Goal: Task Accomplishment & Management: Complete application form

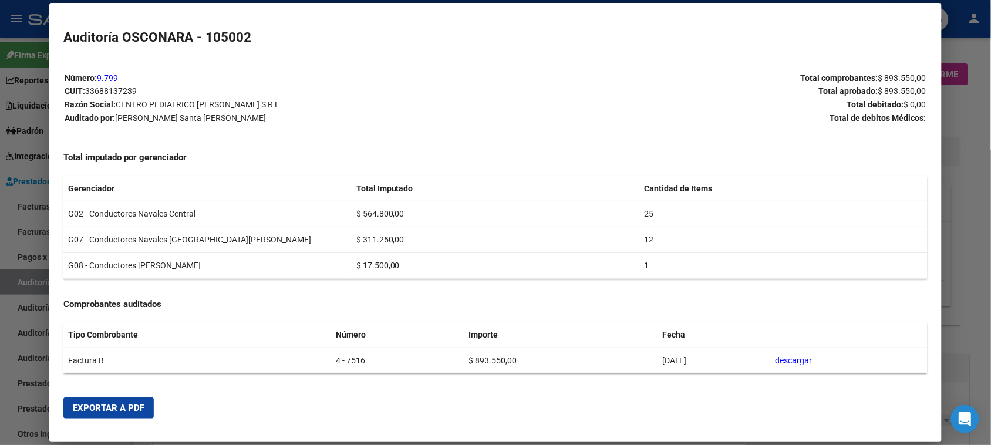
click at [0, 232] on div at bounding box center [495, 222] width 991 height 445
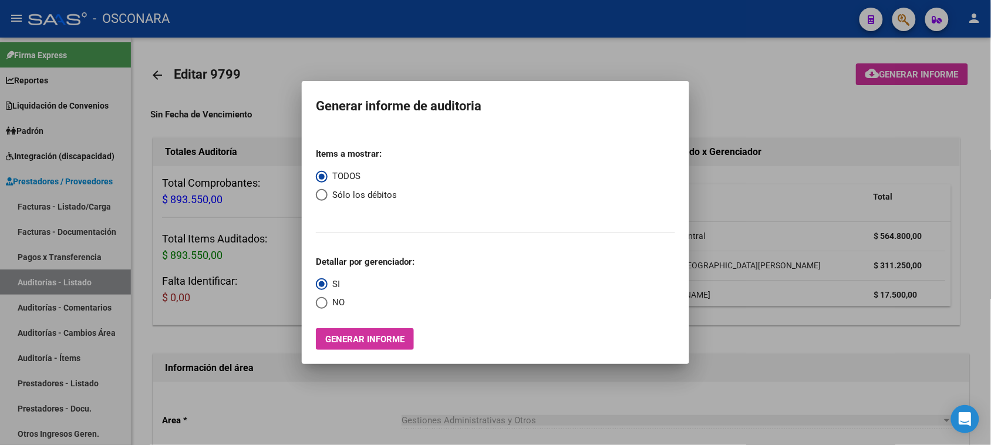
click at [33, 202] on div at bounding box center [495, 222] width 991 height 445
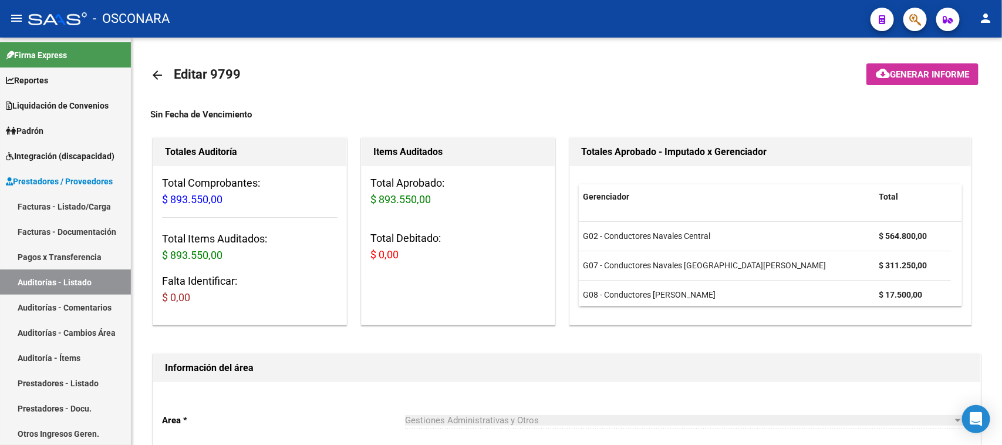
click at [33, 202] on link "Facturas - Listado/Carga" at bounding box center [65, 206] width 131 height 25
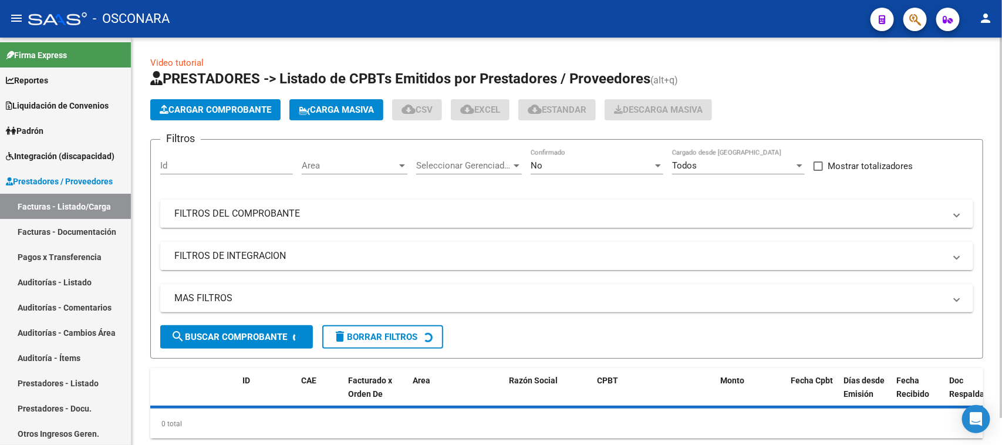
click at [208, 107] on span "Cargar Comprobante" at bounding box center [215, 109] width 111 height 11
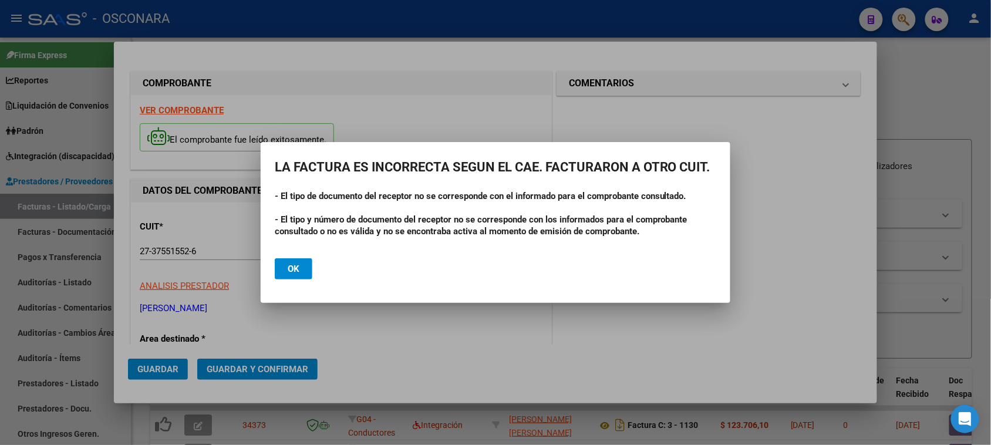
click at [294, 268] on span "Ok" at bounding box center [294, 268] width 12 height 11
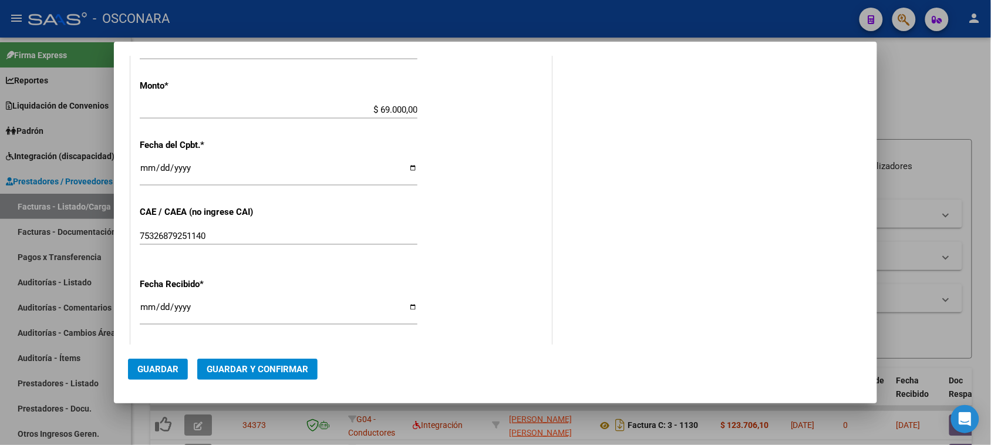
scroll to position [587, 0]
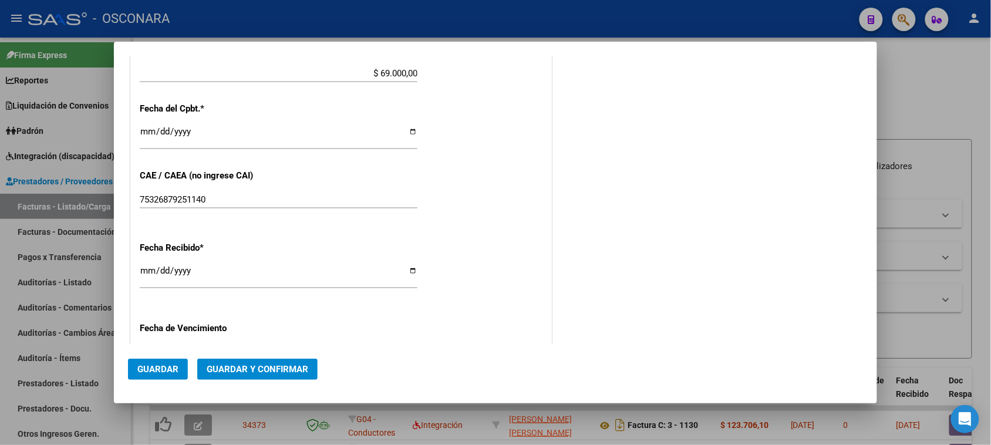
click at [257, 370] on span "Guardar y Confirmar" at bounding box center [258, 369] width 102 height 11
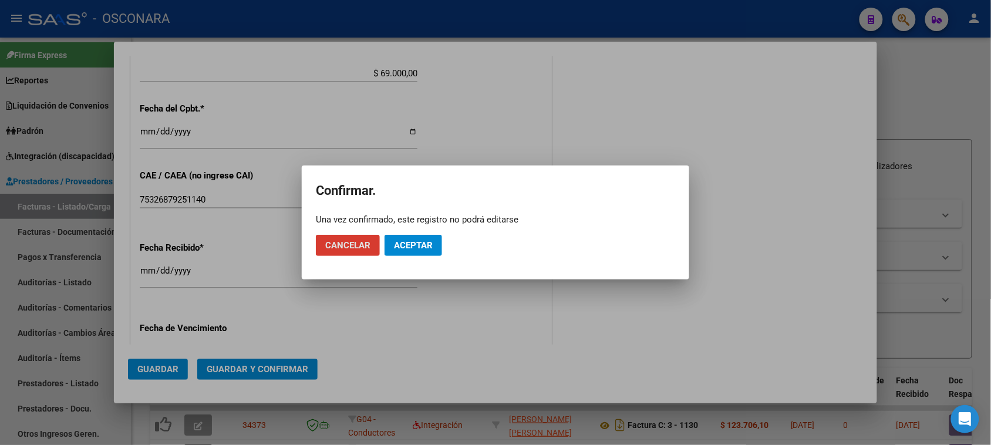
click at [433, 245] on button "Aceptar" at bounding box center [413, 245] width 58 height 21
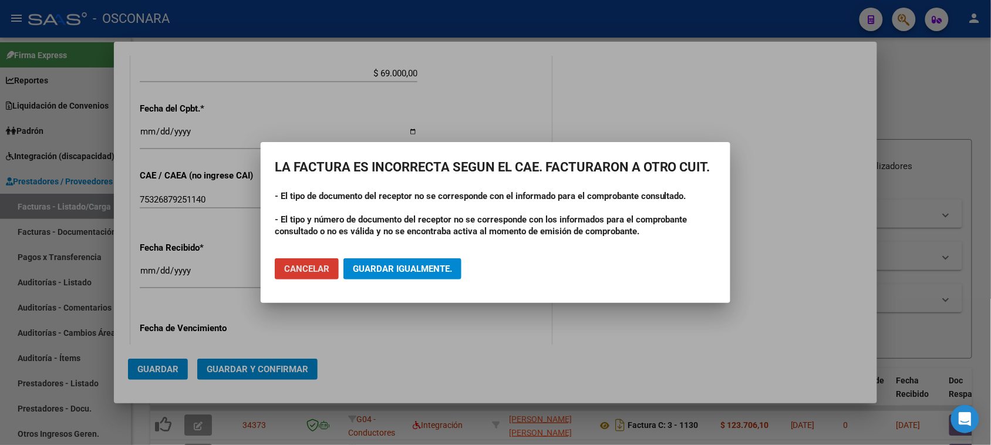
click at [428, 270] on span "Guardar igualmente." at bounding box center [402, 268] width 99 height 11
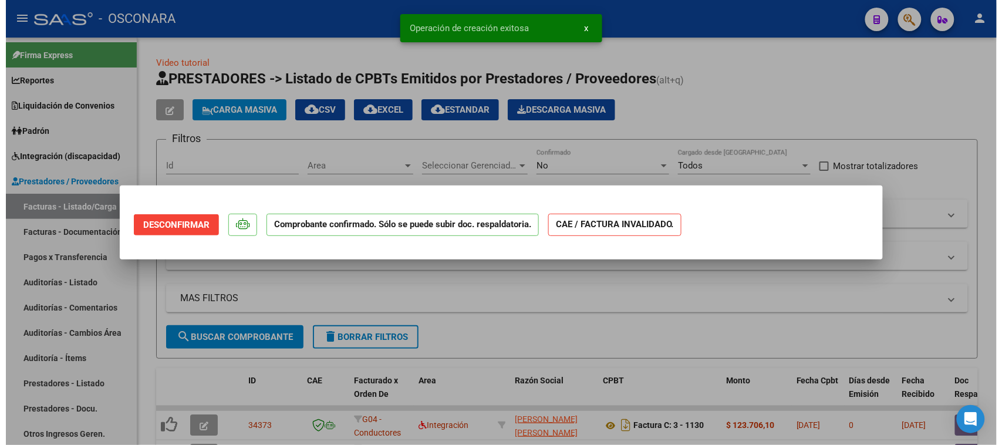
scroll to position [0, 0]
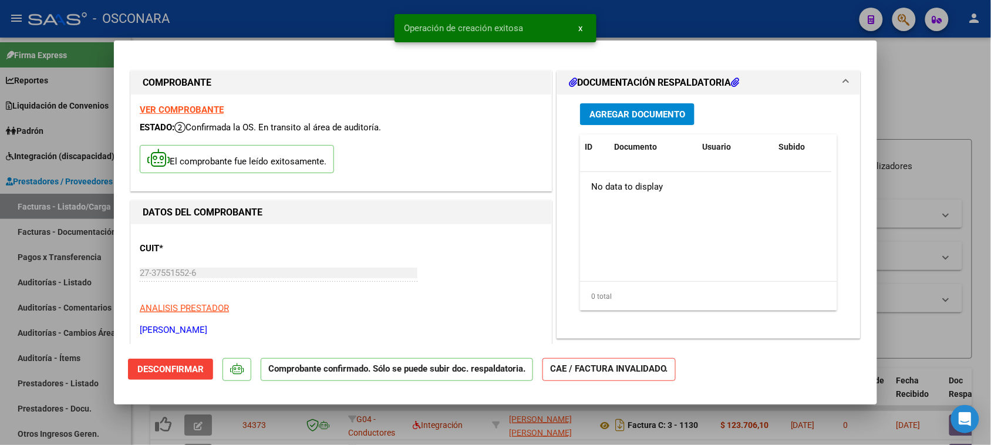
click at [0, 347] on div at bounding box center [495, 222] width 991 height 445
type input "$ 0,00"
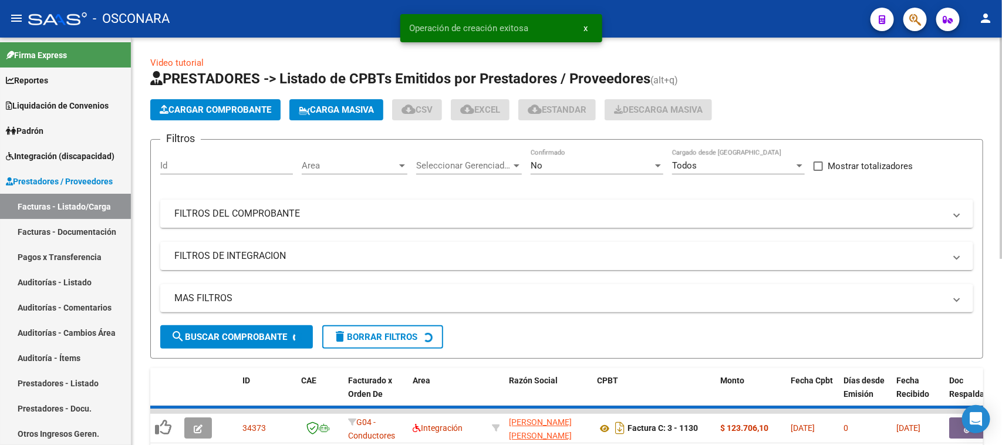
click at [34, 282] on link "Auditorías - Listado" at bounding box center [65, 281] width 131 height 25
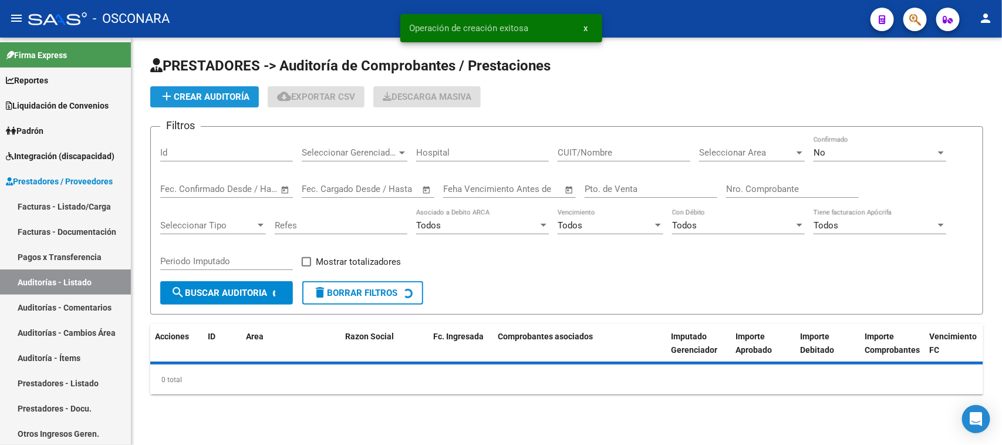
click at [218, 89] on button "add Crear Auditoría" at bounding box center [204, 96] width 109 height 21
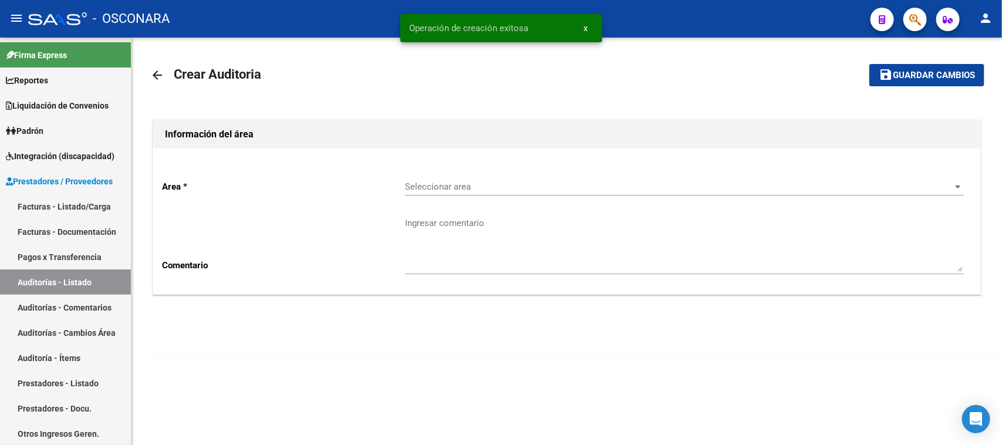
click at [455, 179] on div "Seleccionar area Seleccionar area" at bounding box center [684, 182] width 559 height 25
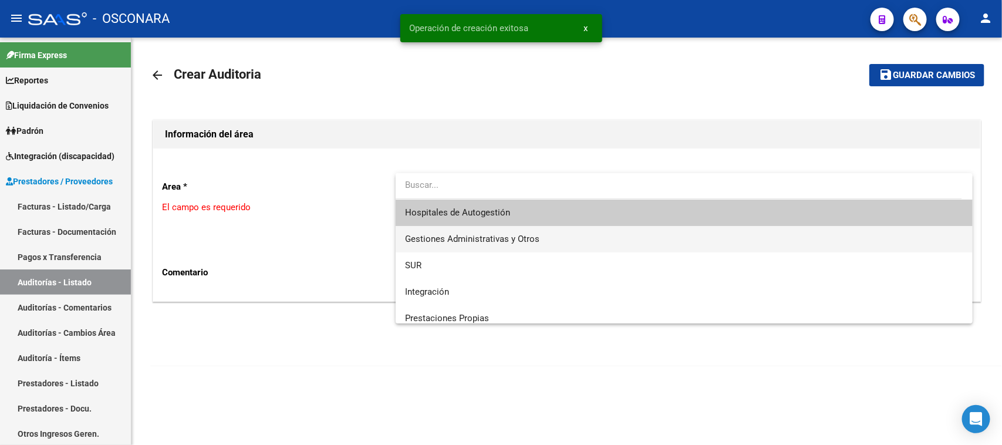
click at [472, 238] on span "Gestiones Administrativas y Otros" at bounding box center [472, 239] width 134 height 11
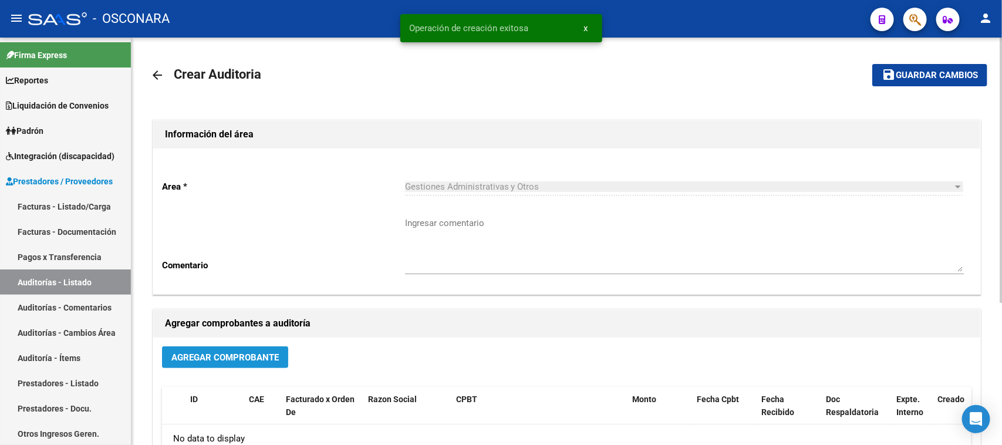
click at [215, 356] on span "Agregar Comprobante" at bounding box center [224, 357] width 107 height 11
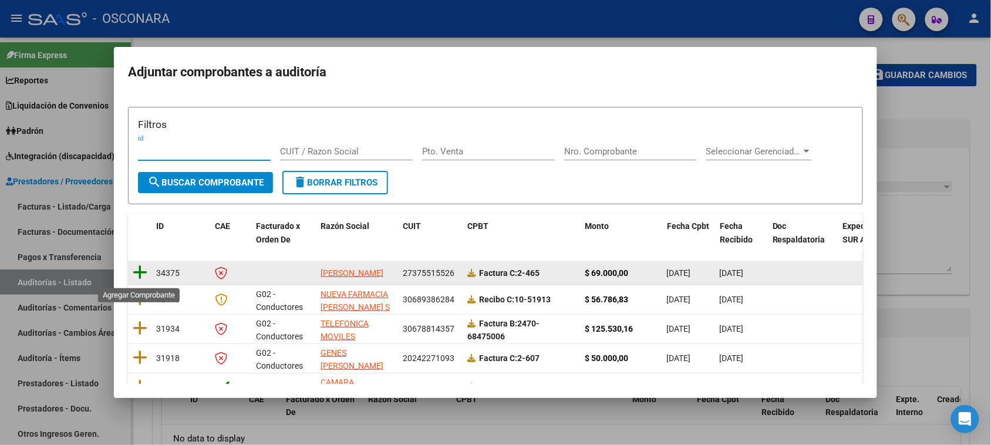
click at [134, 271] on icon at bounding box center [140, 272] width 15 height 16
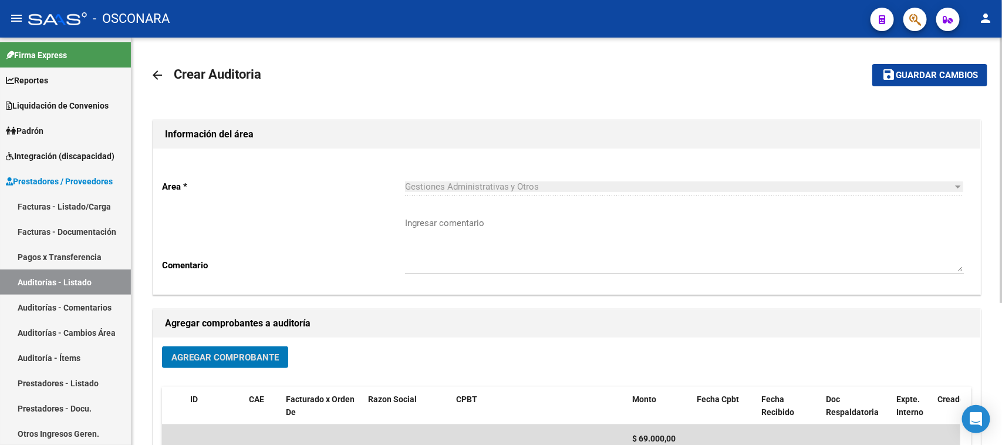
click at [920, 79] on span "Guardar cambios" at bounding box center [936, 75] width 82 height 11
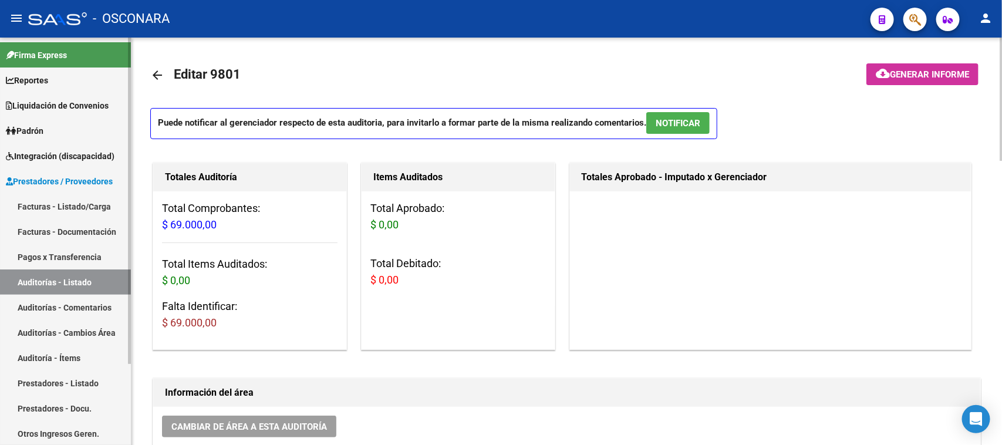
click at [47, 206] on link "Facturas - Listado/Carga" at bounding box center [65, 206] width 131 height 25
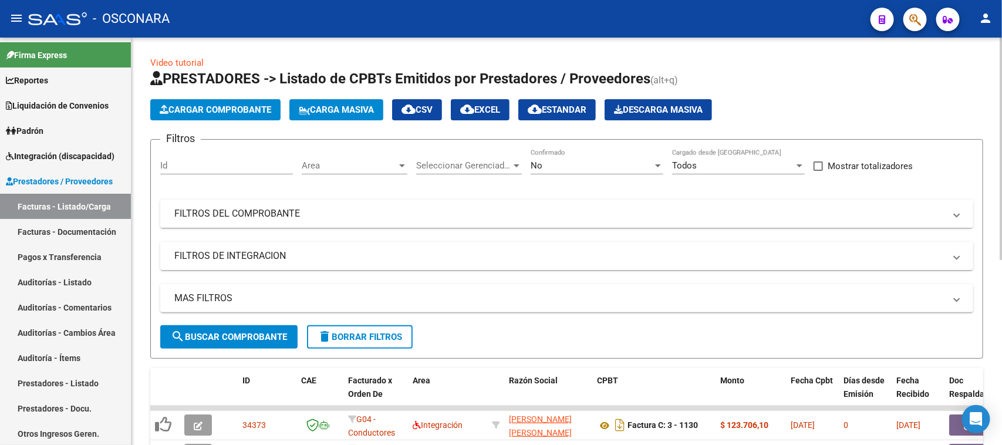
click at [437, 212] on mat-panel-title "FILTROS DEL COMPROBANTE" at bounding box center [559, 213] width 770 height 13
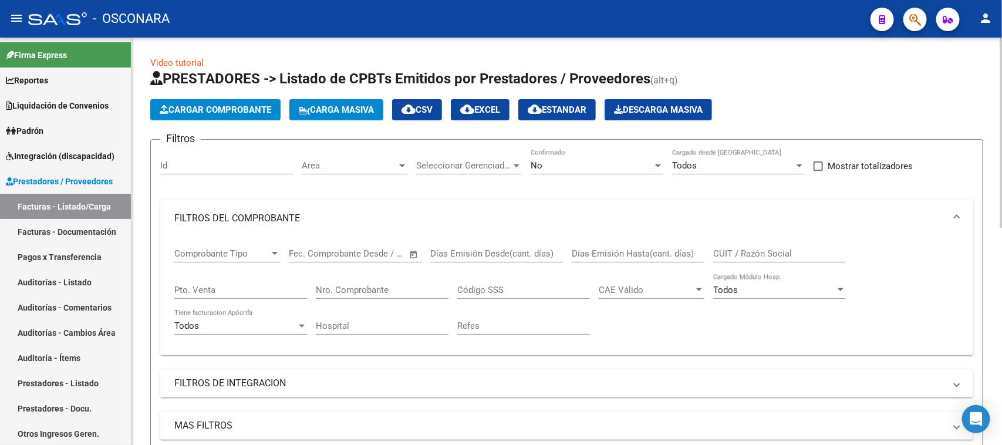
click at [775, 242] on div "CUIT / Razón Social" at bounding box center [779, 249] width 133 height 25
type input "27375515526"
click at [582, 163] on div "No" at bounding box center [591, 165] width 122 height 11
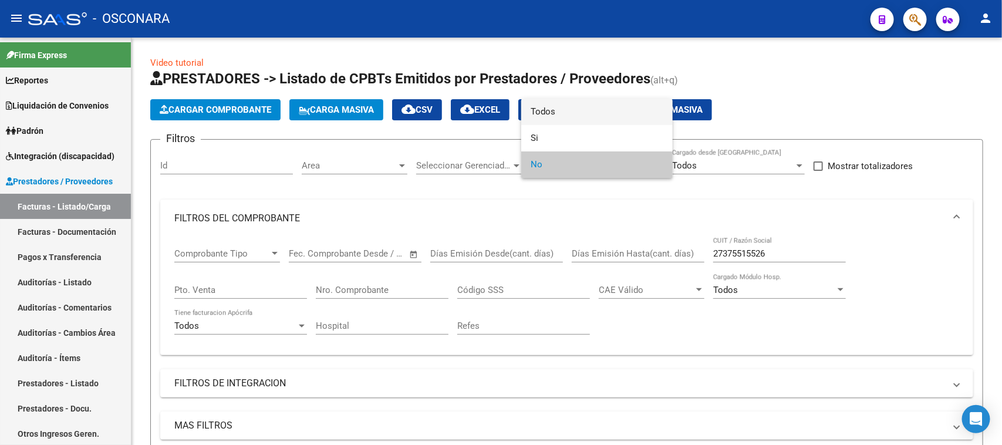
click at [566, 109] on span "Todos" at bounding box center [596, 112] width 133 height 26
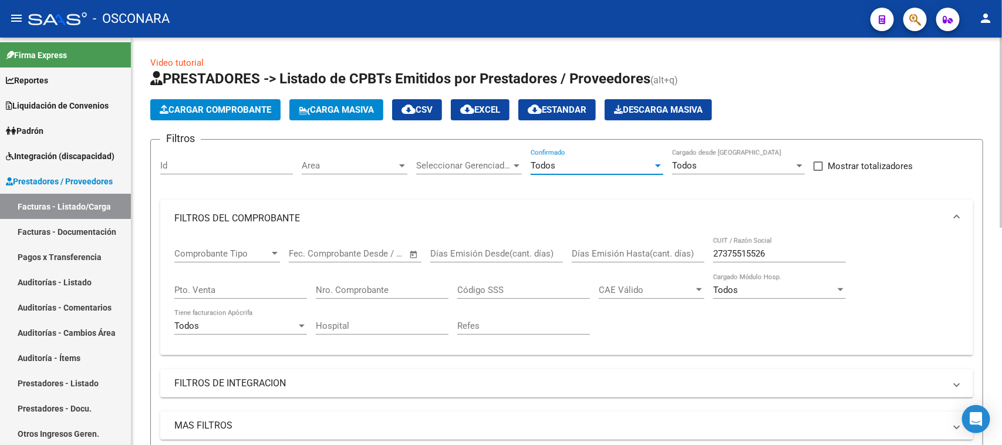
click at [778, 248] on input "27375515526" at bounding box center [779, 253] width 133 height 11
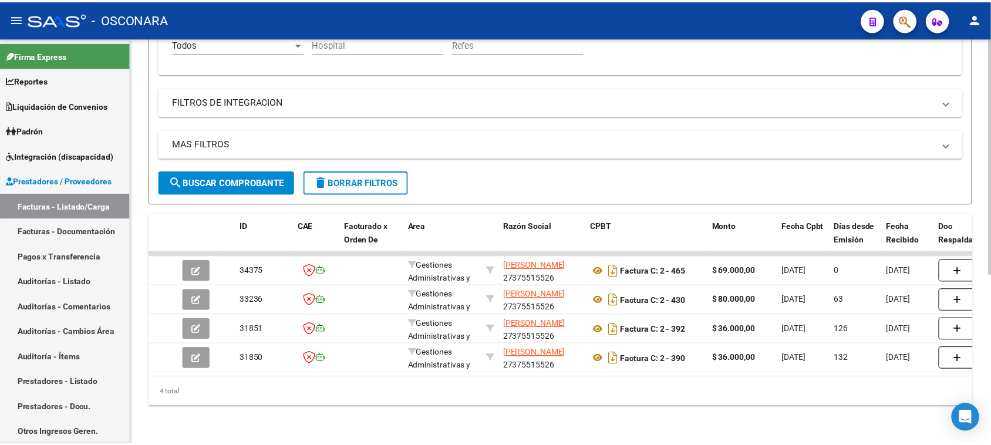
scroll to position [290, 0]
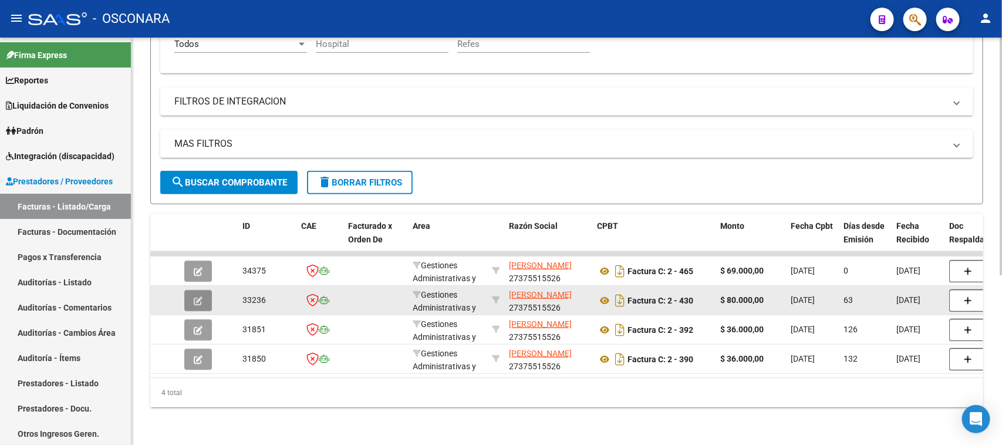
click at [192, 290] on button "button" at bounding box center [198, 300] width 28 height 21
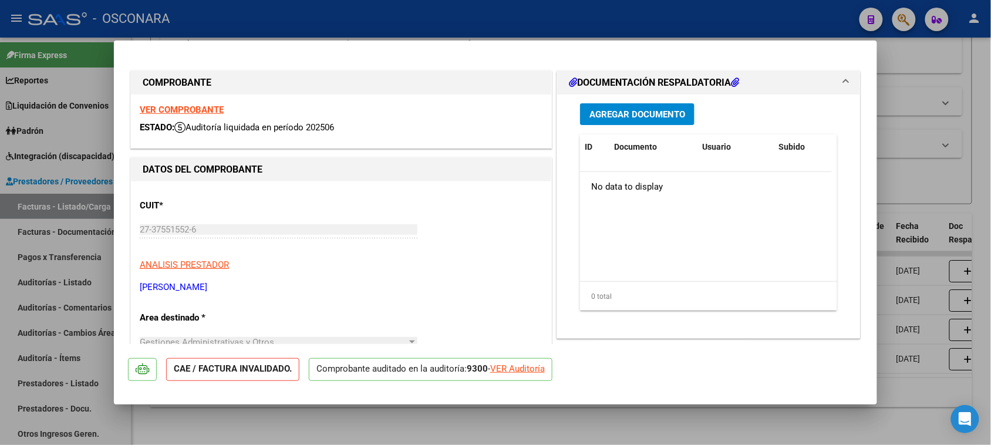
click at [530, 369] on div "VER Auditoría" at bounding box center [517, 368] width 55 height 13
type input "$ 0,00"
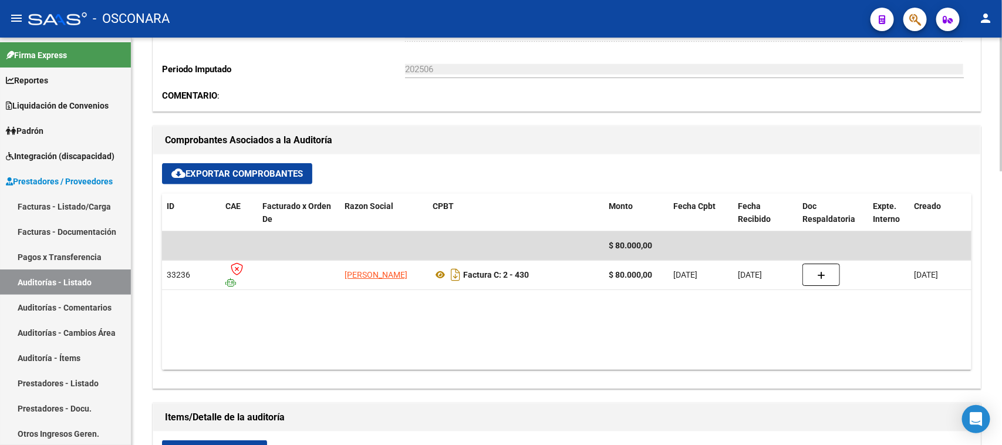
scroll to position [367, 0]
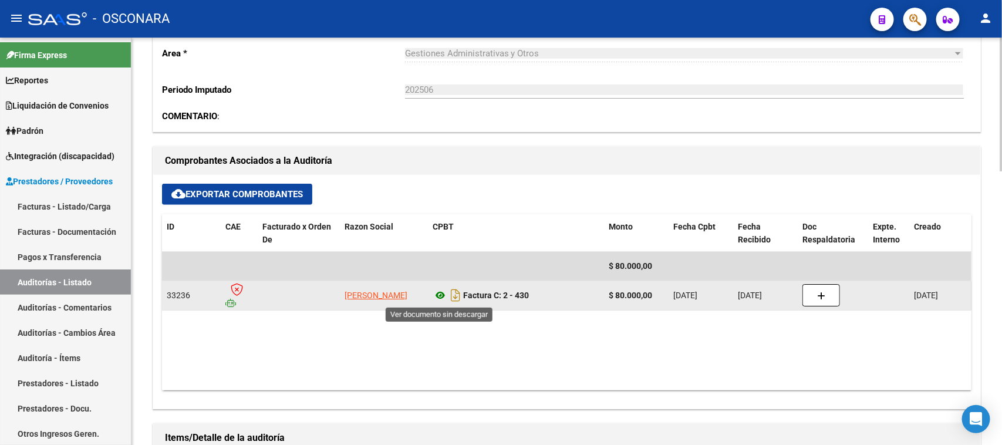
click at [436, 292] on icon at bounding box center [439, 295] width 15 height 14
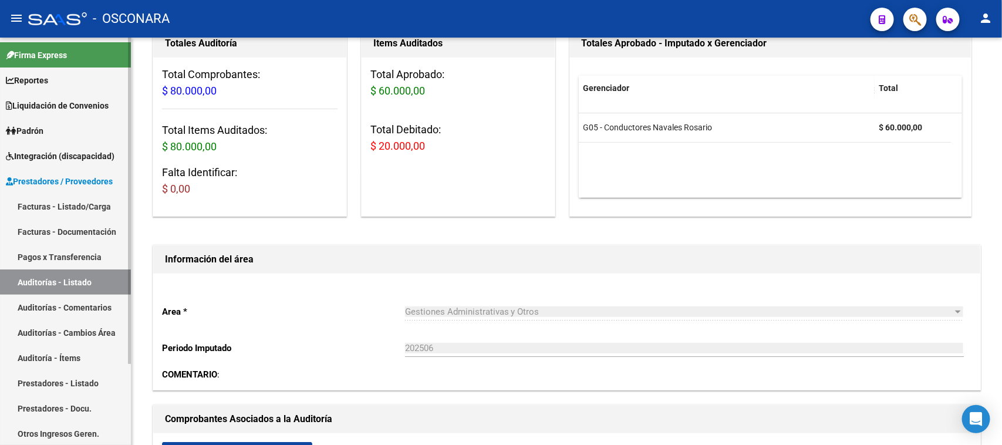
scroll to position [102, 0]
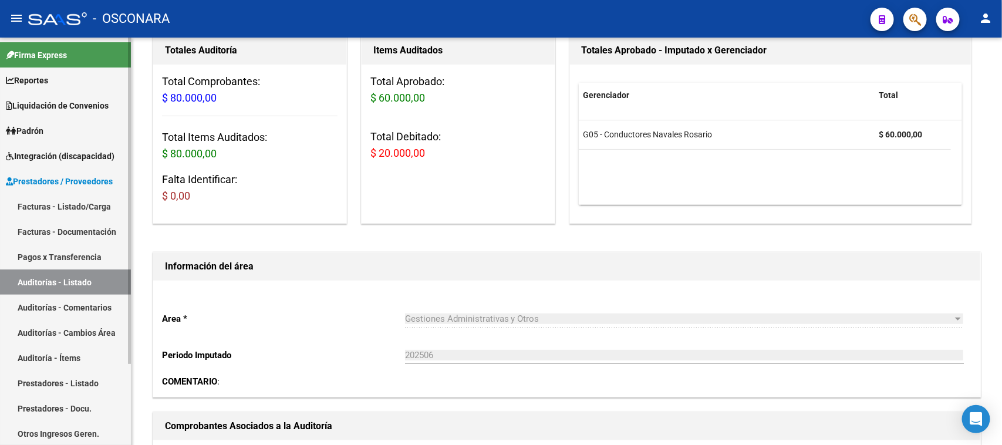
click at [47, 271] on link "Auditorías - Listado" at bounding box center [65, 281] width 131 height 25
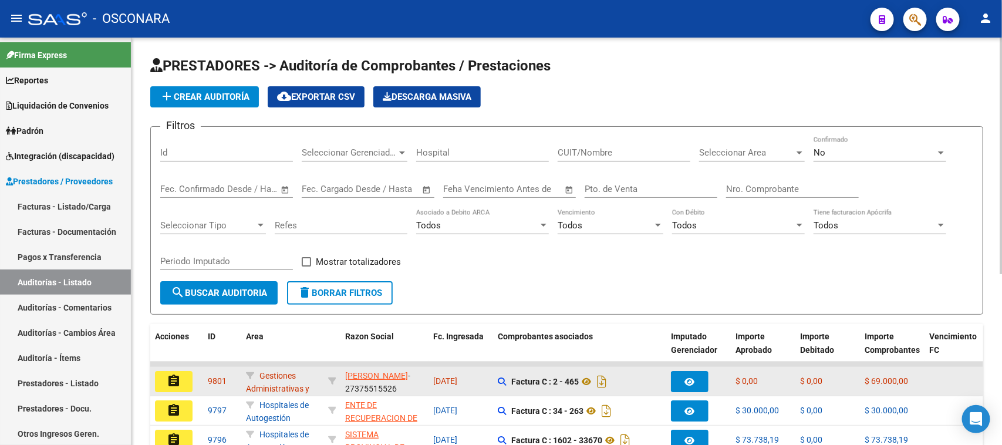
click at [181, 386] on button "assignment" at bounding box center [174, 381] width 38 height 21
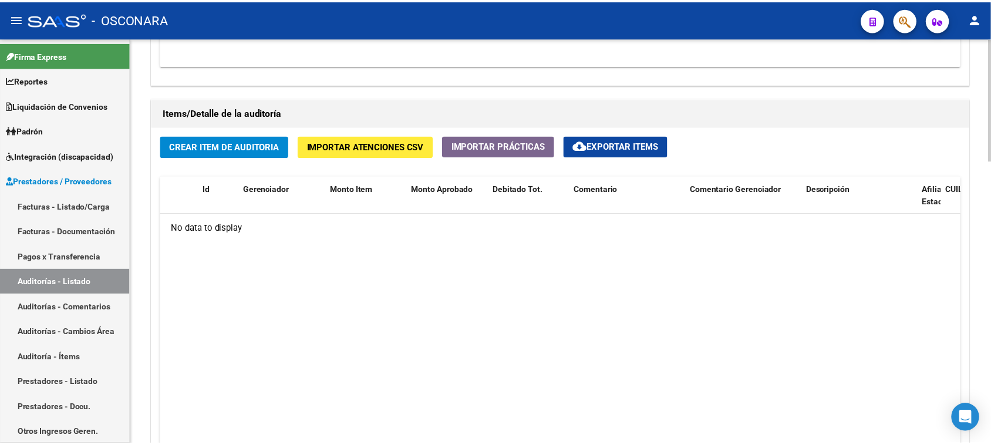
scroll to position [807, 0]
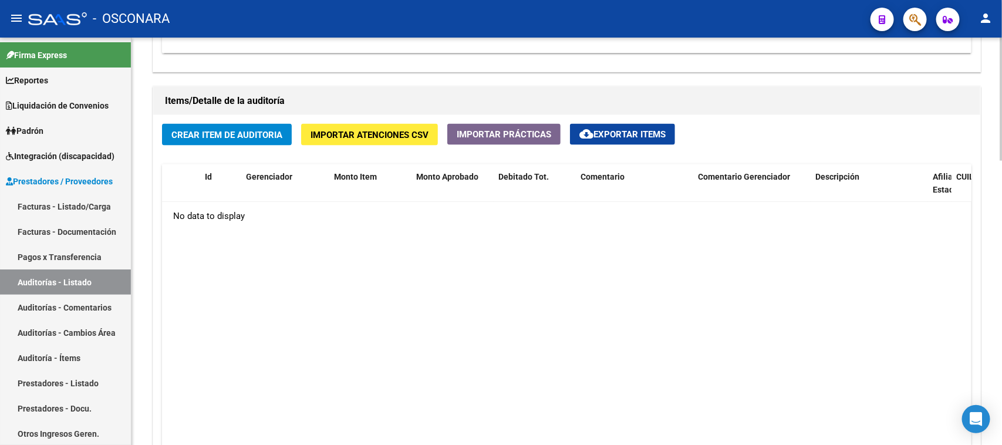
click at [253, 135] on span "Crear Item de Auditoria" at bounding box center [226, 135] width 111 height 11
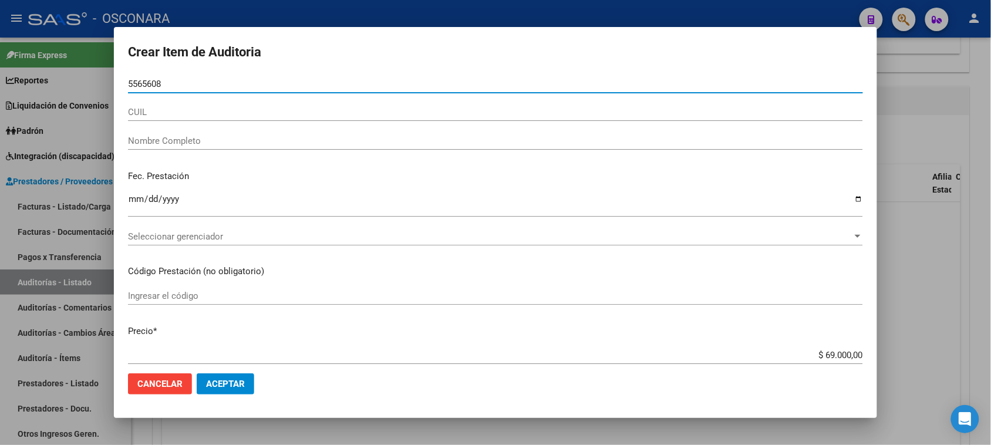
type input "55656080"
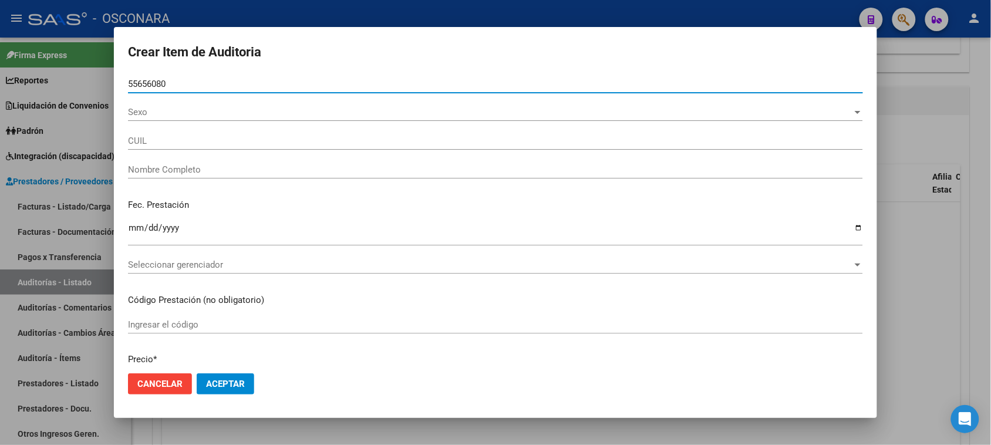
type input "27556560809"
type input "[PERSON_NAME]"
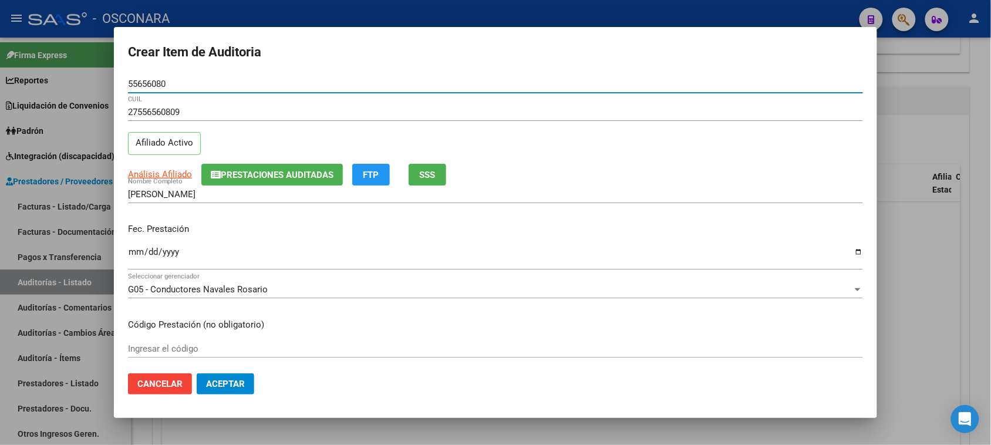
type input "55656080"
click at [132, 251] on input "Ingresar la fecha" at bounding box center [495, 256] width 735 height 19
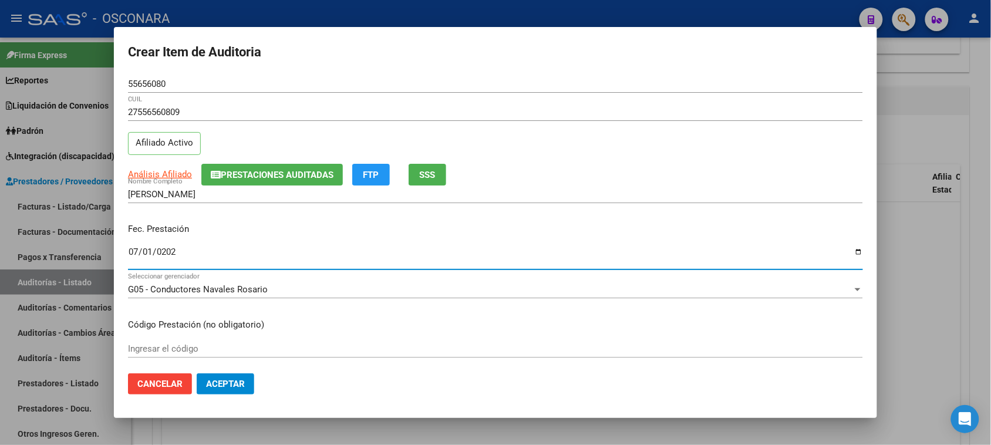
type input "[DATE]"
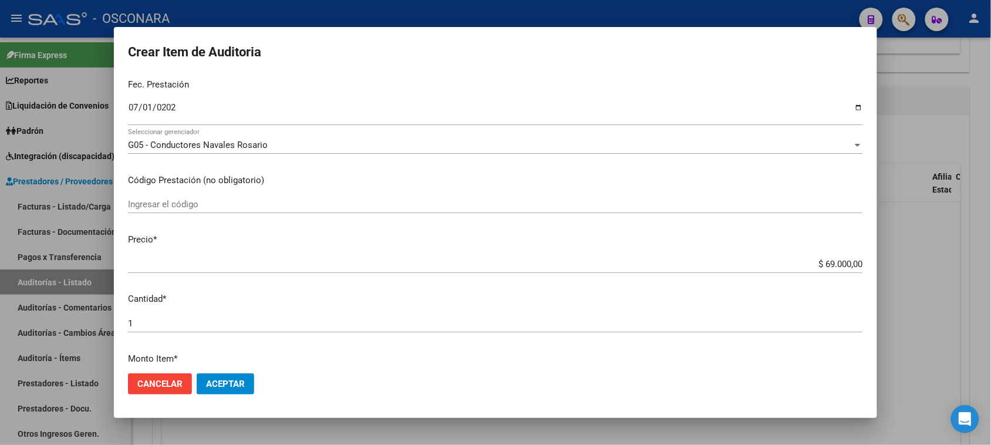
scroll to position [220, 0]
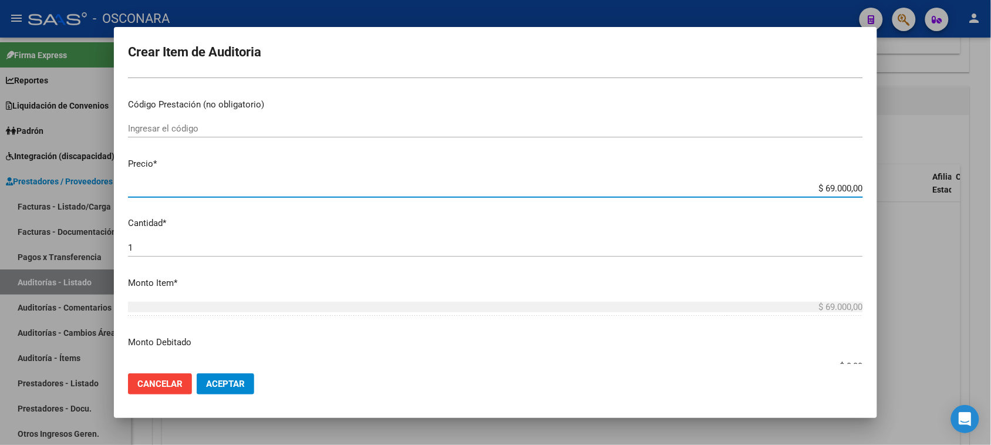
drag, startPoint x: 814, startPoint y: 186, endPoint x: 897, endPoint y: 187, distance: 82.2
click at [897, 187] on div "Crear Item de Auditoria 55656080 Nro Documento 27556560809 CUIL Afiliado Activo…" at bounding box center [495, 222] width 991 height 445
click at [688, 223] on p "Cantidad *" at bounding box center [495, 223] width 735 height 13
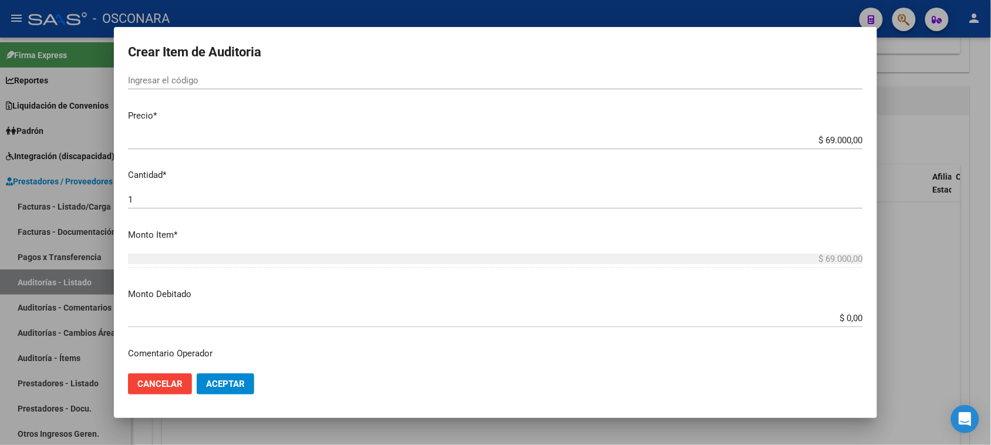
scroll to position [293, 0]
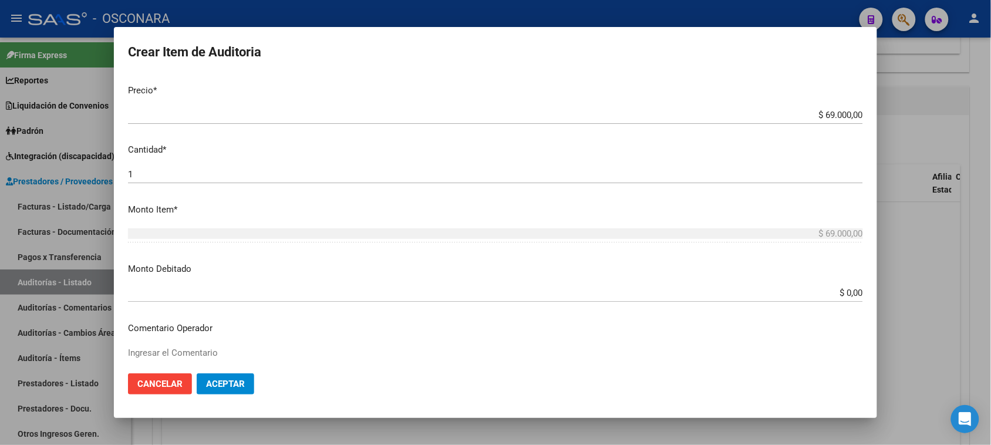
drag, startPoint x: 835, startPoint y: 291, endPoint x: 949, endPoint y: 283, distance: 114.1
click at [946, 285] on div "Crear Item de Auditoria 55656080 Nro Documento 27556560809 CUIL Afiliado Activo…" at bounding box center [495, 222] width 991 height 445
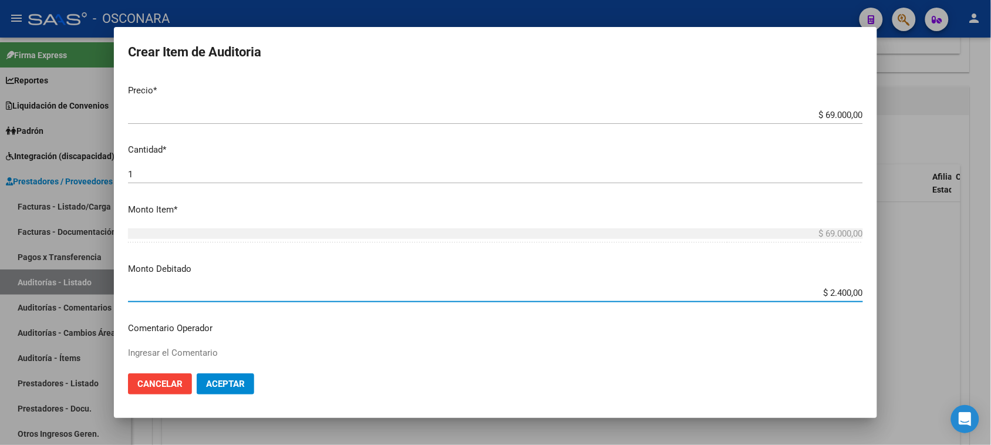
type input "$ 24.000,00"
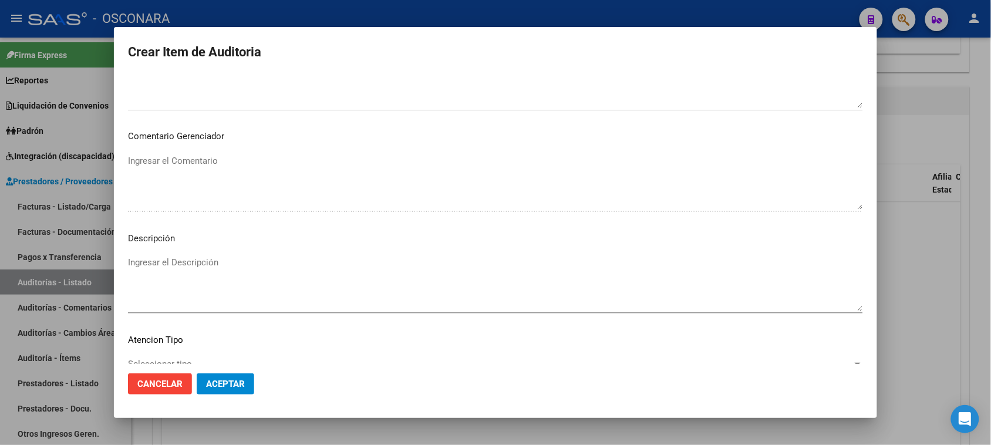
scroll to position [665, 0]
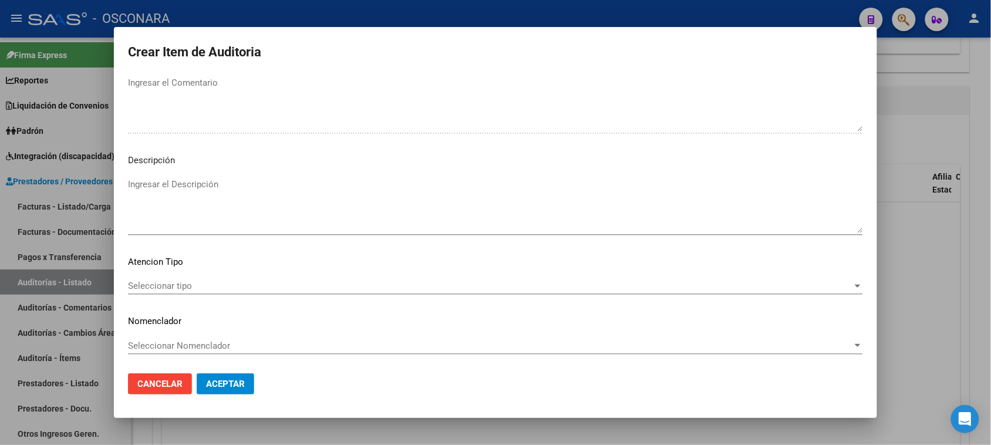
click at [202, 184] on textarea "Ingresar el Descripción" at bounding box center [495, 205] width 735 height 55
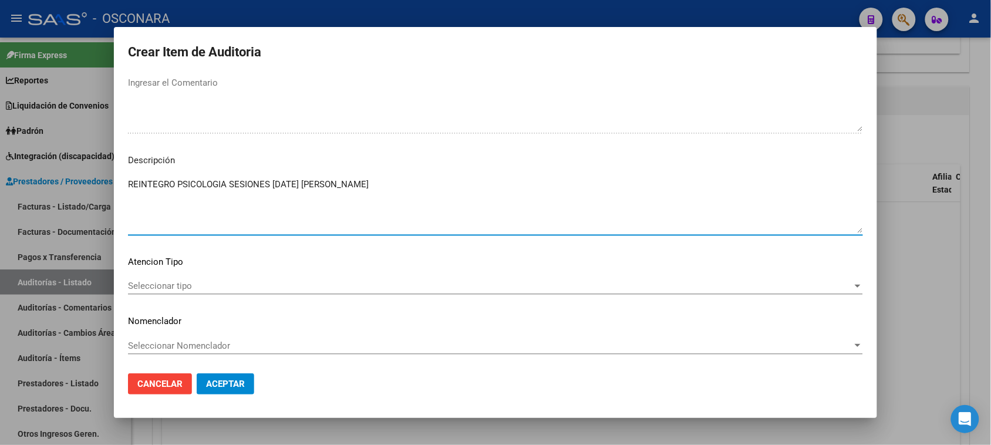
click at [387, 182] on textarea "REINTEGRO PSICOLOGIA SESIONES [DATE] [PERSON_NAME]" at bounding box center [495, 205] width 735 height 55
type textarea "REINTEGRO PSICOLOGIA SESIONES [DATE] [PERSON_NAME]"
click at [171, 283] on span "Seleccionar tipo" at bounding box center [490, 285] width 724 height 11
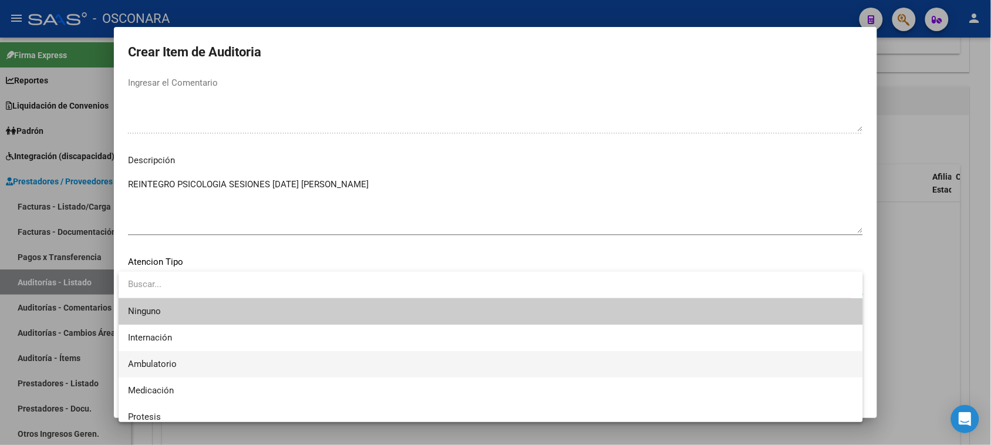
click at [174, 366] on span "Ambulatorio" at bounding box center [152, 364] width 49 height 11
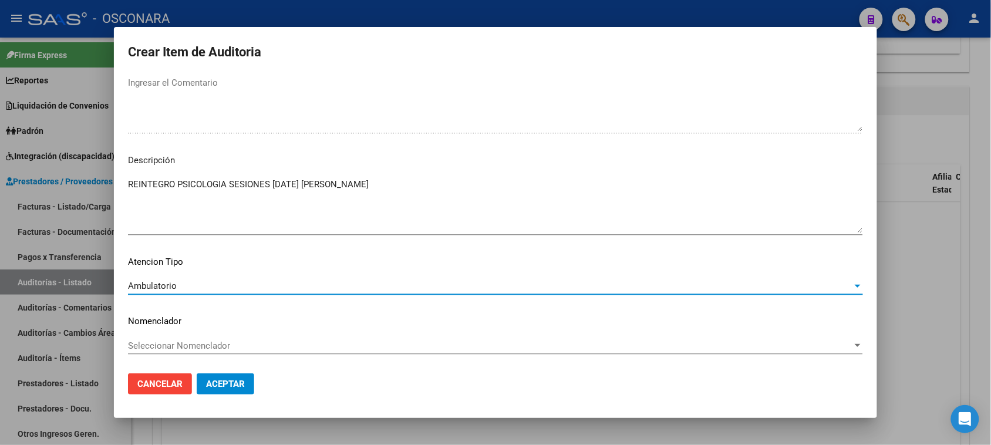
click at [242, 378] on button "Aceptar" at bounding box center [226, 383] width 58 height 21
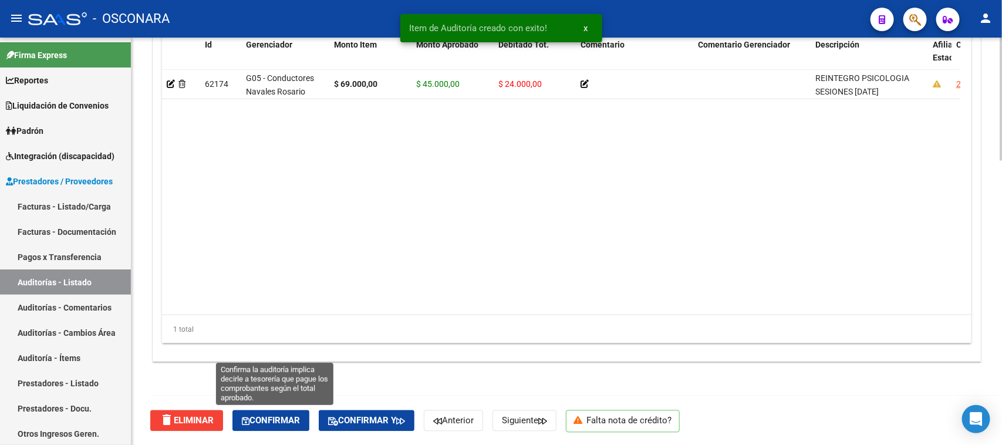
click at [272, 415] on span "Confirmar" at bounding box center [271, 420] width 58 height 11
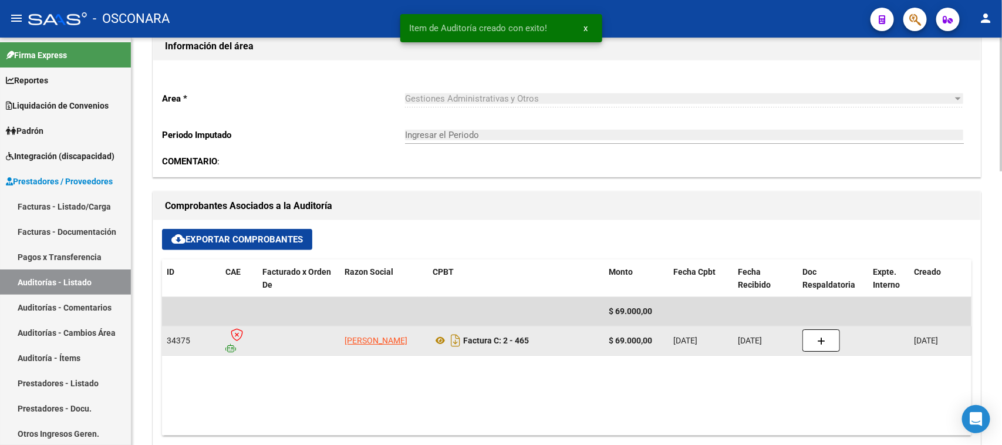
type input "202508"
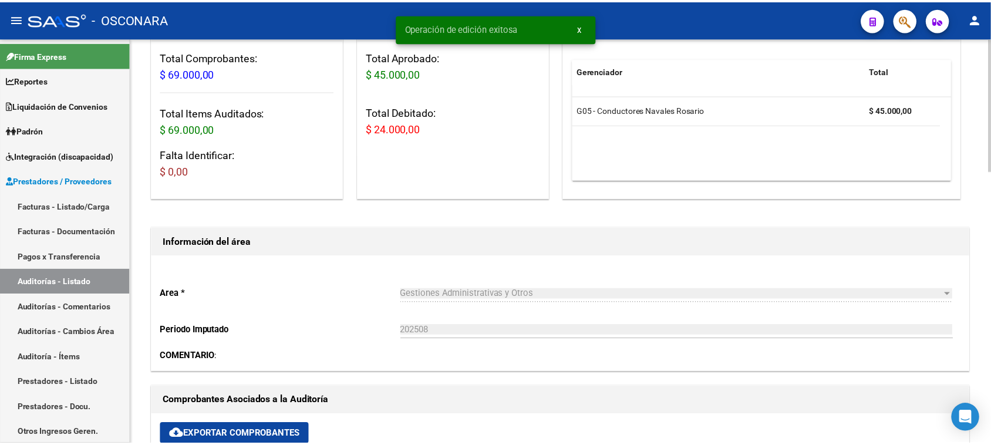
scroll to position [0, 0]
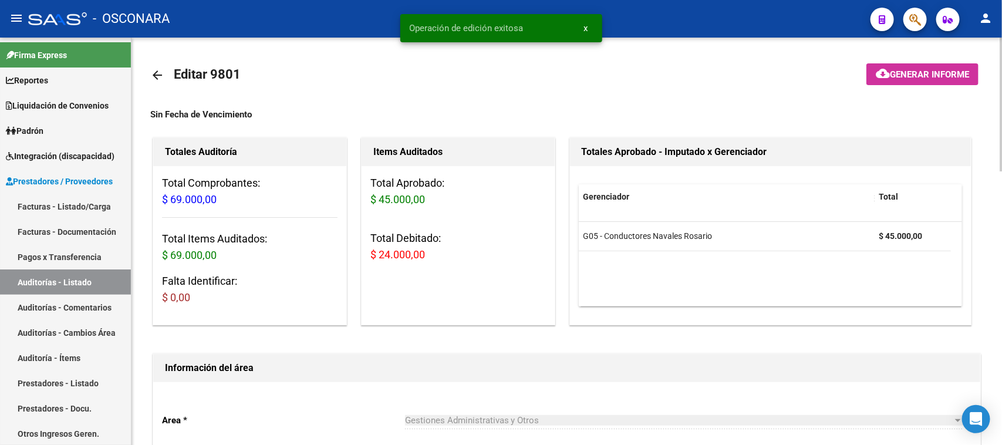
click at [902, 77] on span "Generar informe" at bounding box center [929, 74] width 79 height 11
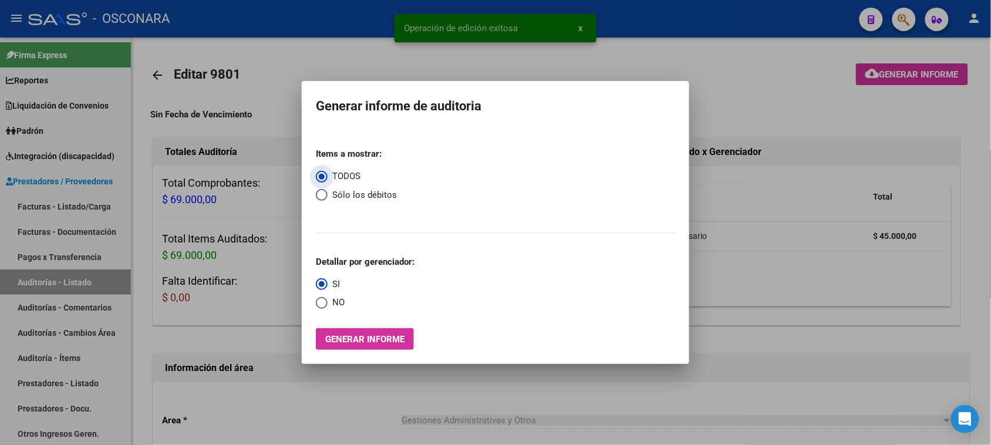
click at [363, 345] on button "Generar informe" at bounding box center [365, 339] width 98 height 22
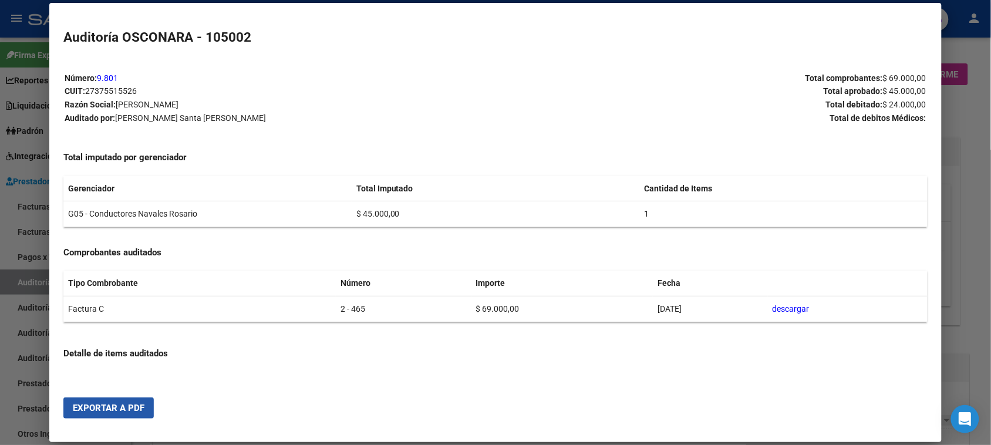
click at [113, 407] on span "Exportar a PDF" at bounding box center [109, 408] width 72 height 11
click at [34, 210] on div at bounding box center [495, 222] width 991 height 445
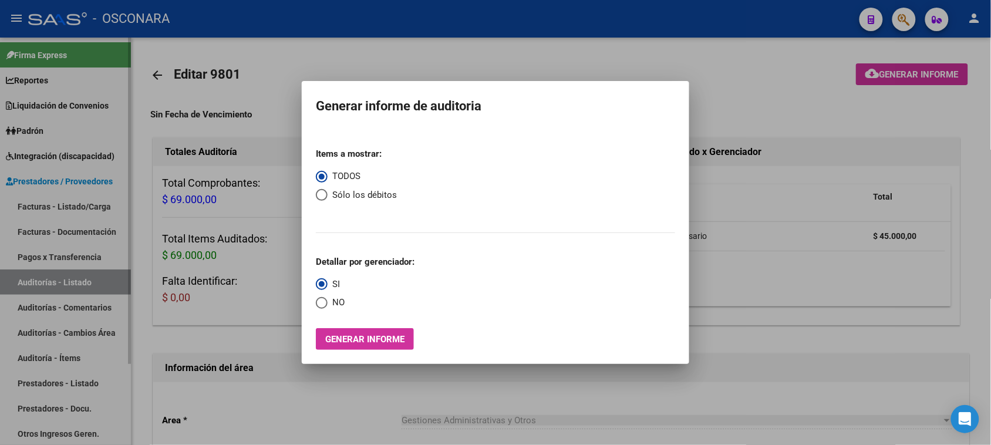
click at [41, 203] on div at bounding box center [495, 222] width 991 height 445
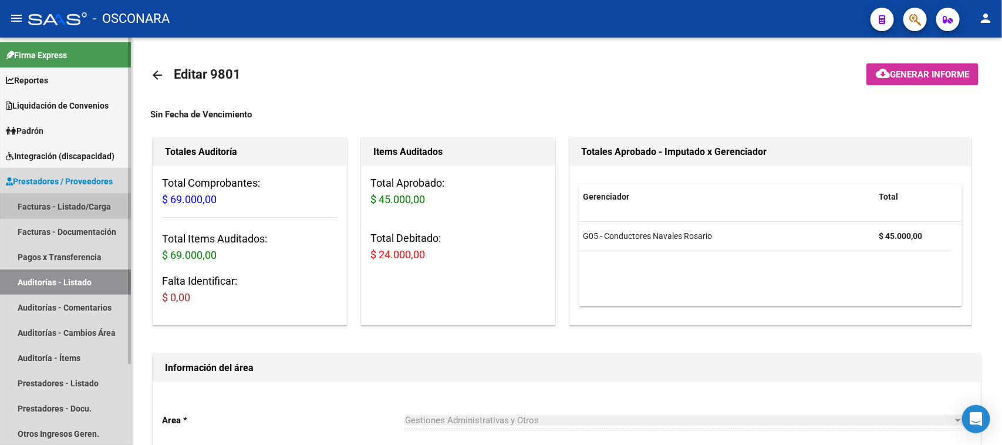
click at [42, 203] on link "Facturas - Listado/Carga" at bounding box center [65, 206] width 131 height 25
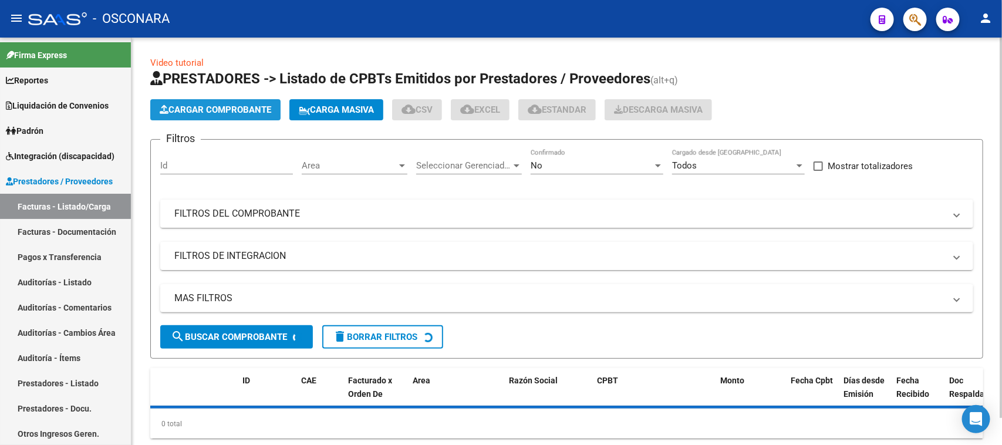
click at [204, 104] on button "Cargar Comprobante" at bounding box center [215, 109] width 130 height 21
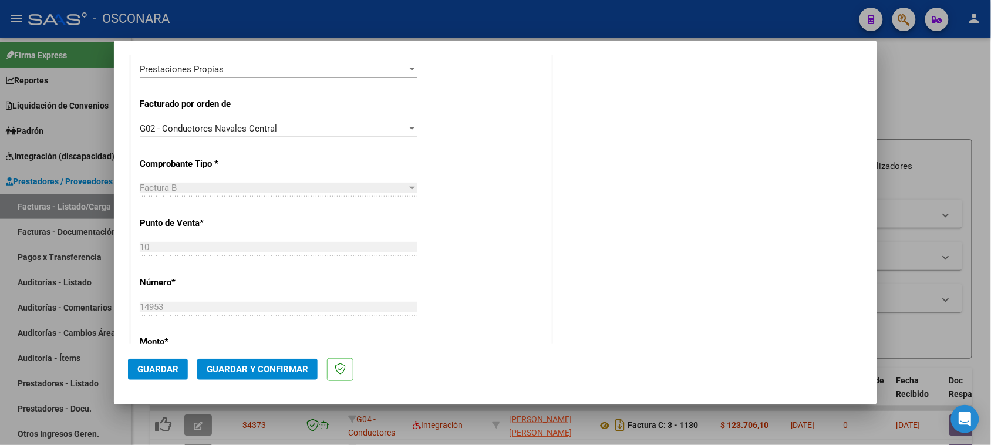
scroll to position [440, 0]
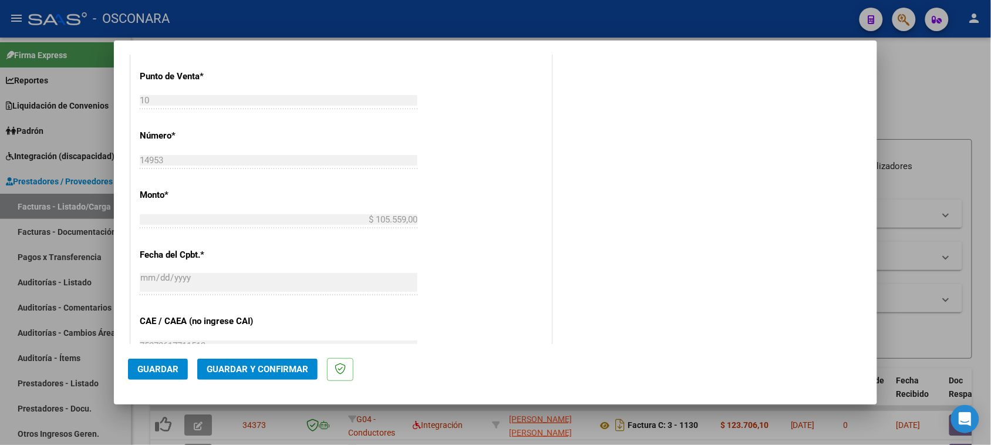
click at [253, 371] on span "Guardar y Confirmar" at bounding box center [258, 369] width 102 height 11
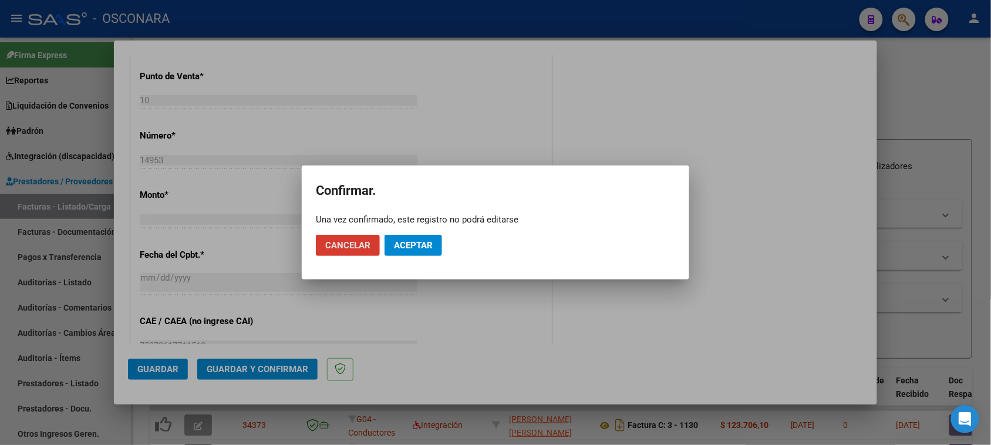
click at [412, 239] on button "Aceptar" at bounding box center [413, 245] width 58 height 21
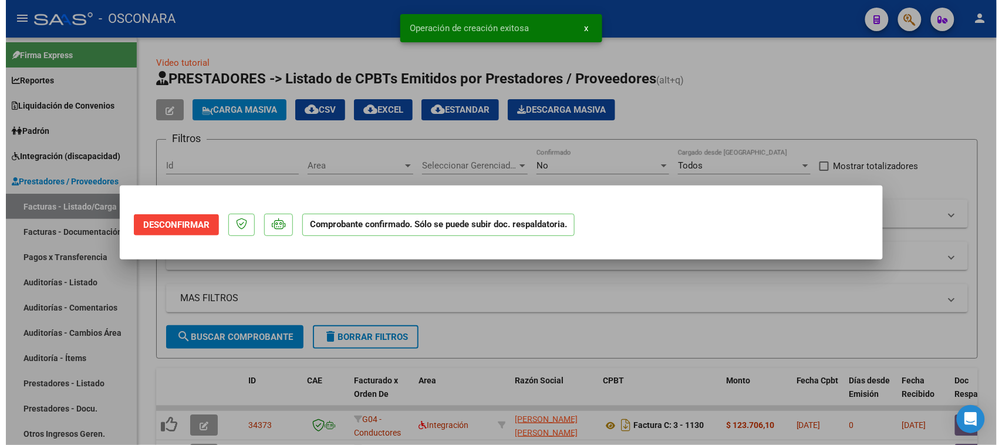
scroll to position [0, 0]
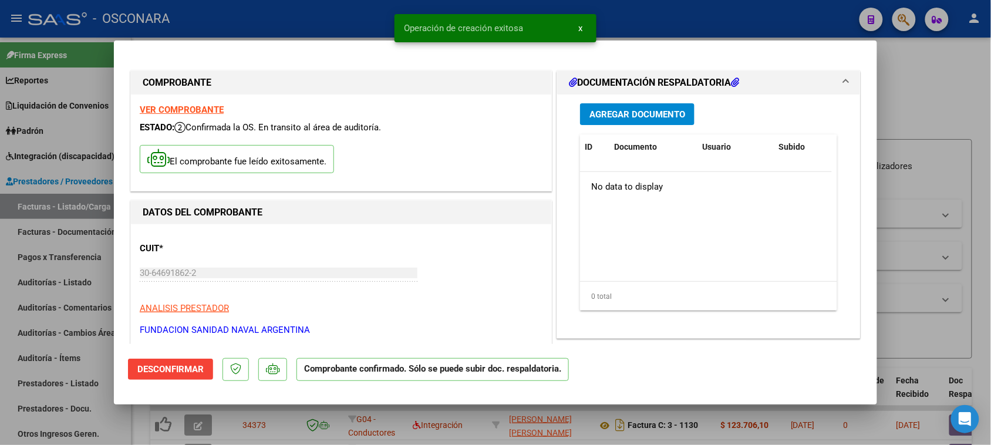
click at [643, 109] on span "Agregar Documento" at bounding box center [637, 114] width 96 height 11
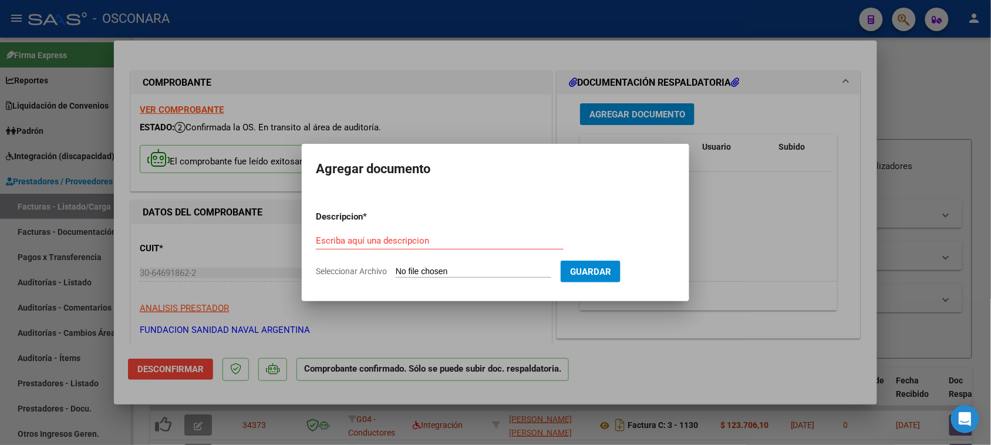
type input "C:\fakepath\Osconara - Conductores Navales [DATE] al [DATE].pdf"
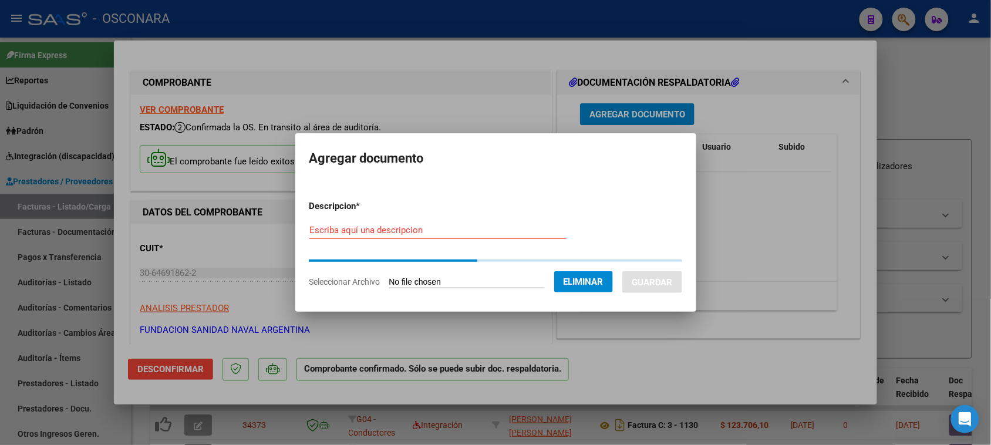
click at [353, 232] on input "Escriba aquí una descripcion" at bounding box center [437, 230] width 257 height 11
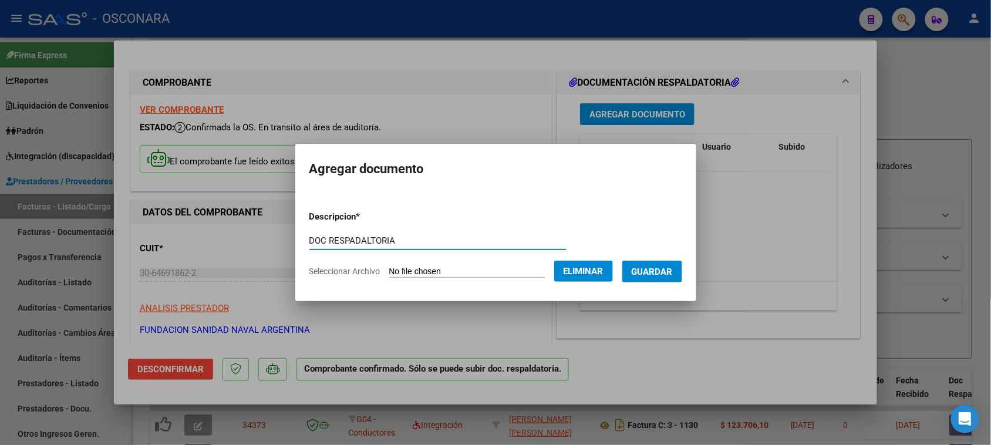
type input "DOC RESPADALTORIA"
click at [660, 270] on span "Guardar" at bounding box center [651, 271] width 41 height 11
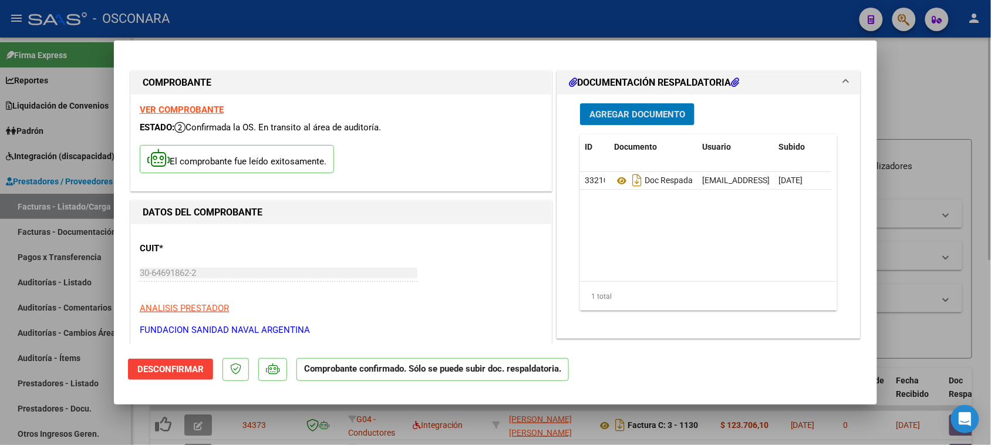
click at [920, 97] on div at bounding box center [495, 222] width 991 height 445
type input "$ 0,00"
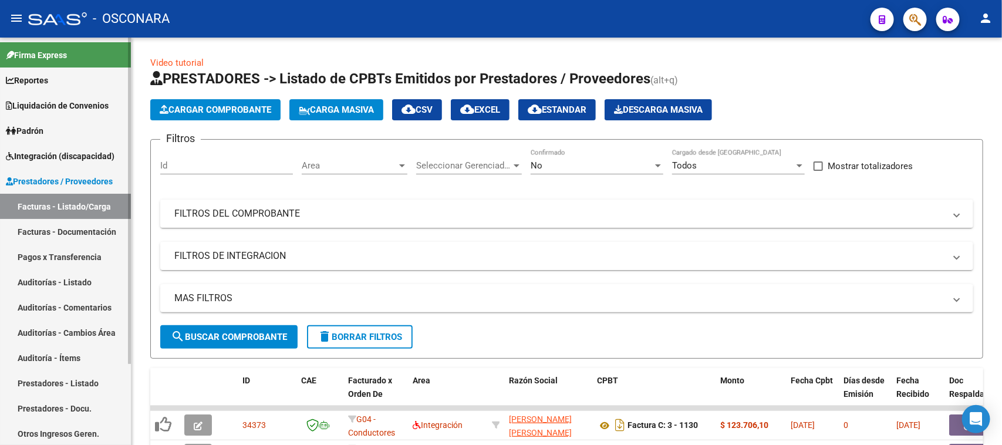
click at [45, 283] on link "Auditorías - Listado" at bounding box center [65, 281] width 131 height 25
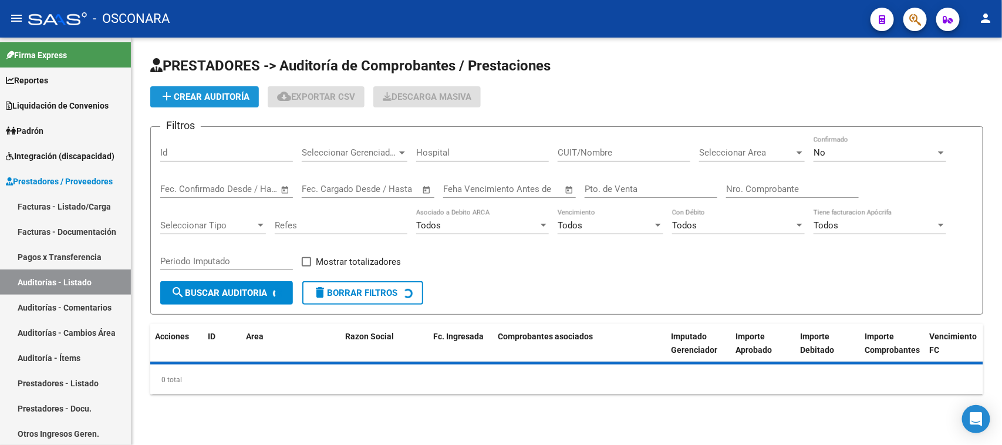
click at [194, 104] on button "add Crear Auditoría" at bounding box center [204, 96] width 109 height 21
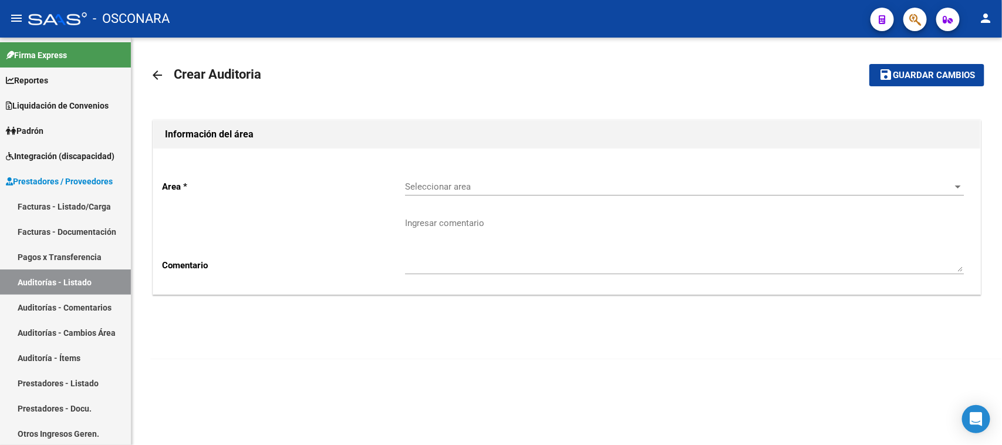
click at [449, 186] on span "Seleccionar area" at bounding box center [679, 186] width 548 height 11
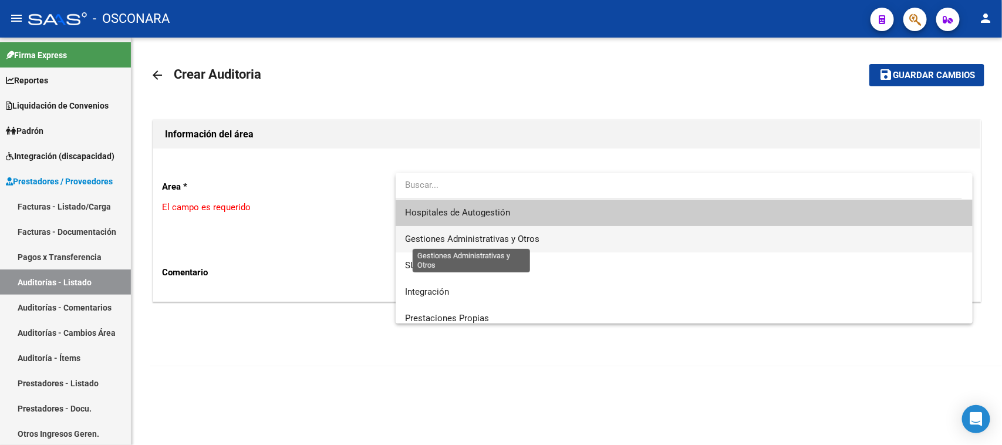
click at [452, 235] on span "Gestiones Administrativas y Otros" at bounding box center [472, 239] width 134 height 11
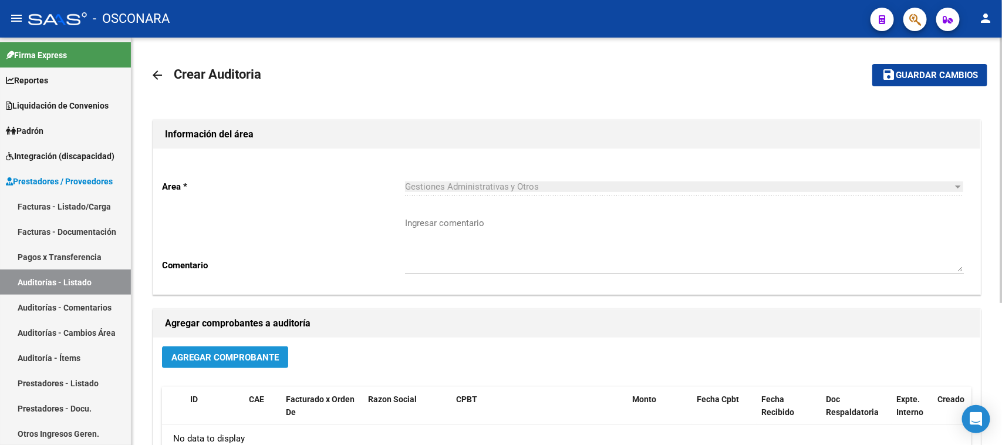
click at [204, 352] on span "Agregar Comprobante" at bounding box center [224, 357] width 107 height 11
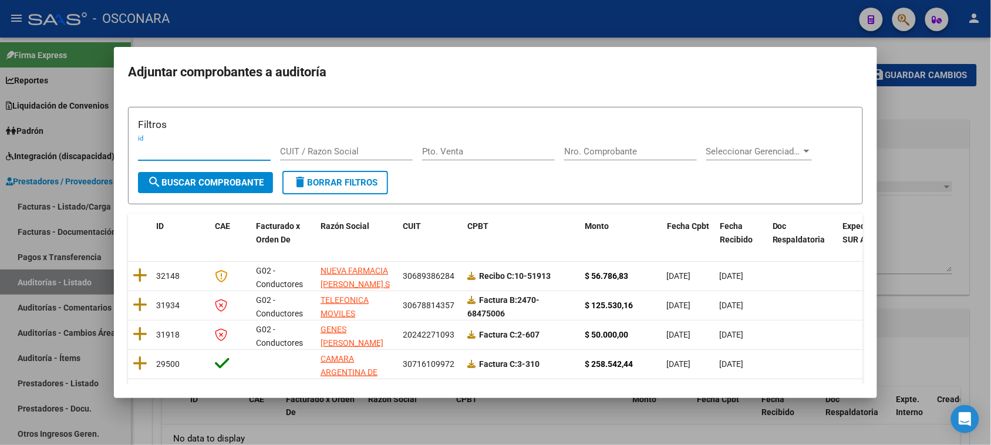
click at [911, 134] on div at bounding box center [495, 222] width 991 height 445
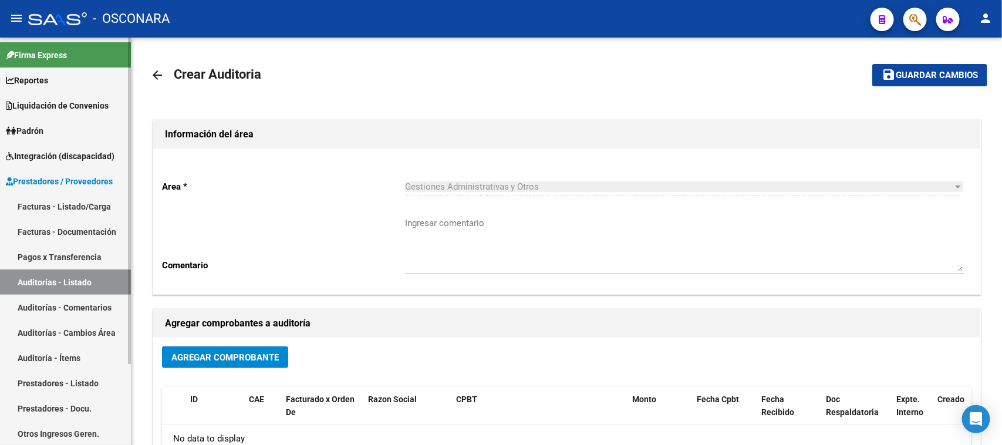
click at [74, 181] on span "Prestadores / Proveedores" at bounding box center [59, 181] width 107 height 13
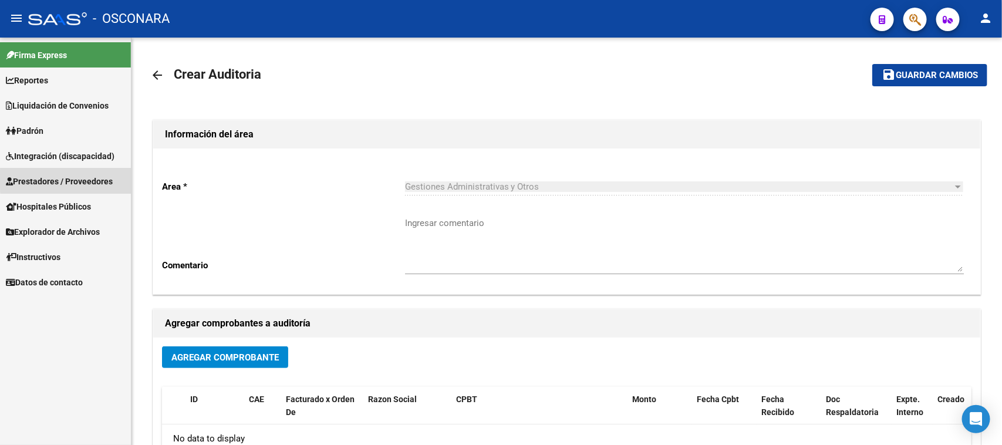
click at [74, 178] on span "Prestadores / Proveedores" at bounding box center [59, 181] width 107 height 13
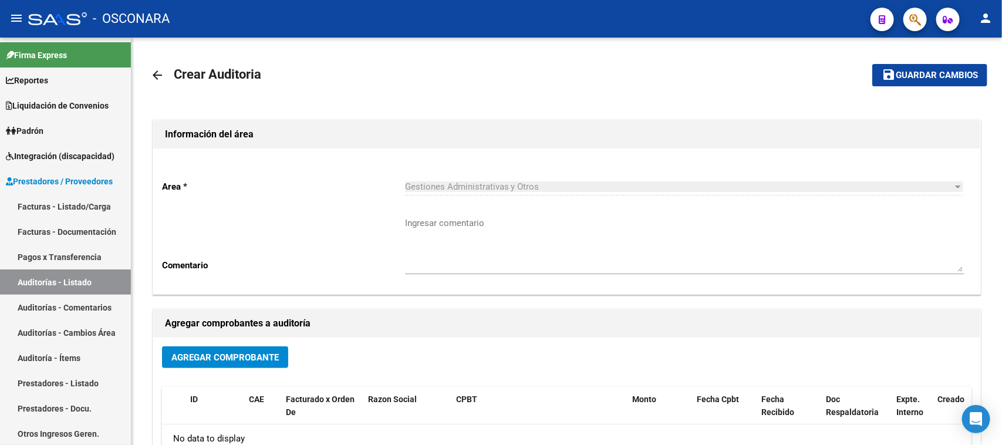
click at [70, 198] on link "Facturas - Listado/Carga" at bounding box center [65, 206] width 131 height 25
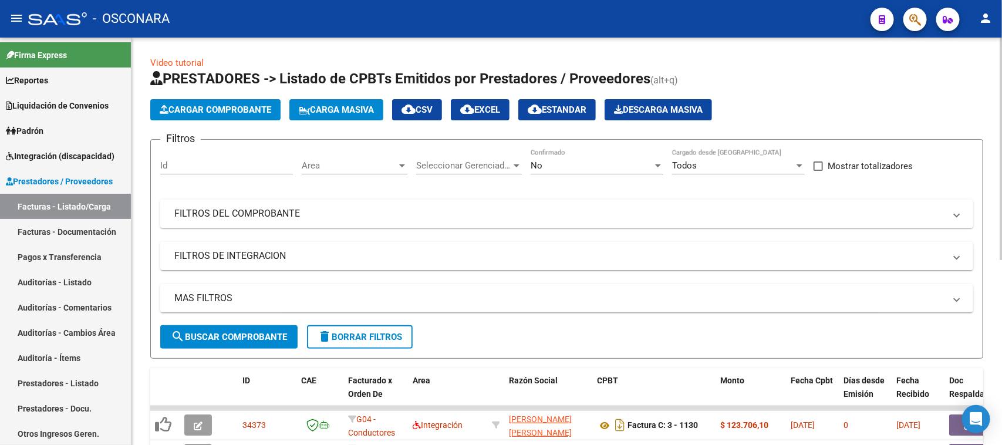
click at [323, 209] on mat-panel-title "FILTROS DEL COMPROBANTE" at bounding box center [559, 213] width 770 height 13
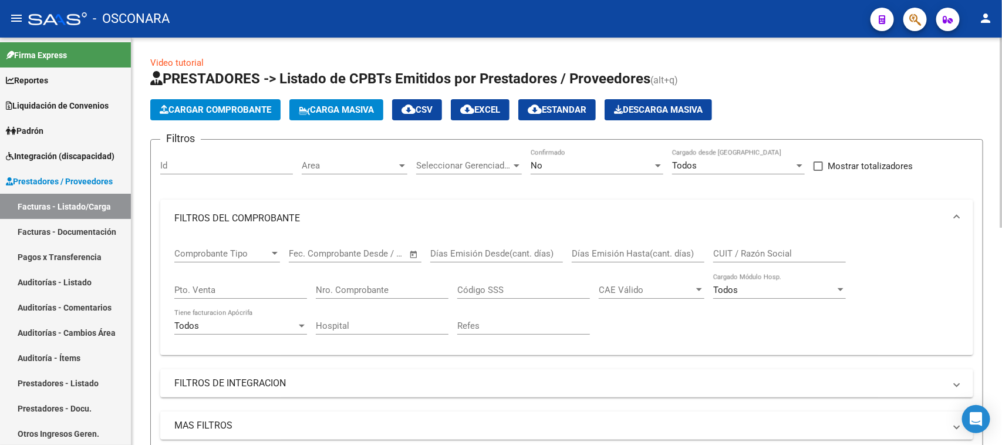
click at [332, 285] on input "Nro. Comprobante" at bounding box center [382, 290] width 133 height 11
type input "14953"
click at [593, 163] on div "No" at bounding box center [591, 165] width 122 height 11
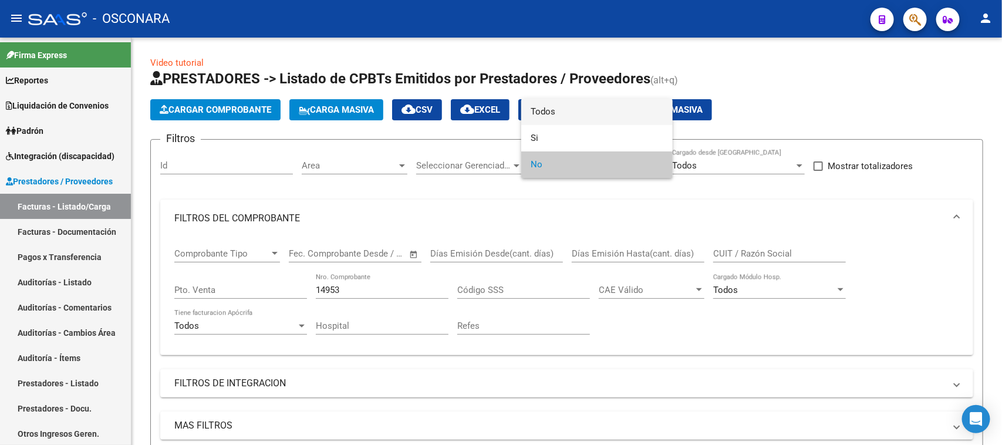
click at [568, 111] on span "Todos" at bounding box center [596, 112] width 133 height 26
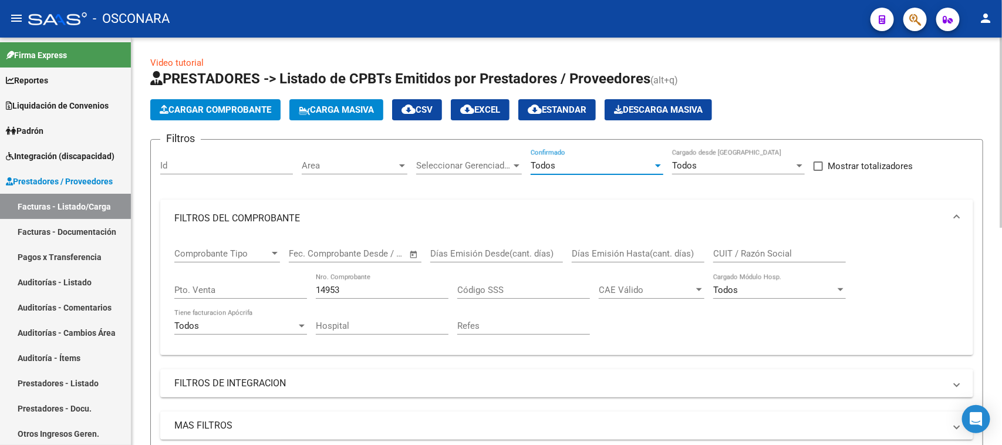
click at [378, 288] on input "14953" at bounding box center [382, 290] width 133 height 11
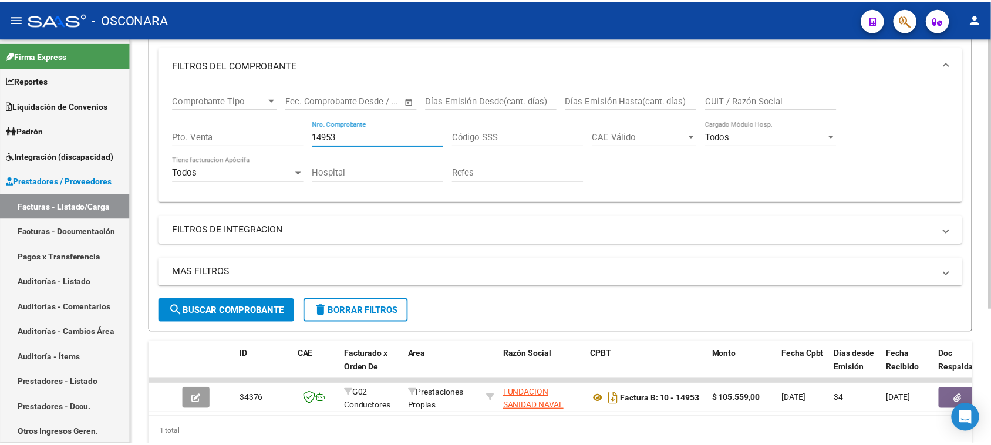
scroll to position [202, 0]
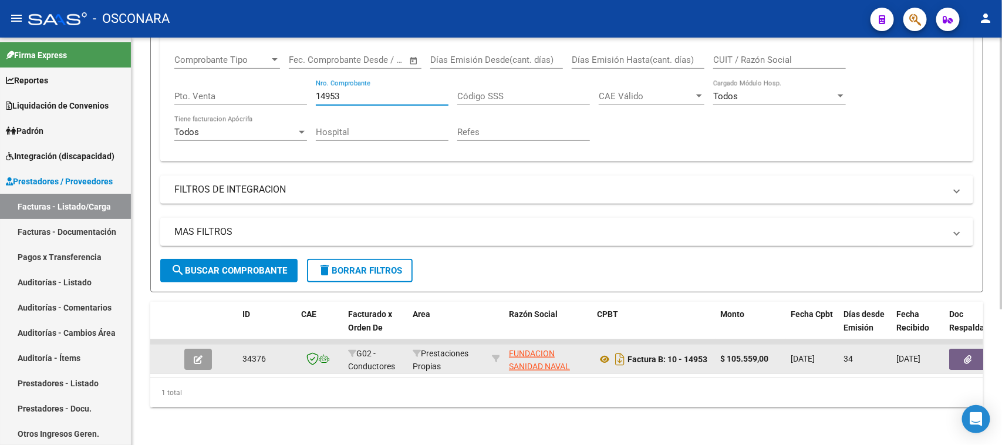
click at [192, 349] on button "button" at bounding box center [198, 359] width 28 height 21
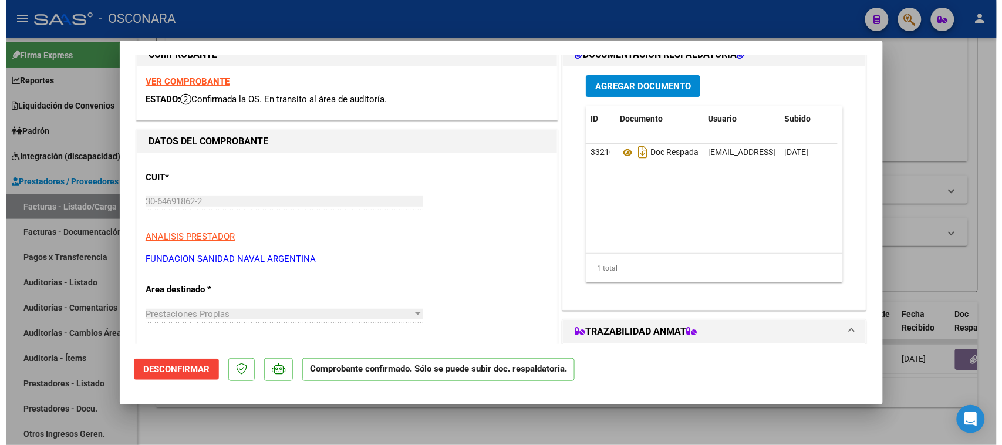
scroll to position [73, 0]
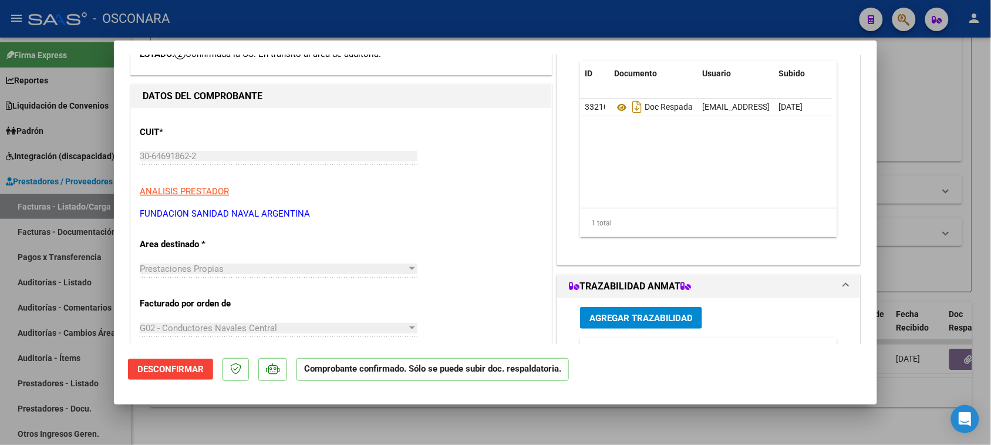
click at [914, 238] on div at bounding box center [495, 222] width 991 height 445
type input "$ 0,00"
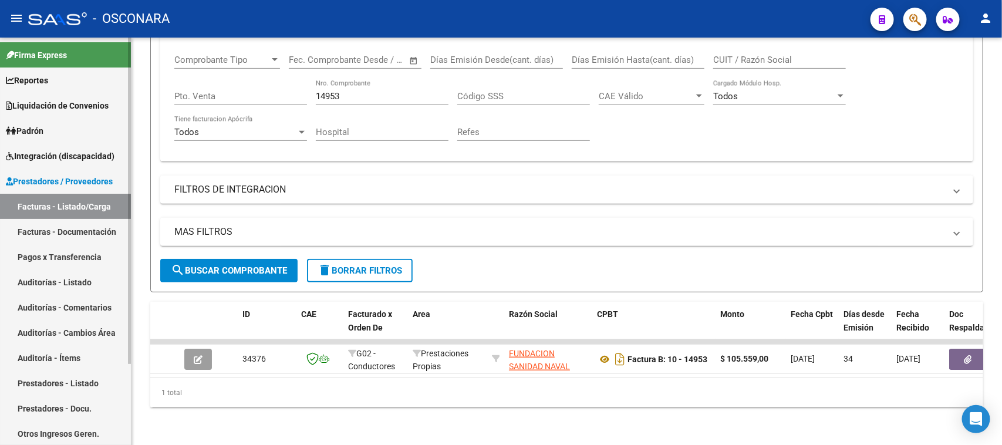
click at [41, 276] on link "Auditorías - Listado" at bounding box center [65, 281] width 131 height 25
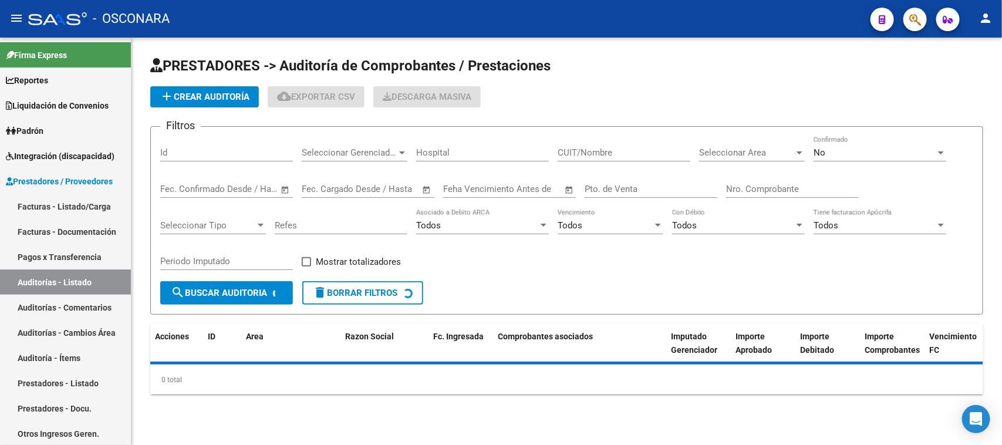
click at [198, 95] on span "add Crear Auditoría" at bounding box center [205, 97] width 90 height 11
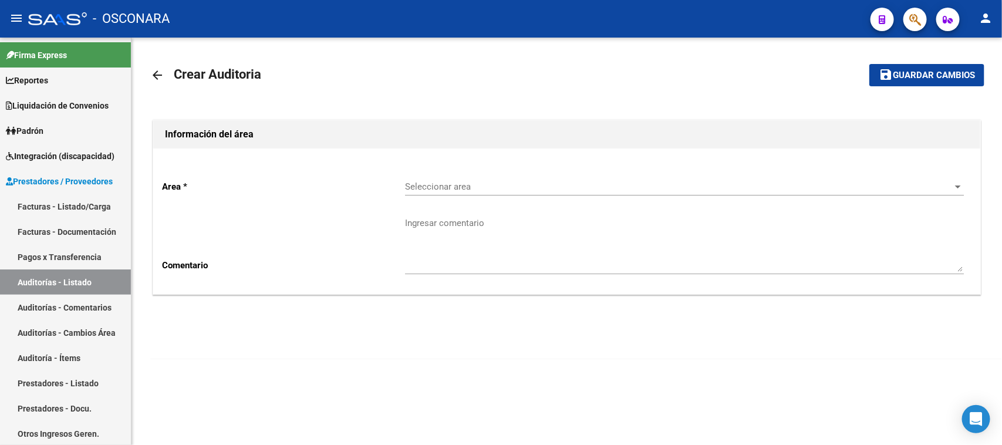
click at [490, 182] on span "Seleccionar area" at bounding box center [679, 186] width 548 height 11
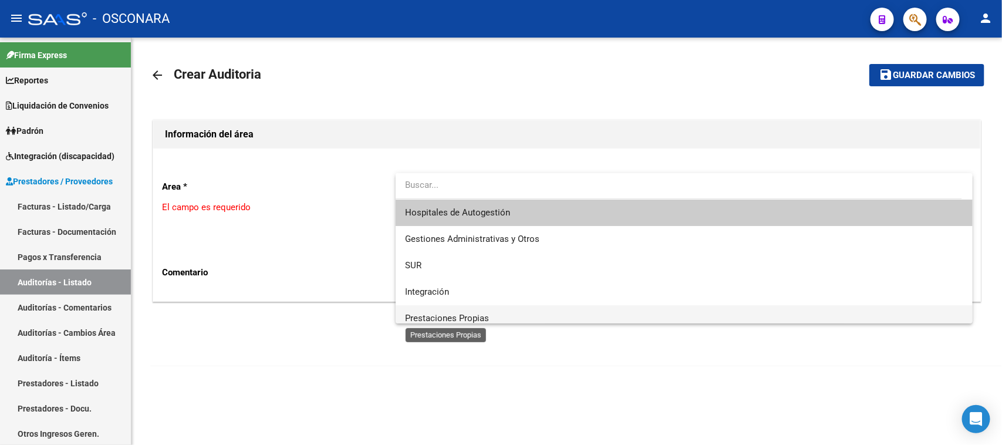
click at [464, 314] on span "Prestaciones Propias" at bounding box center [447, 318] width 84 height 11
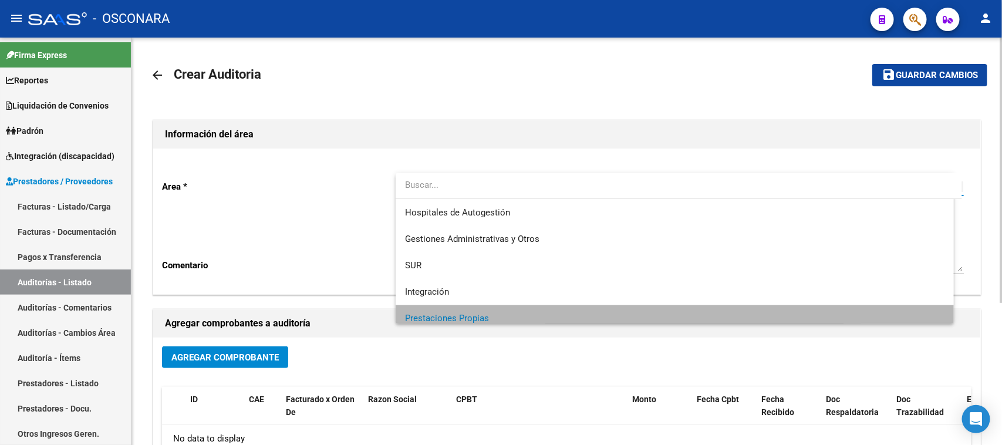
scroll to position [8, 0]
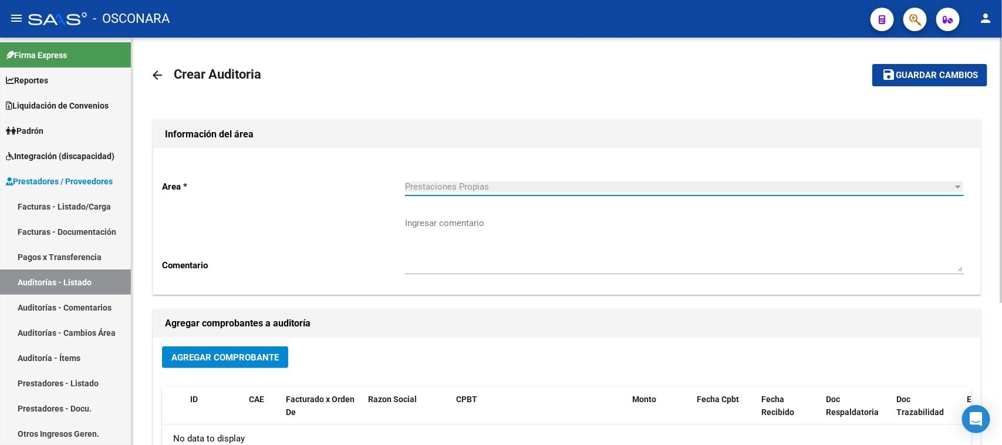
click at [238, 353] on span "Agregar Comprobante" at bounding box center [224, 357] width 107 height 11
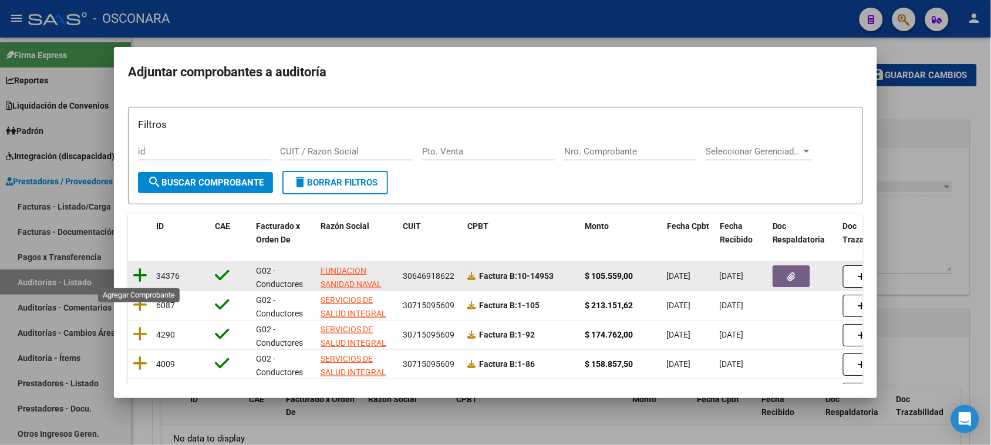
click at [136, 273] on icon at bounding box center [140, 275] width 15 height 16
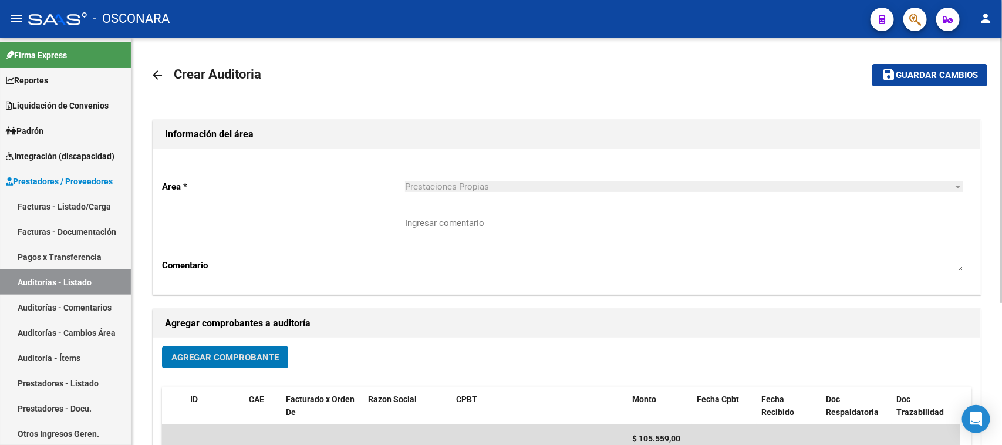
click at [929, 77] on span "Guardar cambios" at bounding box center [936, 75] width 82 height 11
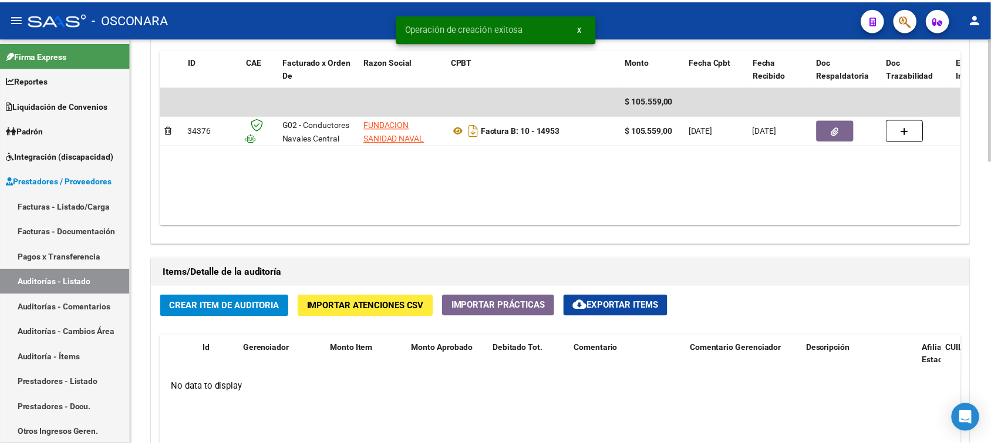
scroll to position [733, 0]
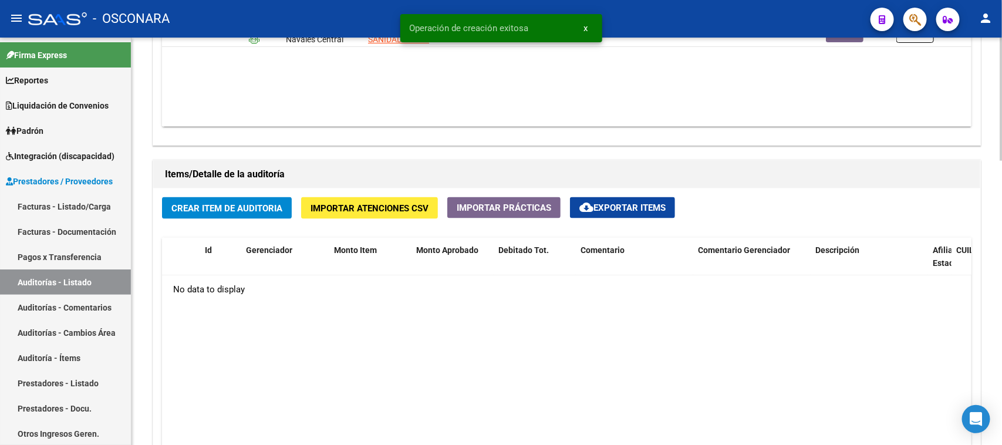
click at [216, 212] on span "Crear Item de Auditoria" at bounding box center [226, 208] width 111 height 11
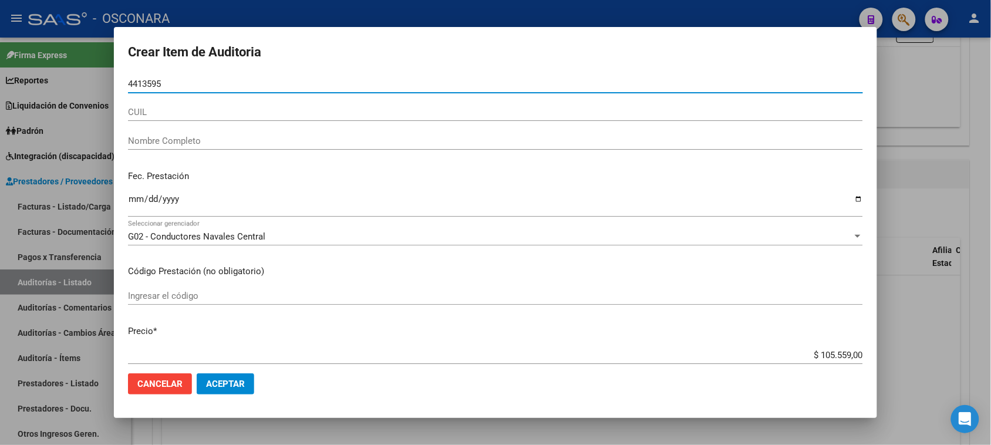
click at [130, 84] on input "4413595" at bounding box center [495, 84] width 735 height 11
type input "04413595"
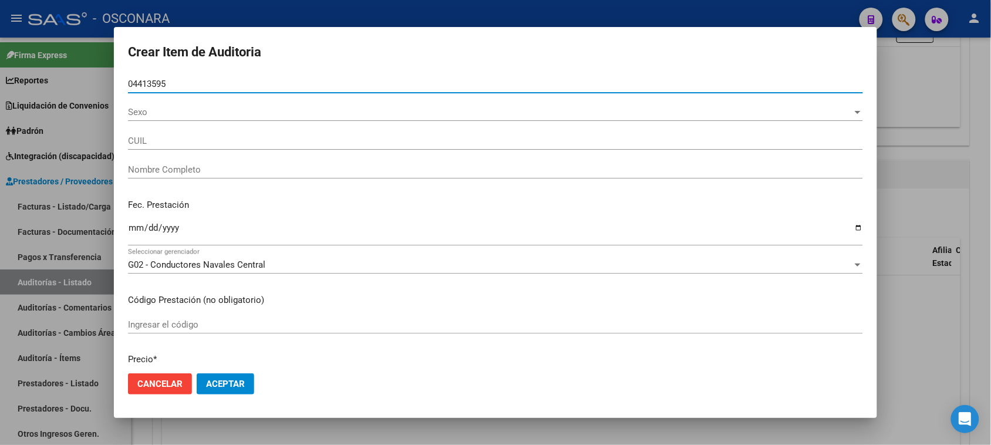
type input "20044135958"
type input "[PERSON_NAME]"
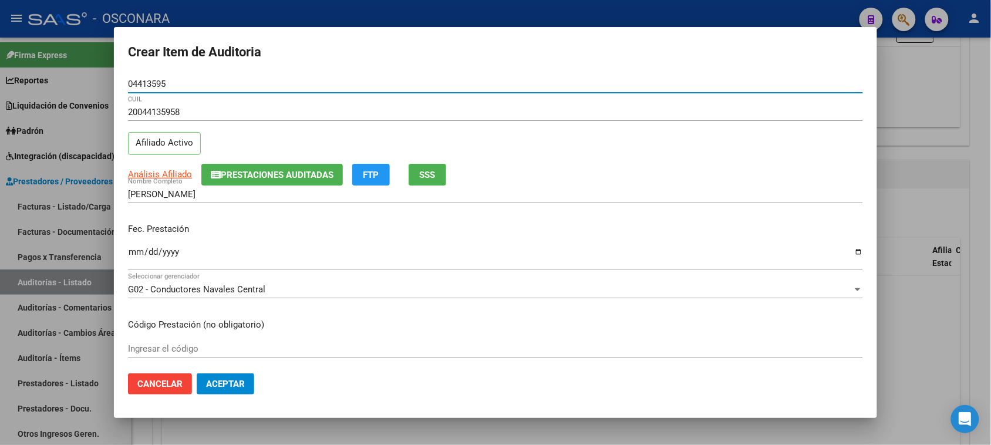
type input "04413595"
click at [134, 255] on input "Ingresar la fecha" at bounding box center [495, 256] width 735 height 19
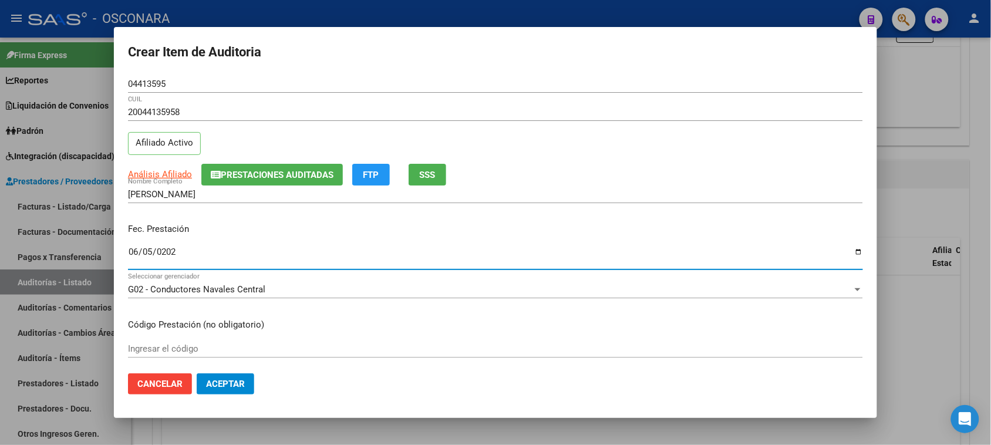
type input "[DATE]"
click at [162, 386] on span "Cancelar" at bounding box center [159, 383] width 45 height 11
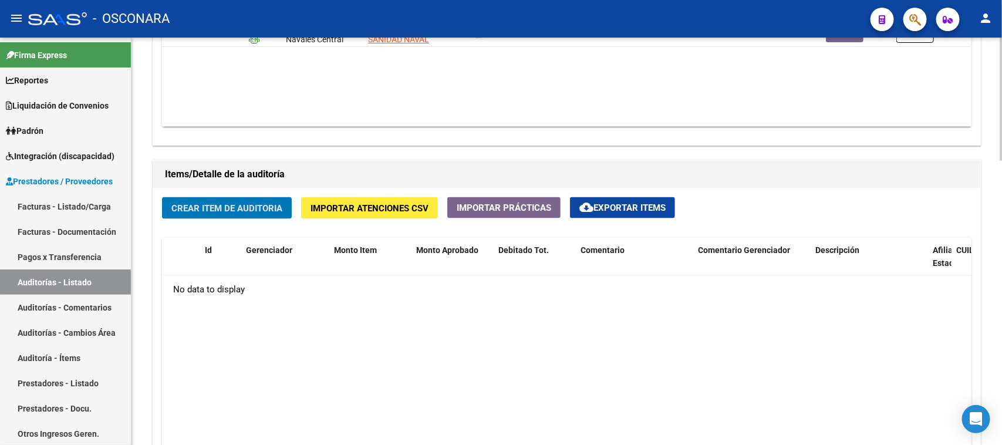
click at [226, 213] on button "Crear Item de Auditoria" at bounding box center [227, 208] width 130 height 22
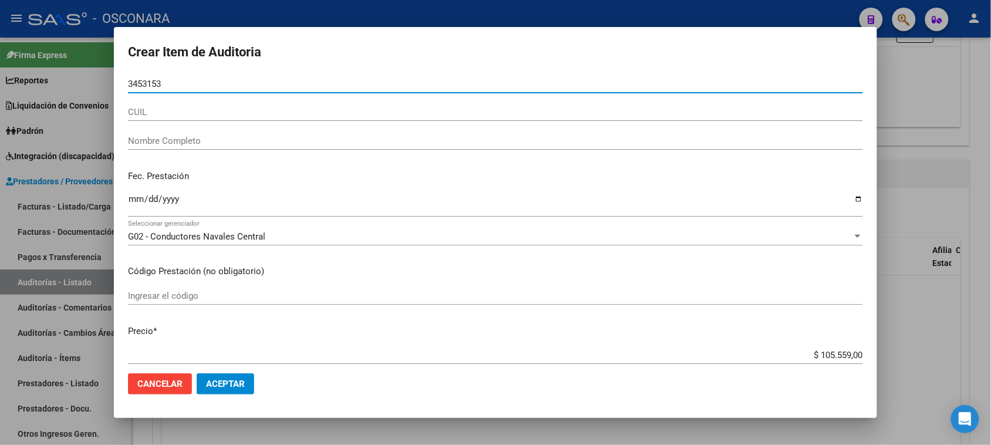
type input "34531538"
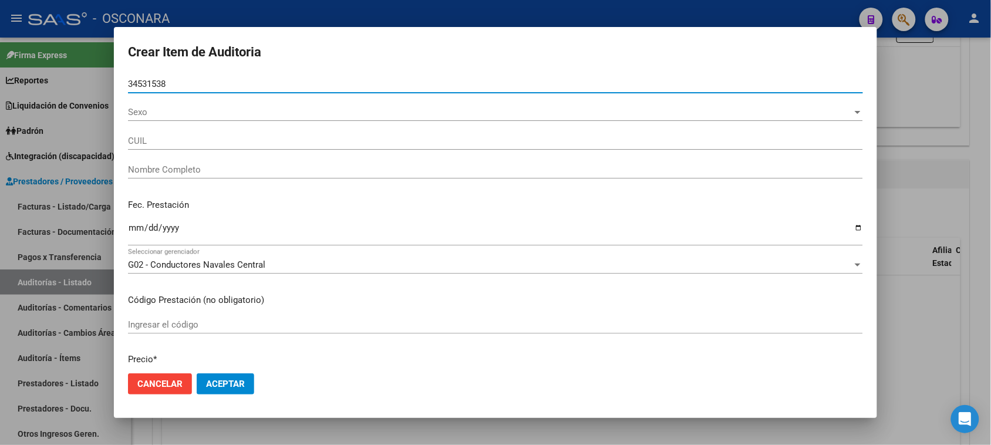
type input "20345315382"
type input "[PERSON_NAME]"
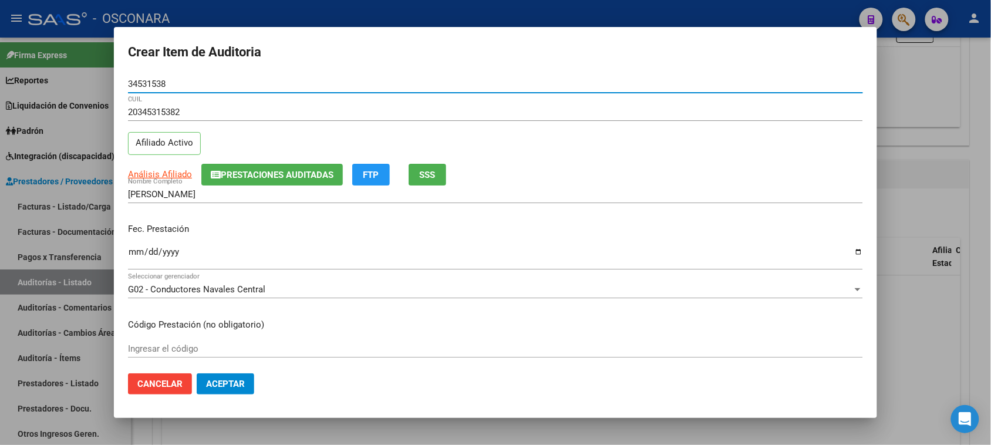
type input "34531538"
click at [128, 255] on input "Ingresar la fecha" at bounding box center [495, 256] width 735 height 19
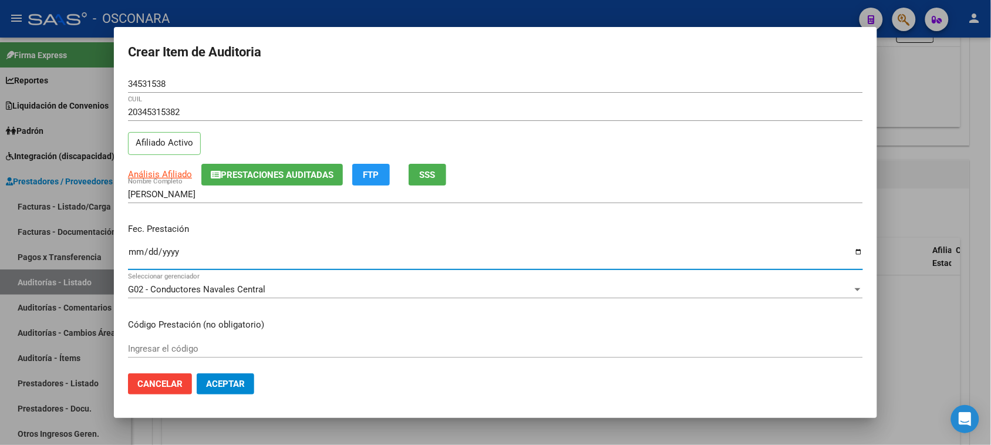
click at [136, 254] on input "Ingresar la fecha" at bounding box center [495, 256] width 735 height 19
type input "[DATE]"
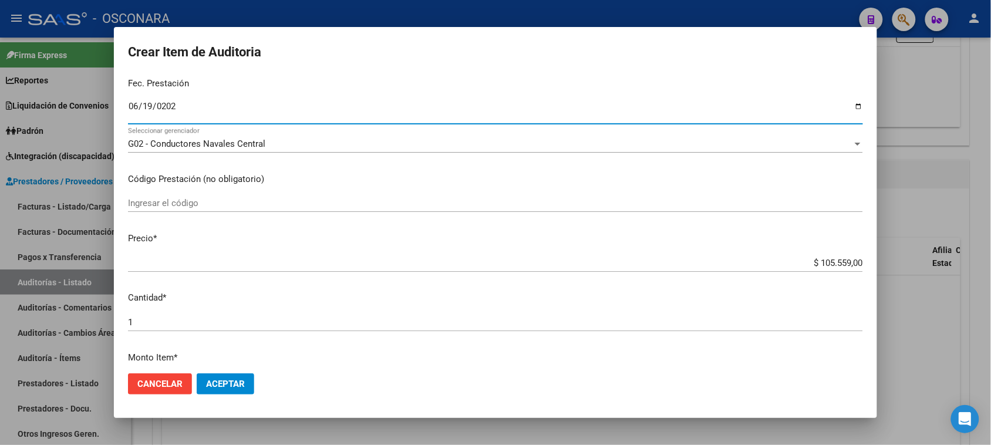
scroll to position [147, 0]
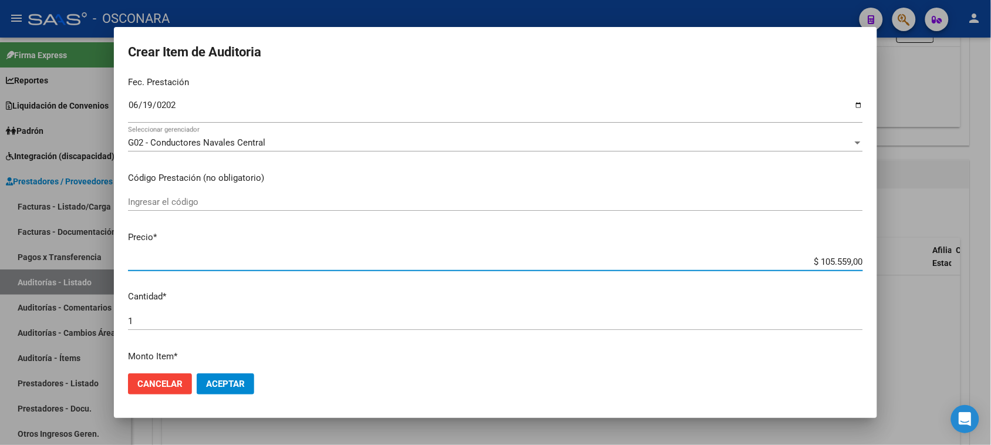
drag, startPoint x: 813, startPoint y: 261, endPoint x: 905, endPoint y: 256, distance: 92.2
click at [905, 256] on div "Crear Item de Auditoria 34531538 Nro Documento 20345315382 CUIL Afiliado Activo…" at bounding box center [495, 222] width 991 height 445
type input "$ 0,01"
type input "$ 0,17"
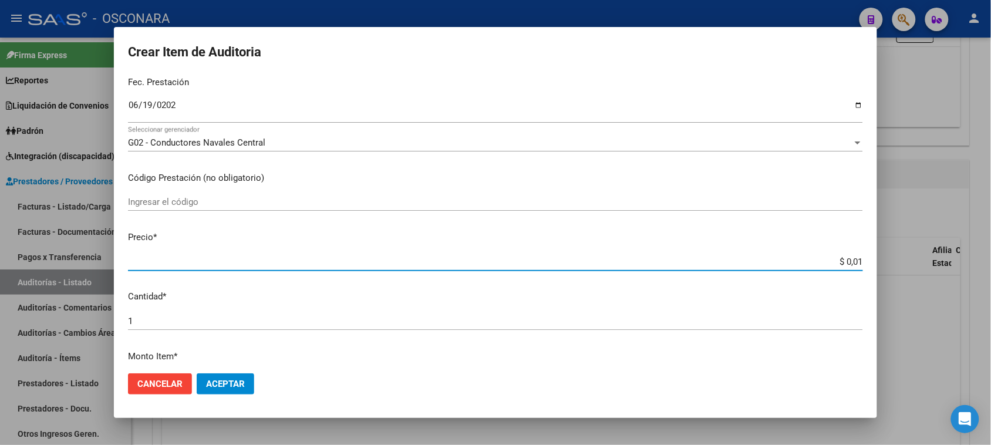
type input "$ 0,17"
type input "$ 1,70"
type input "$ 17,01"
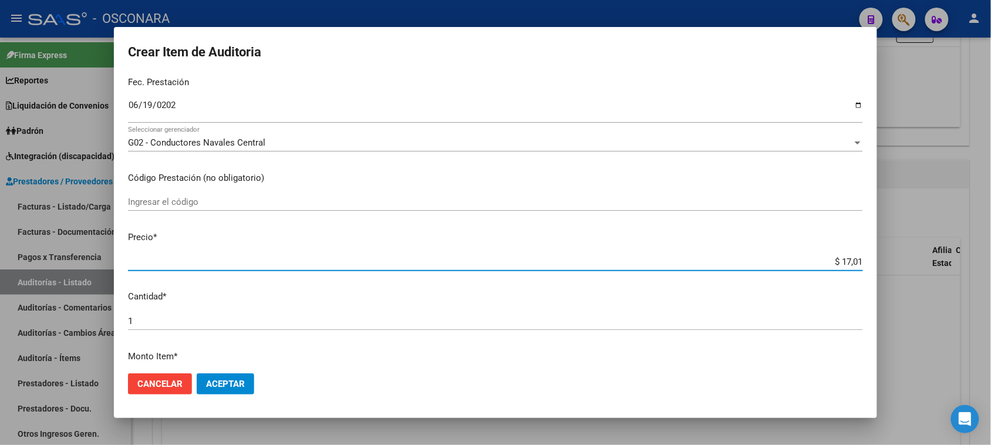
type input "$ 170,15"
type input "$ 1.701,50"
type input "$ 17.015,00"
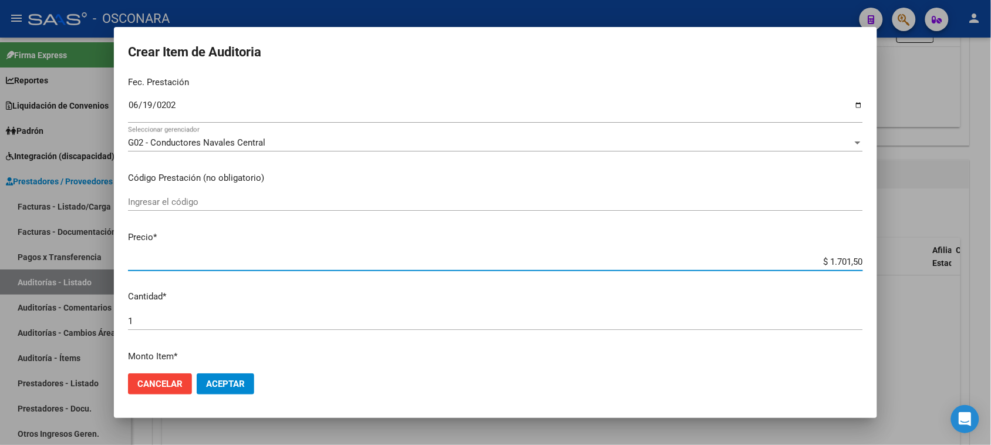
type input "$ 17.015,00"
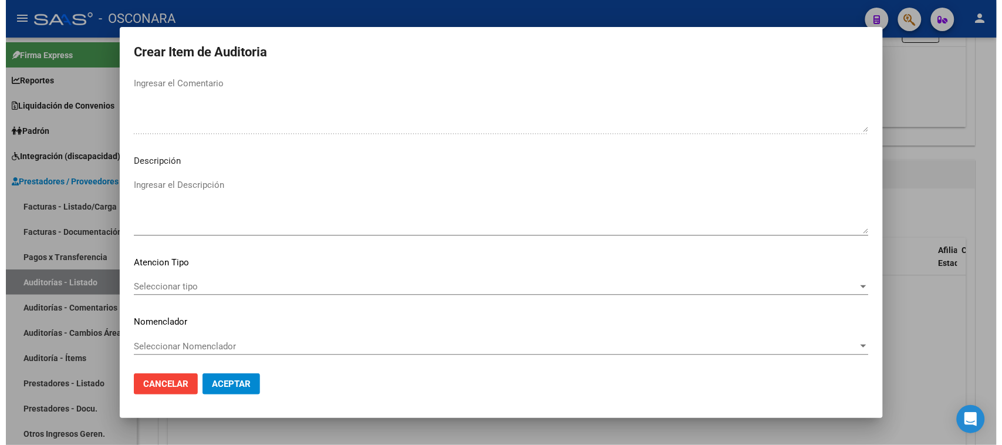
scroll to position [665, 0]
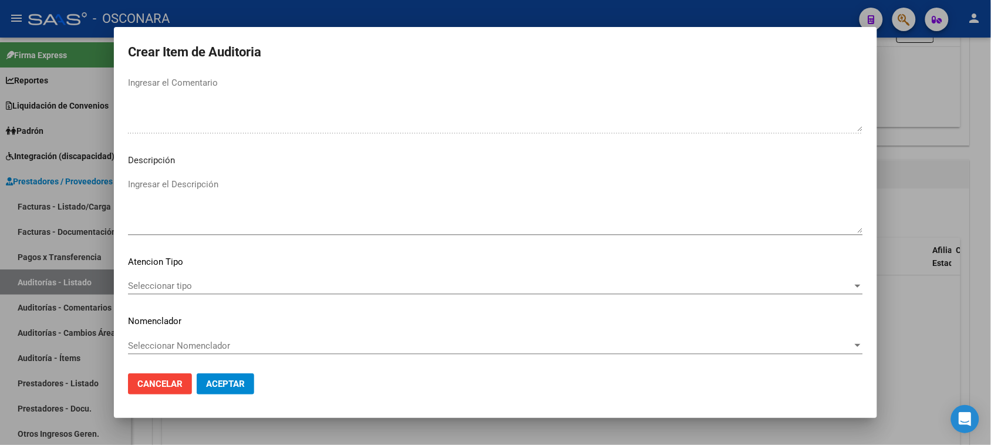
click at [171, 211] on textarea "Ingresar el Descripción" at bounding box center [495, 205] width 735 height 55
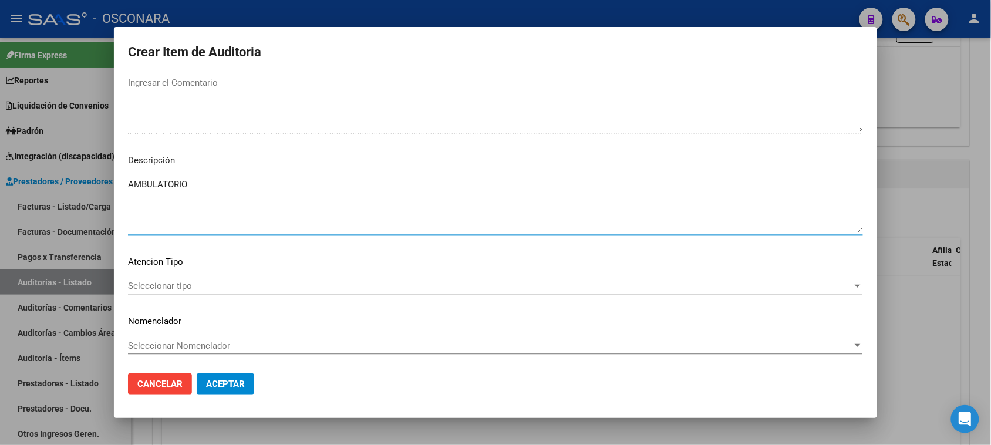
type textarea "AMBULATORIO"
click at [166, 288] on span "Seleccionar tipo" at bounding box center [490, 285] width 724 height 11
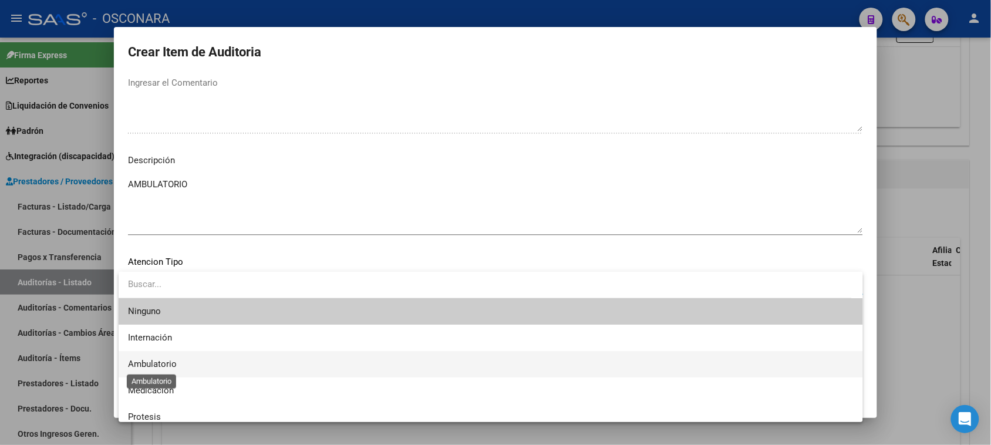
click at [173, 365] on span "Ambulatorio" at bounding box center [152, 364] width 49 height 11
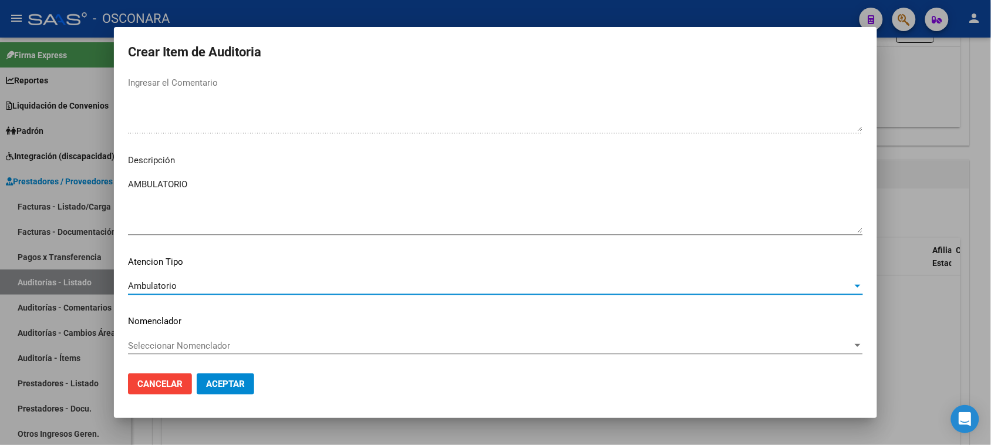
click at [216, 380] on span "Aceptar" at bounding box center [225, 383] width 39 height 11
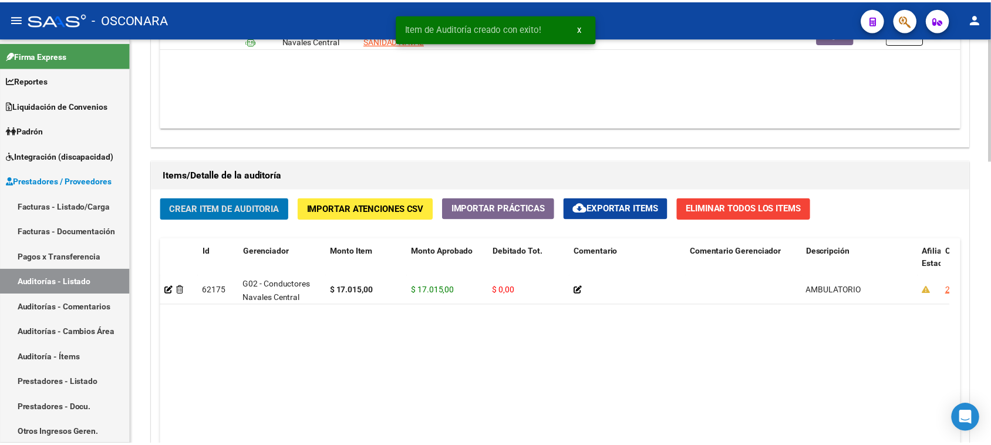
scroll to position [734, 0]
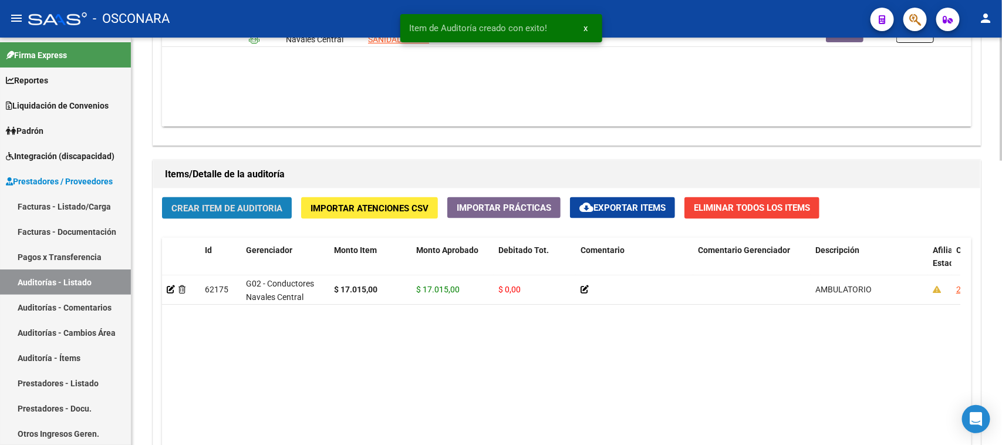
click at [250, 212] on button "Crear Item de Auditoria" at bounding box center [227, 208] width 130 height 22
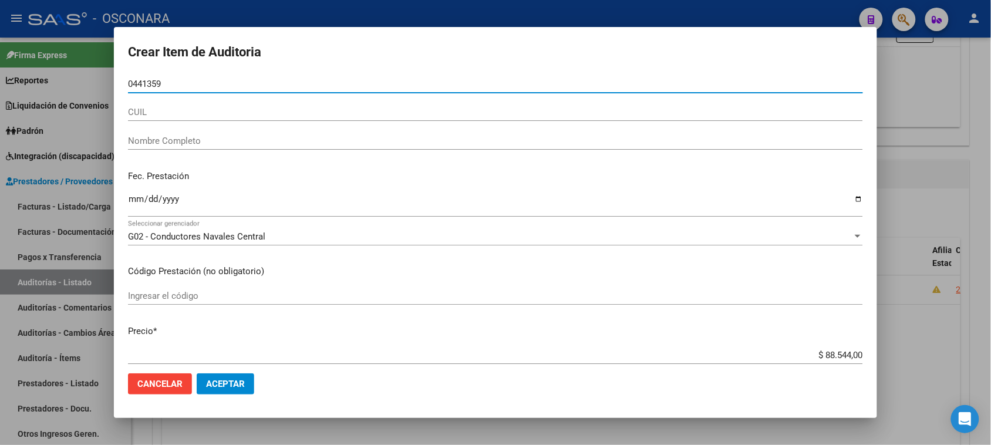
type input "04413595"
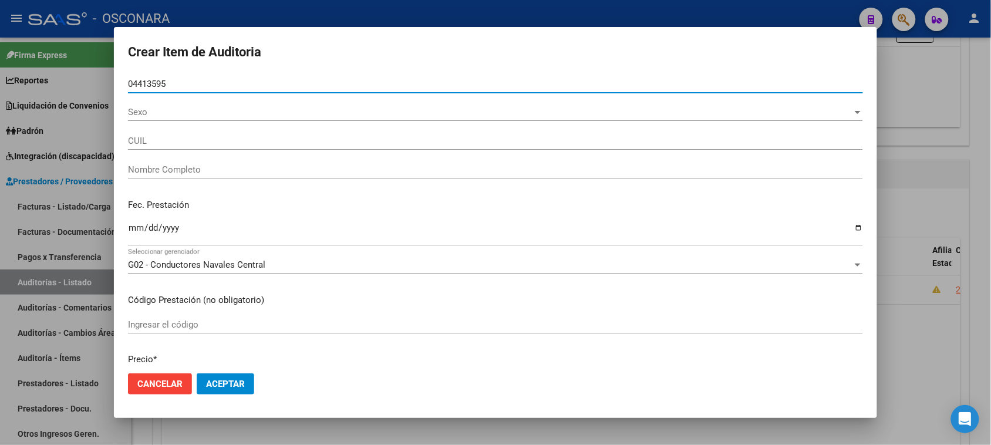
type input "20044135958"
type input "[PERSON_NAME]"
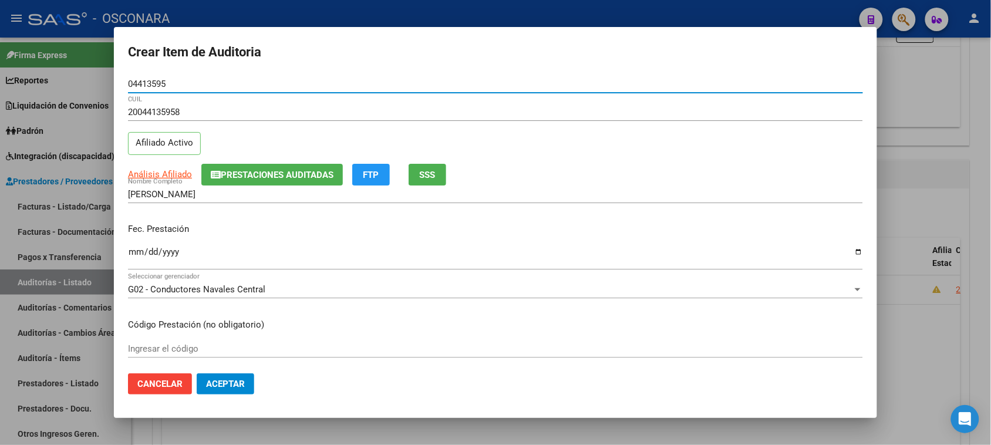
type input "04413595"
click at [127, 252] on mat-dialog-content "04413595 Nro Documento 20044135958 CUIL Afiliado Activo Análisis Afiliado Prest…" at bounding box center [495, 219] width 763 height 289
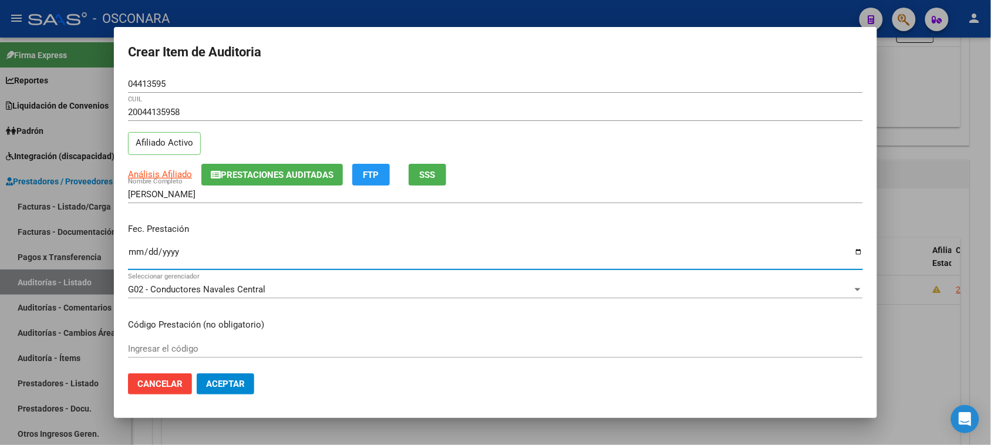
click at [137, 254] on input "Ingresar la fecha" at bounding box center [495, 256] width 735 height 19
type input "[DATE]"
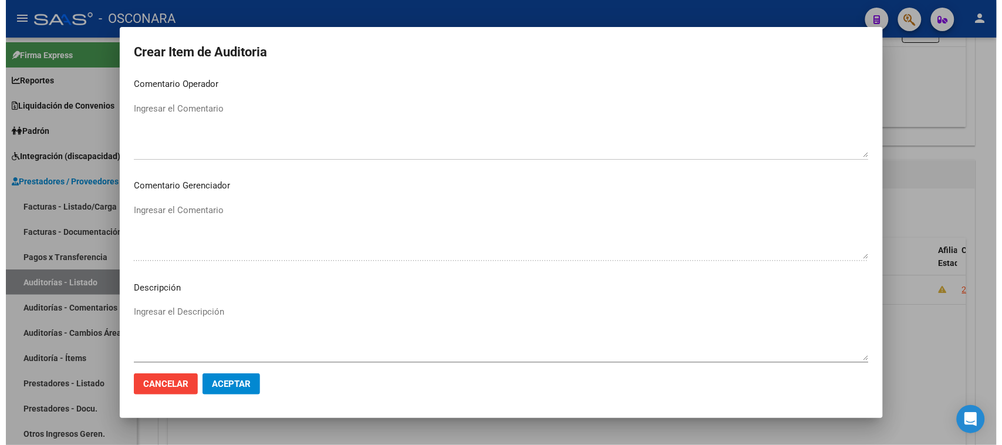
scroll to position [665, 0]
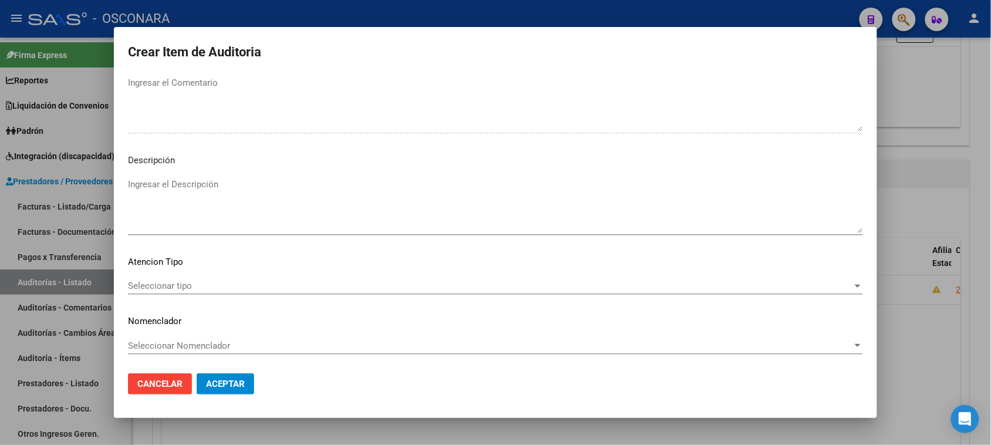
click at [177, 183] on textarea "Ingresar el Descripción" at bounding box center [495, 205] width 735 height 55
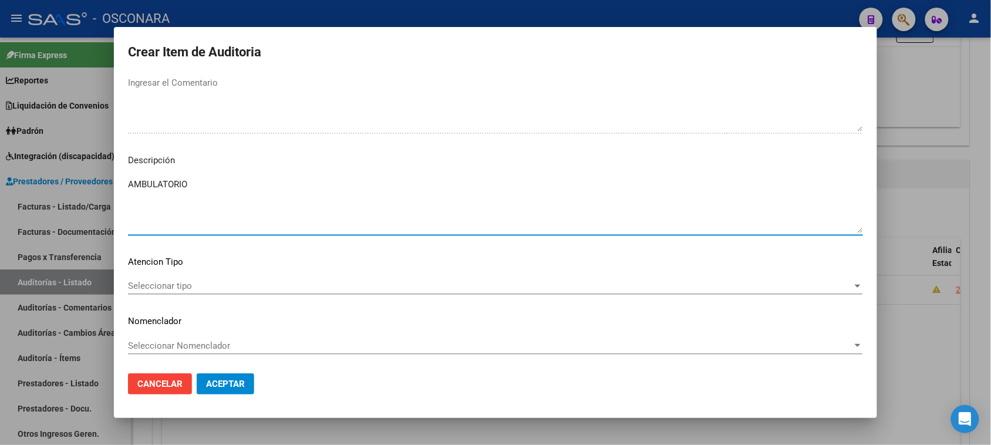
type textarea "AMBULATORIO"
click at [164, 282] on span "Seleccionar tipo" at bounding box center [490, 285] width 724 height 11
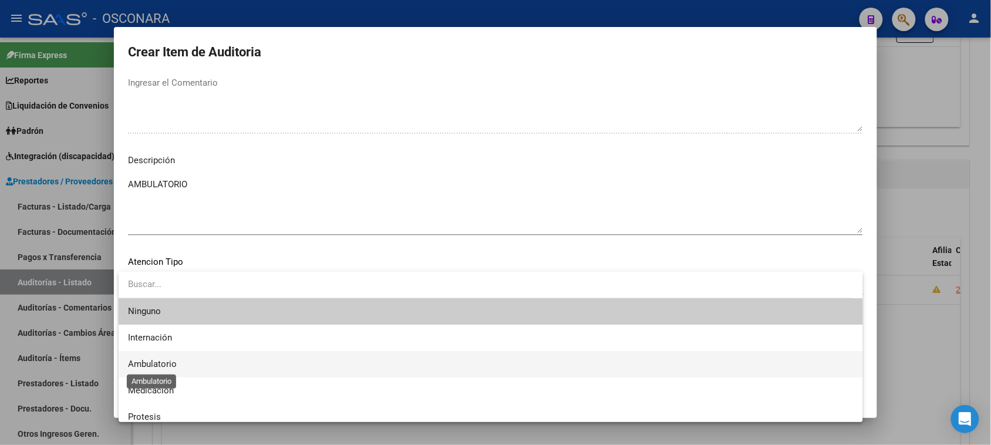
click at [161, 361] on span "Ambulatorio" at bounding box center [152, 364] width 49 height 11
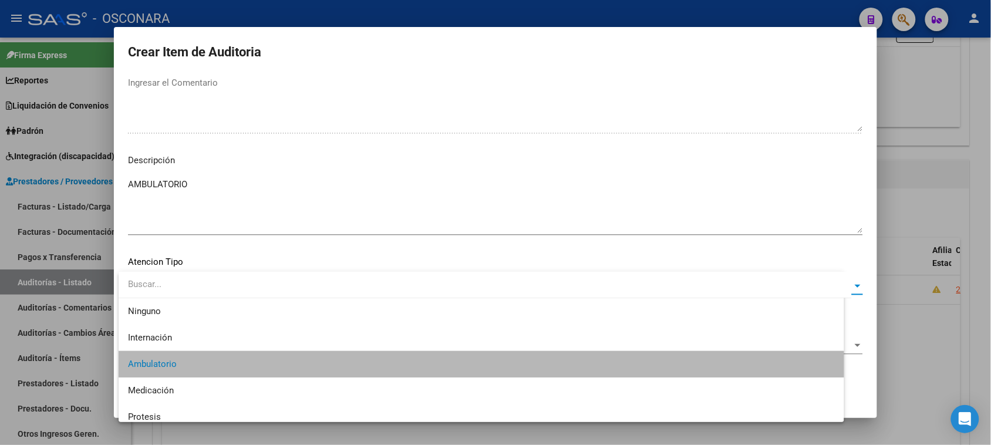
click at [221, 376] on button "Aceptar" at bounding box center [226, 383] width 58 height 21
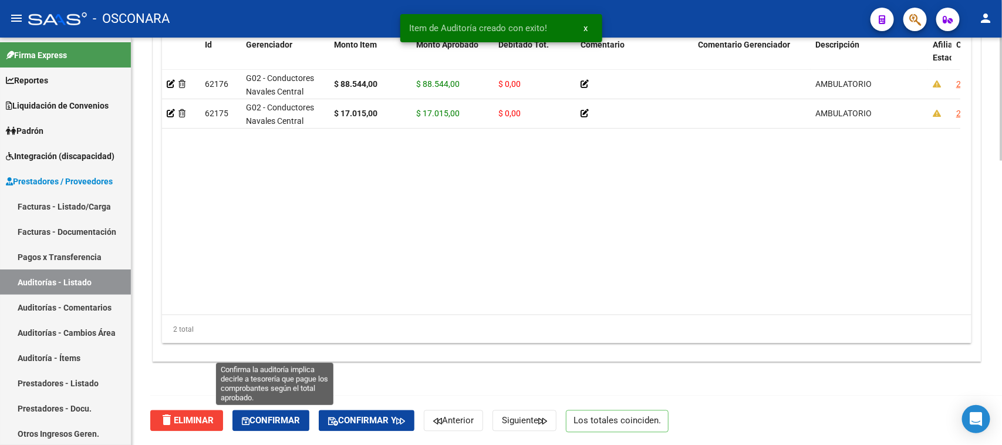
click at [268, 420] on span "Confirmar" at bounding box center [271, 420] width 58 height 11
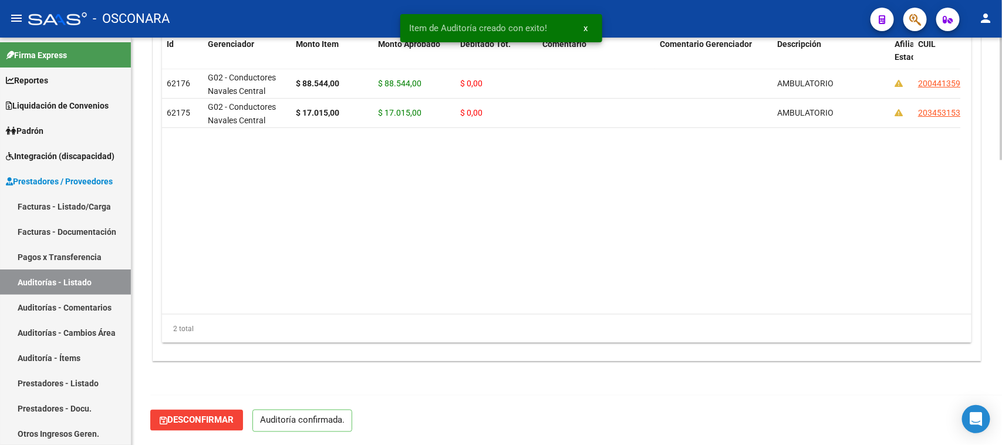
scroll to position [835, 0]
type input "202508"
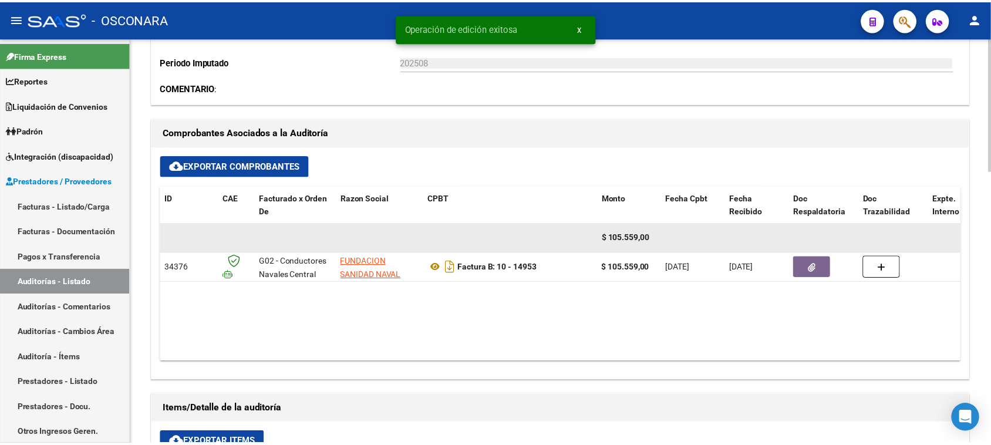
scroll to position [0, 0]
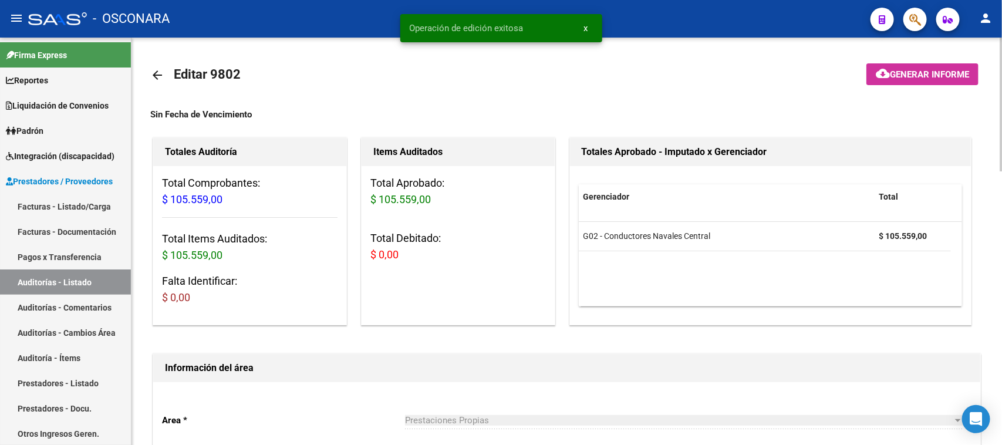
click at [929, 71] on span "Generar informe" at bounding box center [929, 74] width 79 height 11
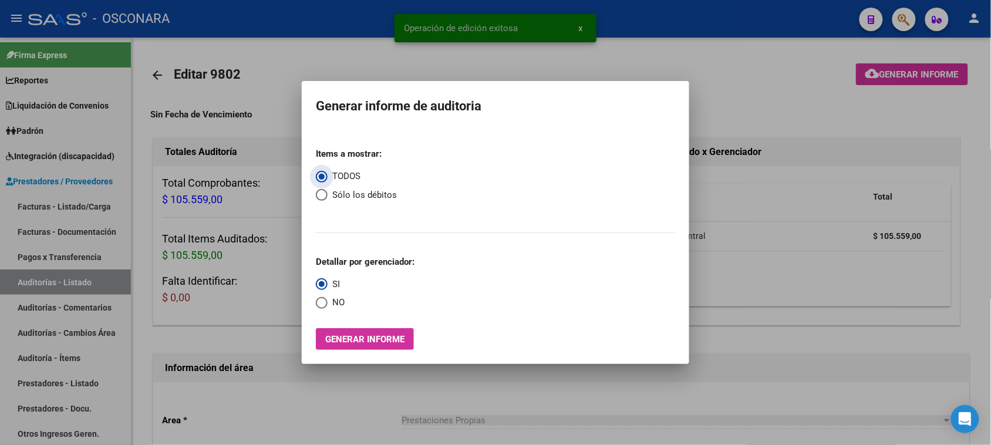
click at [374, 340] on span "Generar informe" at bounding box center [364, 339] width 79 height 11
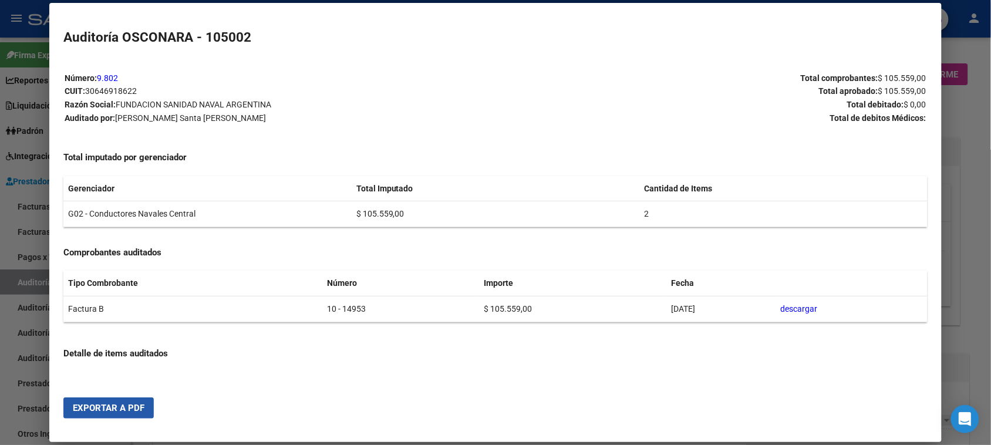
click at [91, 409] on span "Exportar a PDF" at bounding box center [109, 408] width 72 height 11
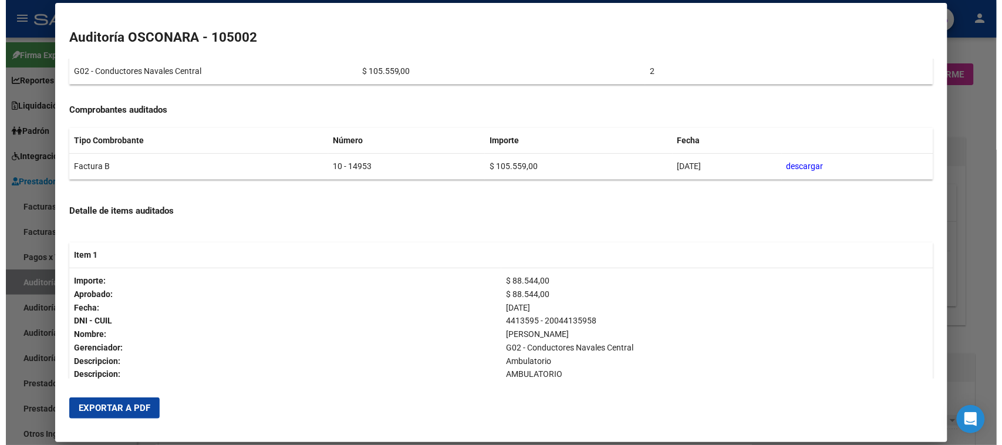
scroll to position [293, 0]
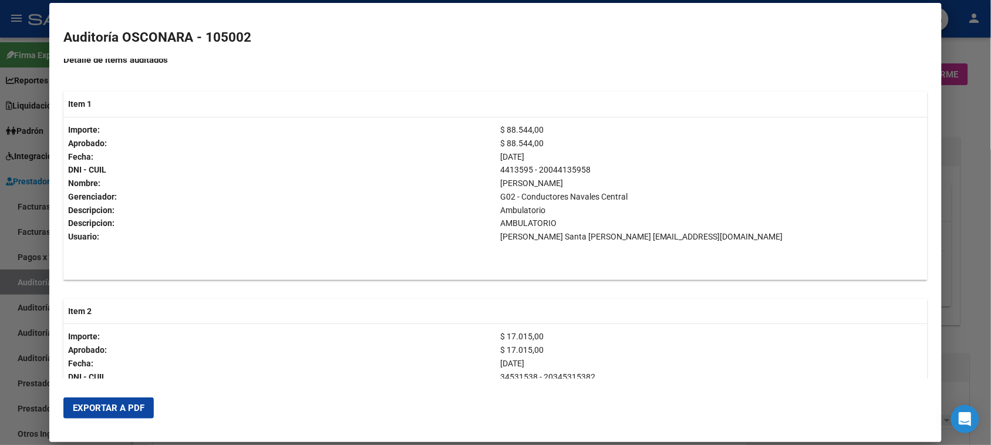
click at [961, 171] on div at bounding box center [495, 222] width 991 height 445
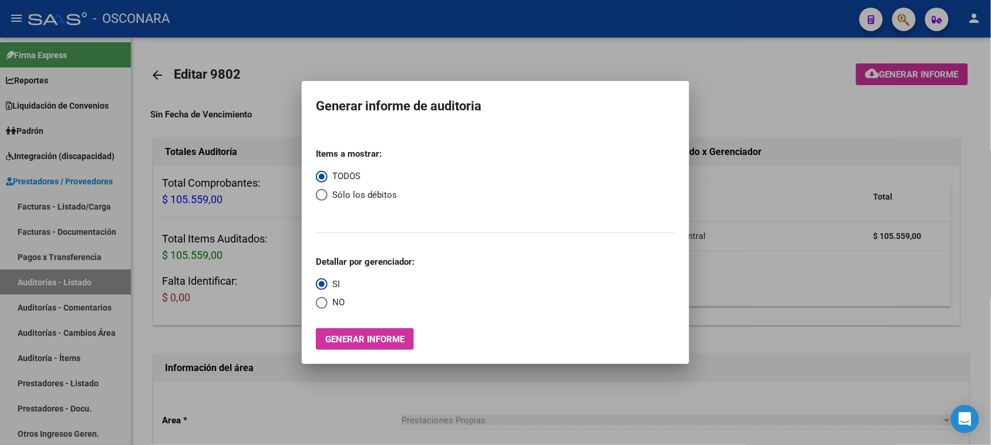
click at [570, 55] on div at bounding box center [495, 222] width 991 height 445
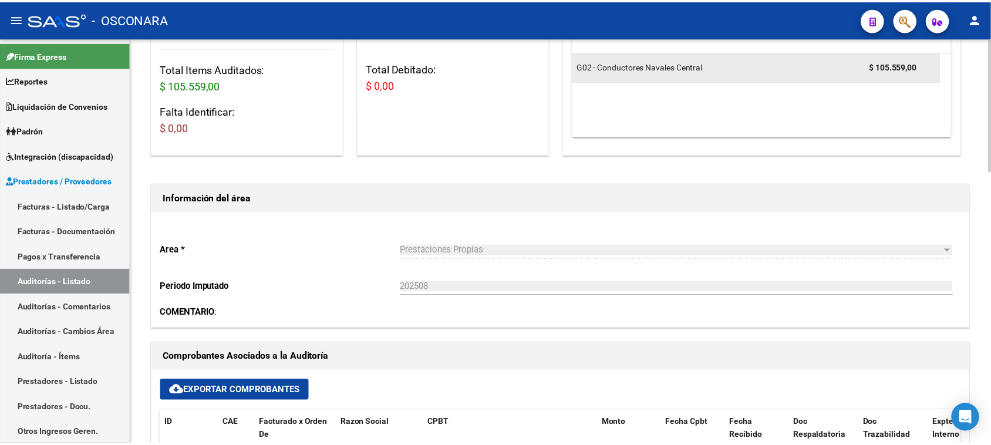
scroll to position [0, 0]
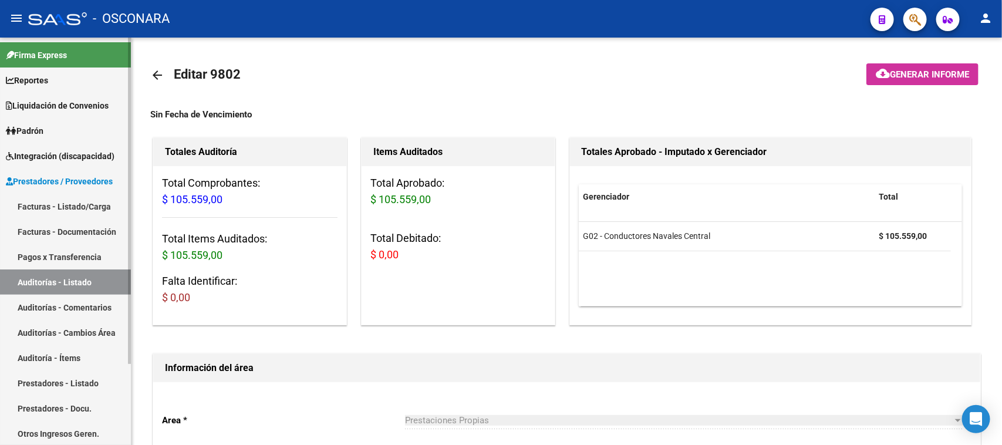
click at [79, 204] on link "Facturas - Listado/Carga" at bounding box center [65, 206] width 131 height 25
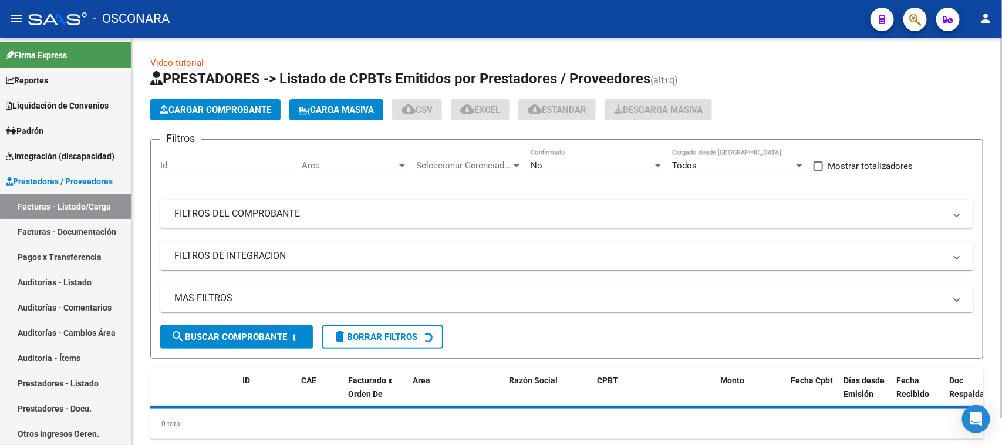
click at [214, 104] on span "Cargar Comprobante" at bounding box center [215, 109] width 111 height 11
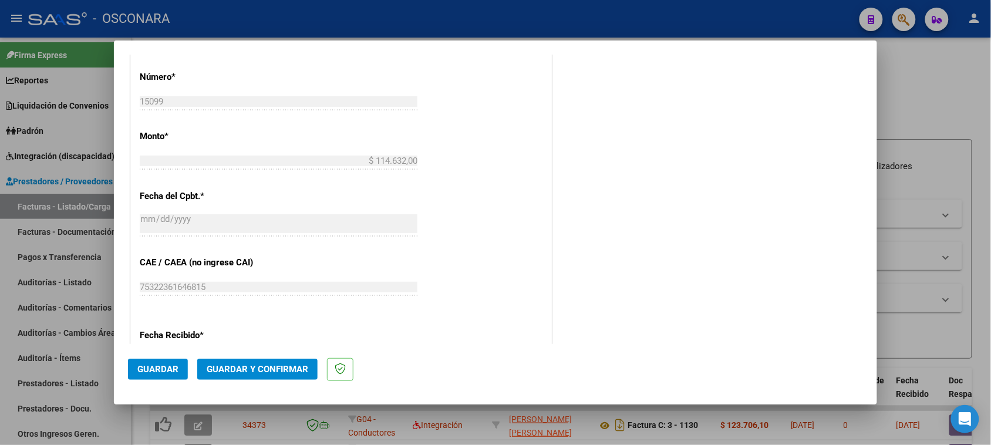
scroll to position [513, 0]
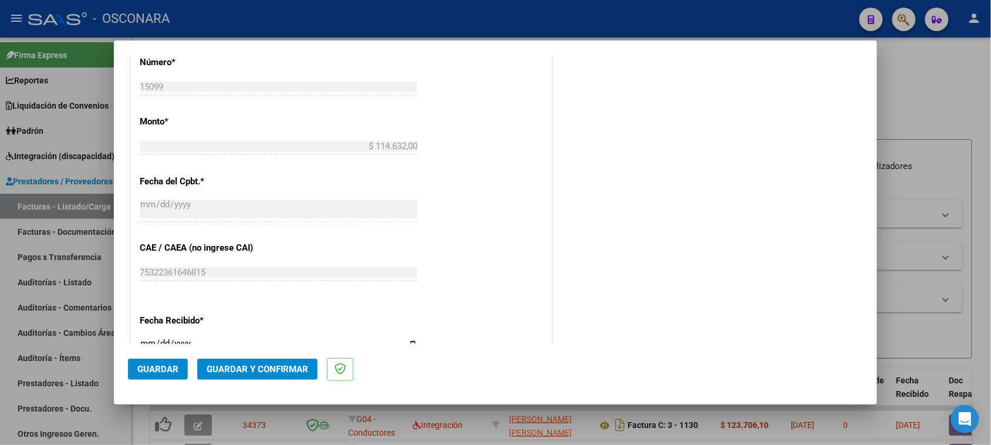
click at [257, 371] on span "Guardar y Confirmar" at bounding box center [258, 369] width 102 height 11
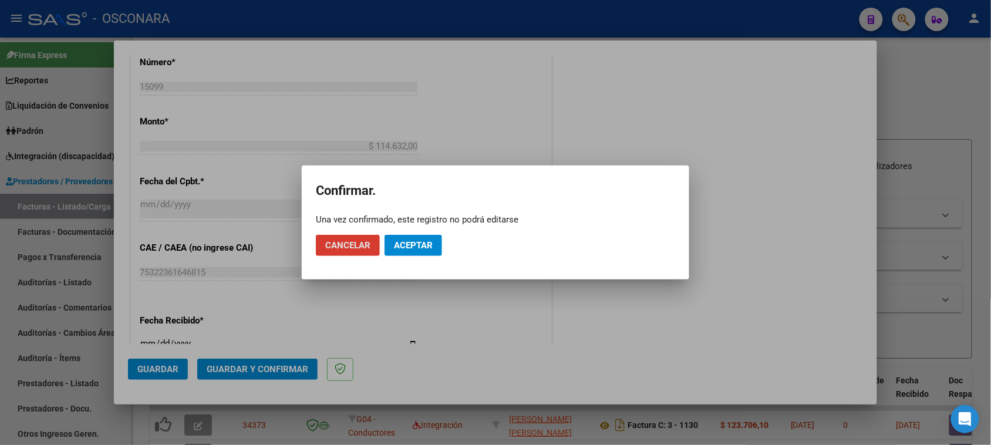
click at [414, 235] on button "Aceptar" at bounding box center [413, 245] width 58 height 21
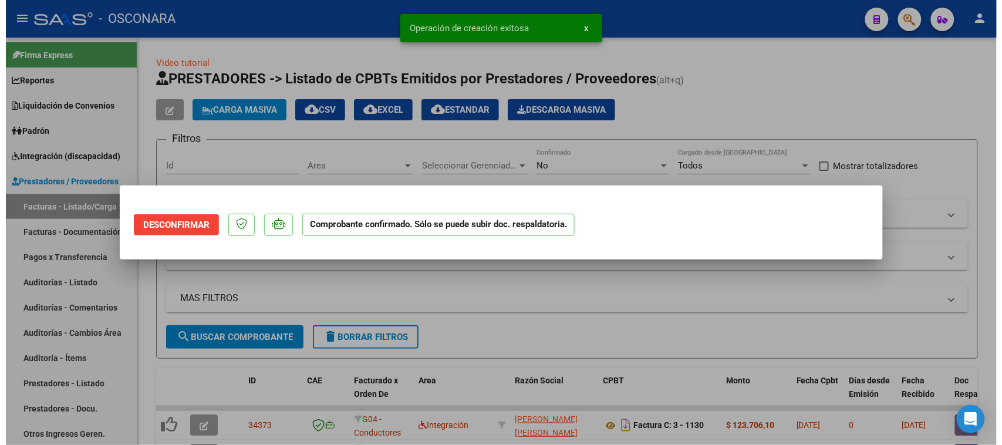
scroll to position [0, 0]
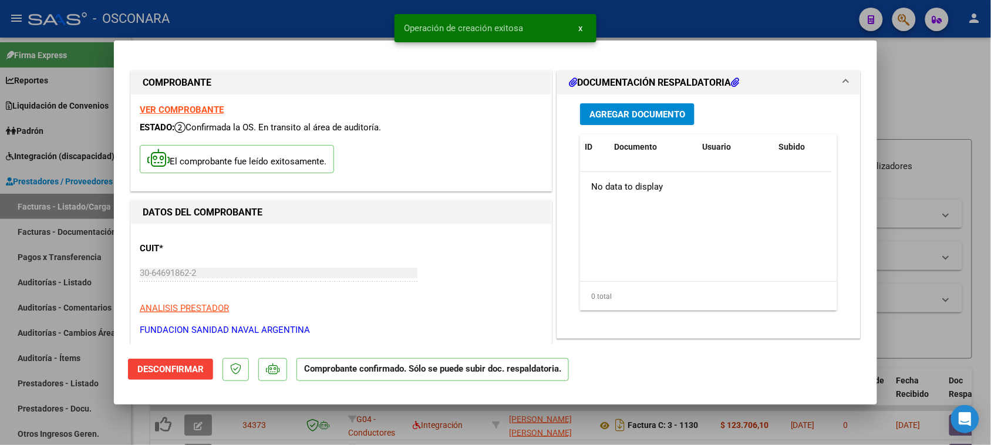
click at [638, 113] on span "Agregar Documento" at bounding box center [637, 114] width 96 height 11
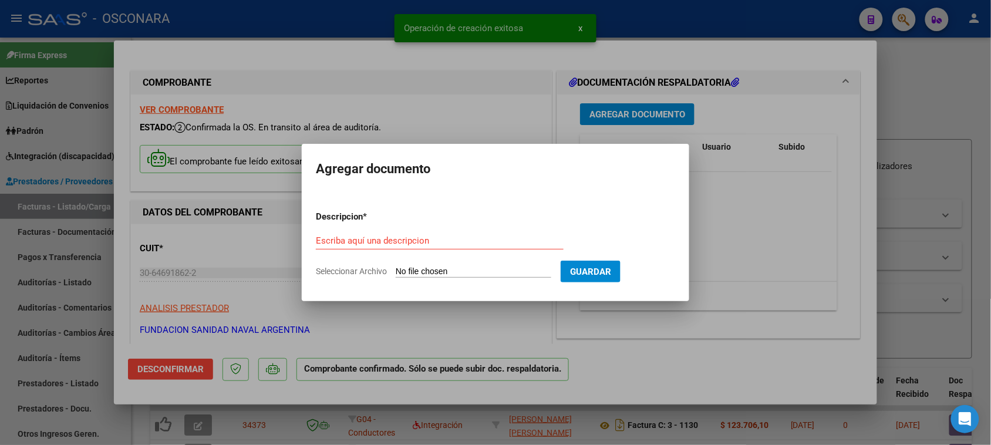
type input "C:\fakepath\OSCONARA (CONDUCTORES NAVALES)-109982-resumen.pdf"
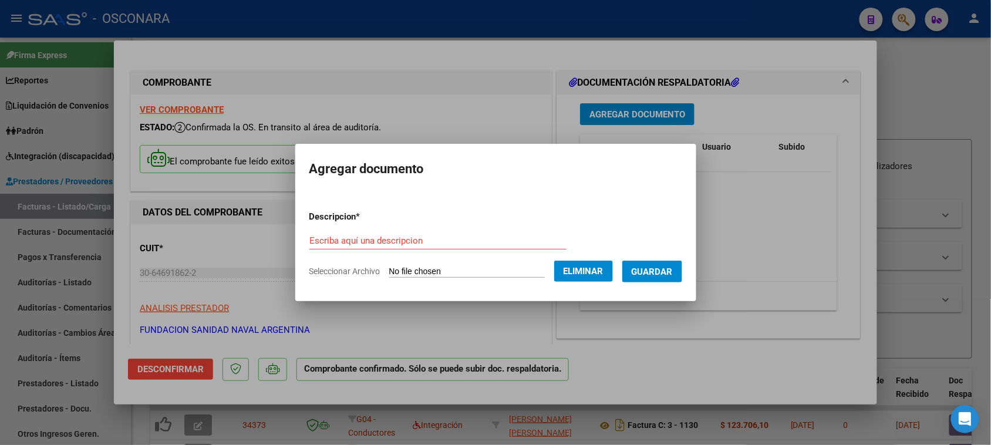
click at [391, 235] on input "Escriba aquí una descripcion" at bounding box center [437, 240] width 257 height 11
type input "DOCUMENTACION RESPALDATORIA"
drag, startPoint x: 667, startPoint y: 271, endPoint x: 676, endPoint y: 268, distance: 9.7
click at [668, 271] on span "Guardar" at bounding box center [651, 271] width 41 height 11
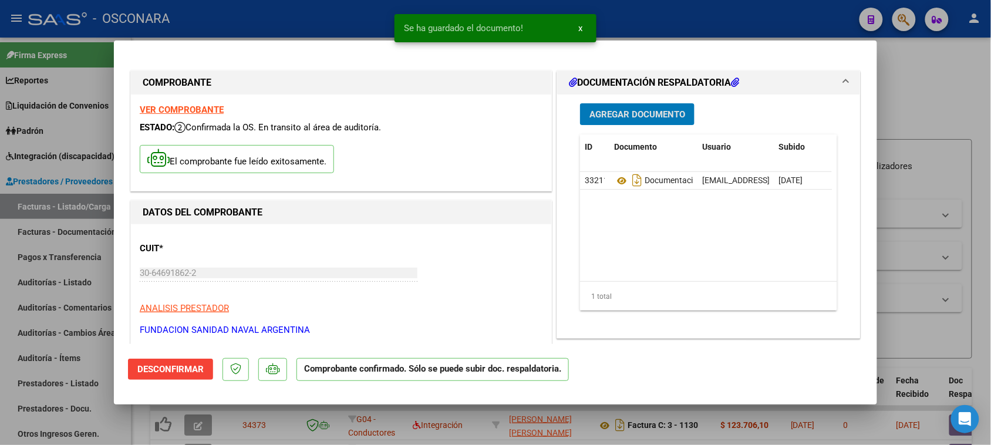
click at [638, 109] on span "Agregar Documento" at bounding box center [637, 114] width 96 height 11
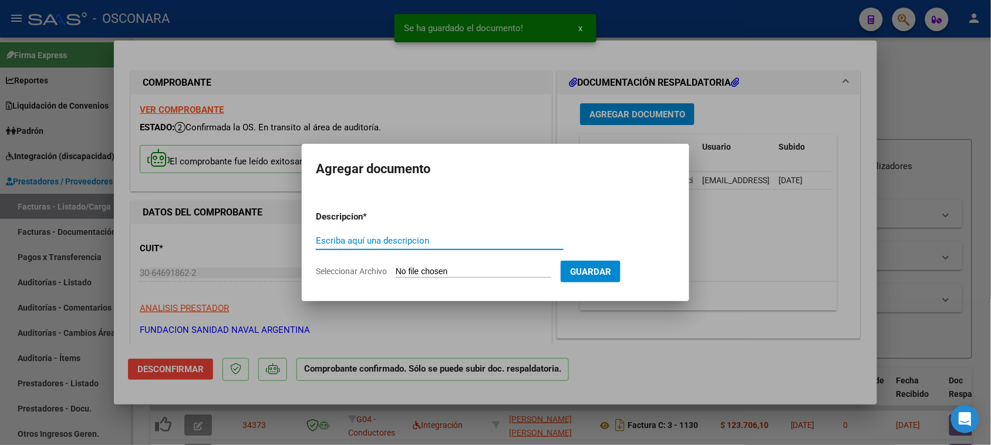
click at [819, 253] on div at bounding box center [495, 222] width 991 height 445
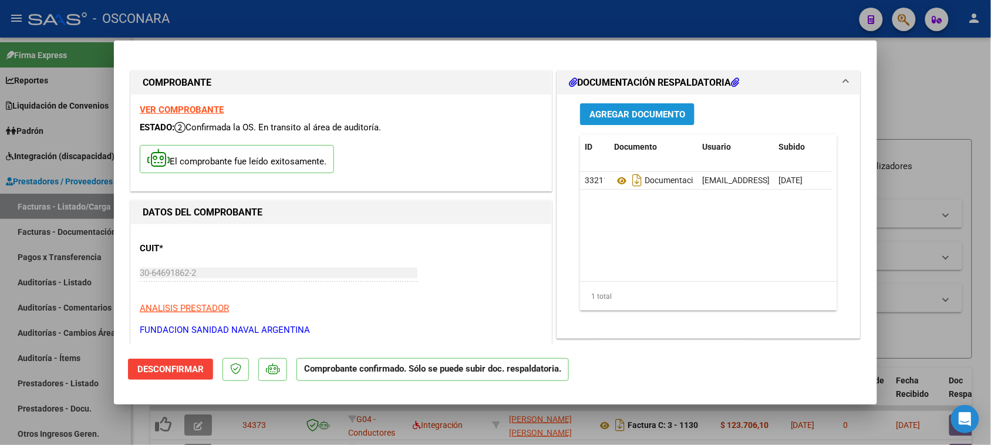
click at [630, 111] on span "Agregar Documento" at bounding box center [637, 114] width 96 height 11
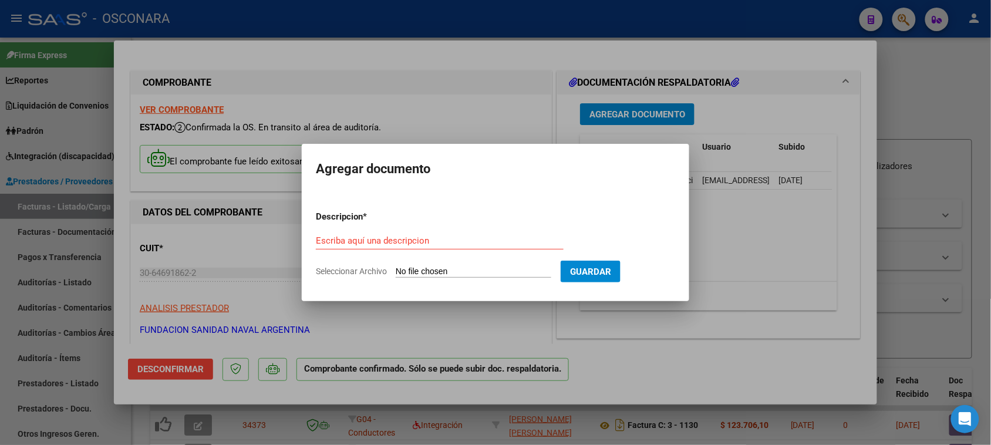
type input "C:\fakepath\DETALLE.pdf"
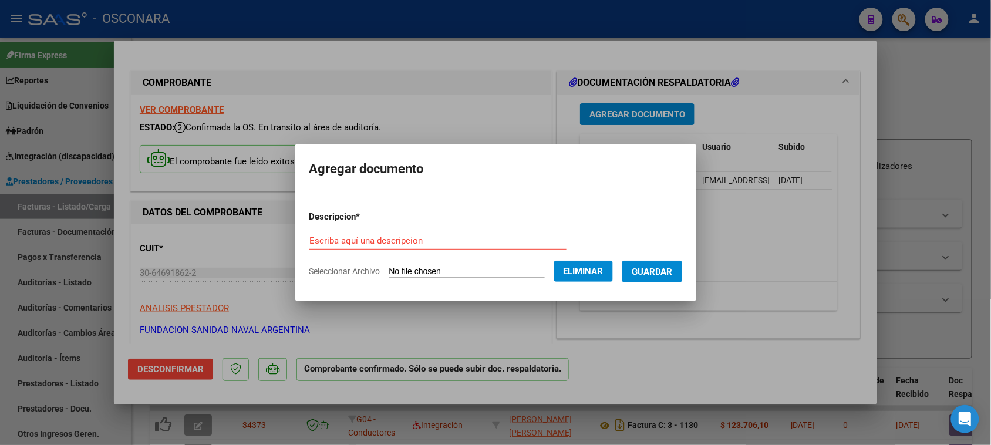
click at [389, 232] on div "Escriba aquí una descripcion" at bounding box center [437, 241] width 257 height 18
type input "DOC RESPALDATORIA"
click at [670, 268] on span "Guardar" at bounding box center [651, 271] width 41 height 11
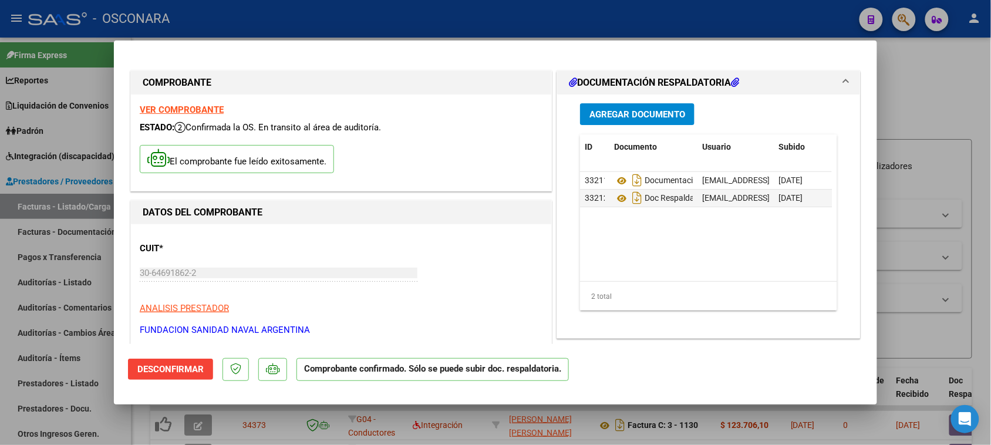
click at [908, 102] on div at bounding box center [495, 222] width 991 height 445
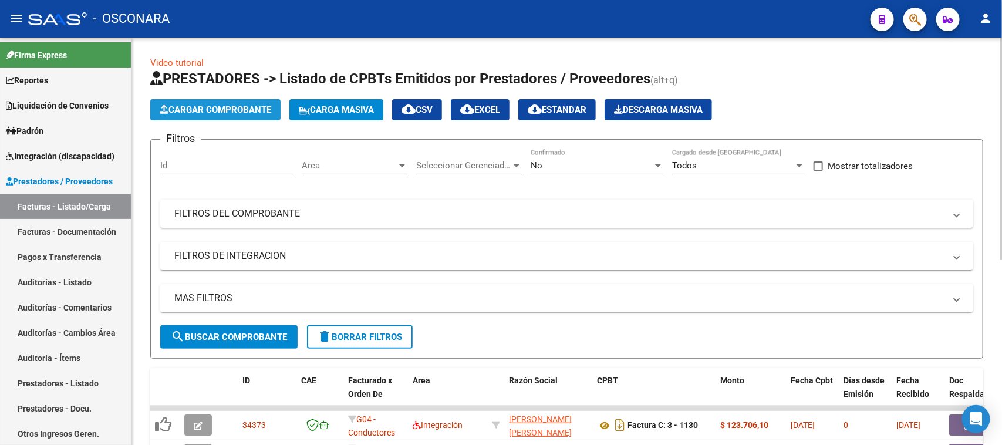
click at [221, 101] on button "Cargar Comprobante" at bounding box center [215, 109] width 130 height 21
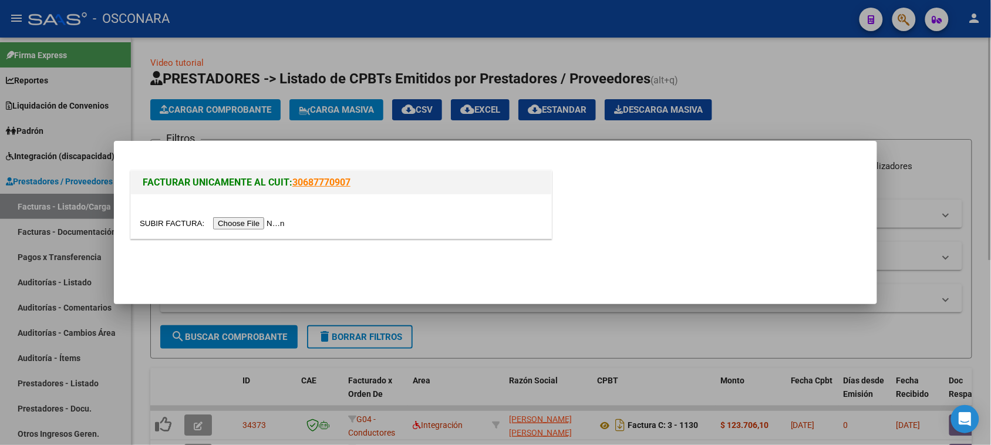
click at [444, 65] on div at bounding box center [495, 222] width 991 height 445
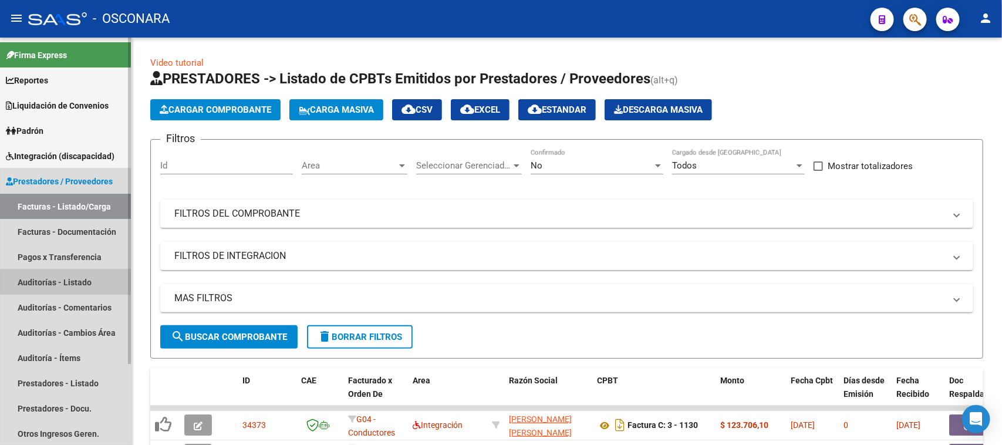
click at [53, 278] on link "Auditorías - Listado" at bounding box center [65, 281] width 131 height 25
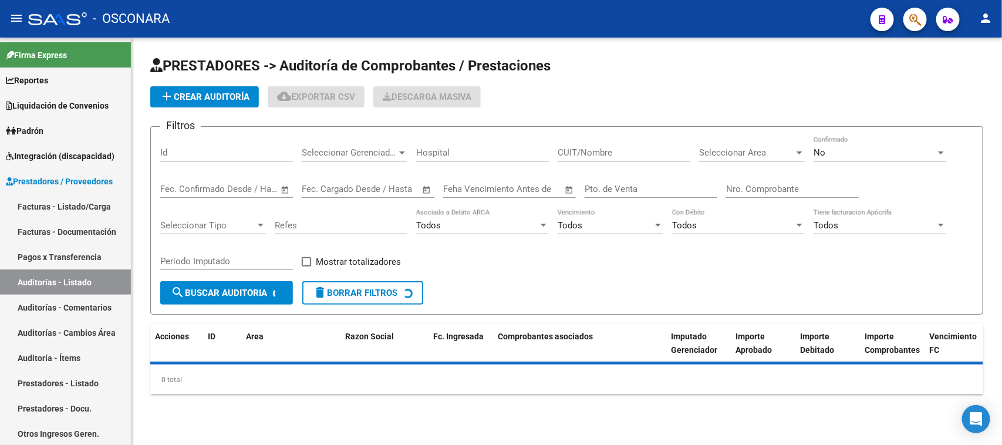
click at [200, 99] on span "add Crear Auditoría" at bounding box center [205, 97] width 90 height 11
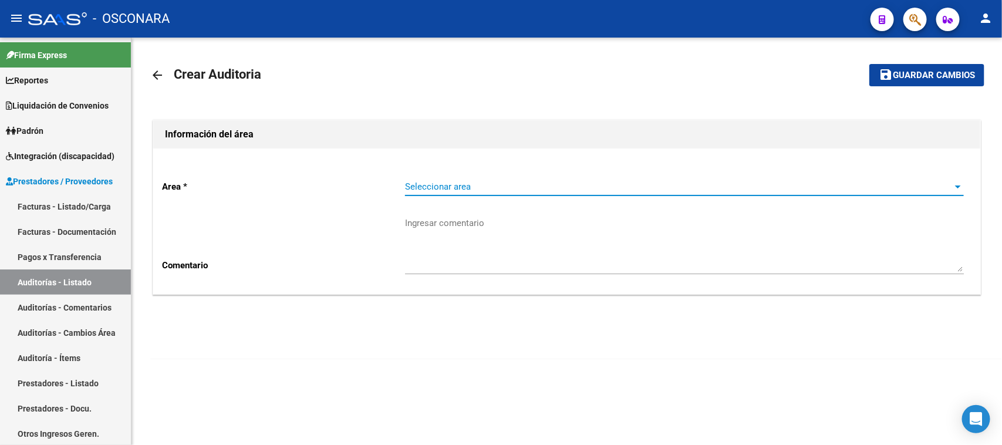
click at [468, 186] on span "Seleccionar area" at bounding box center [679, 186] width 548 height 11
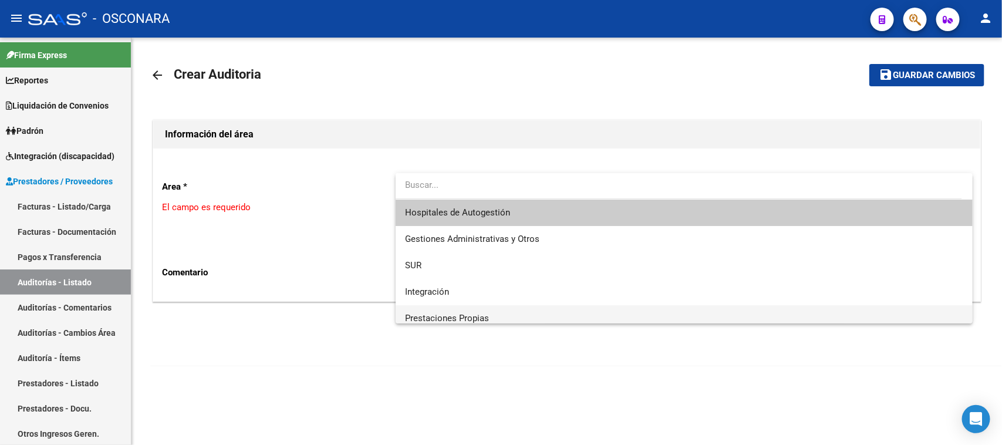
click at [447, 315] on span "Prestaciones Propias" at bounding box center [447, 318] width 84 height 11
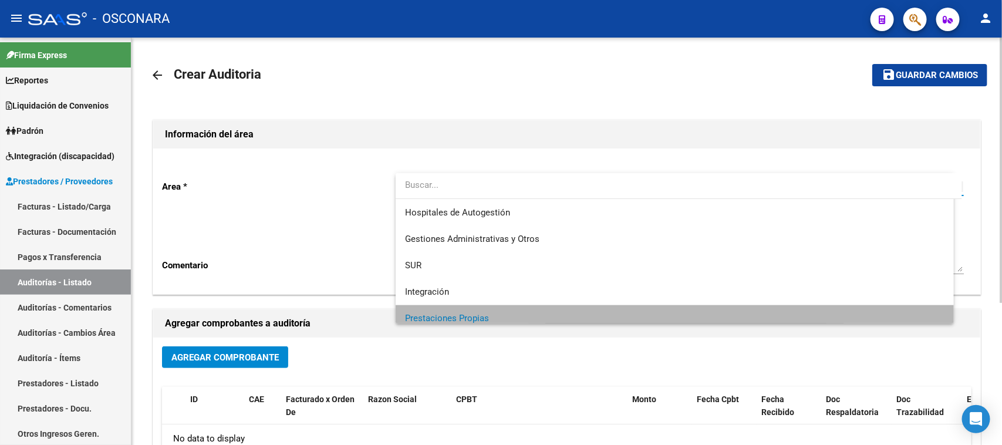
scroll to position [8, 0]
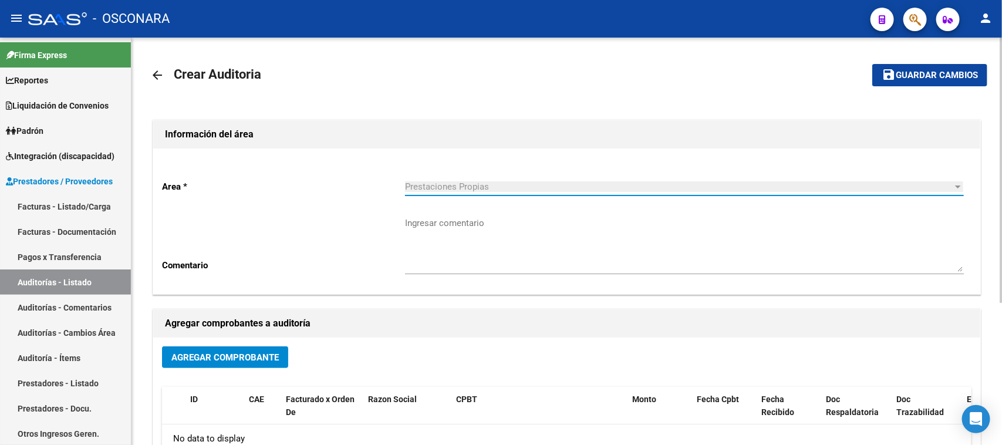
click at [211, 361] on button "Agregar Comprobante" at bounding box center [225, 357] width 126 height 22
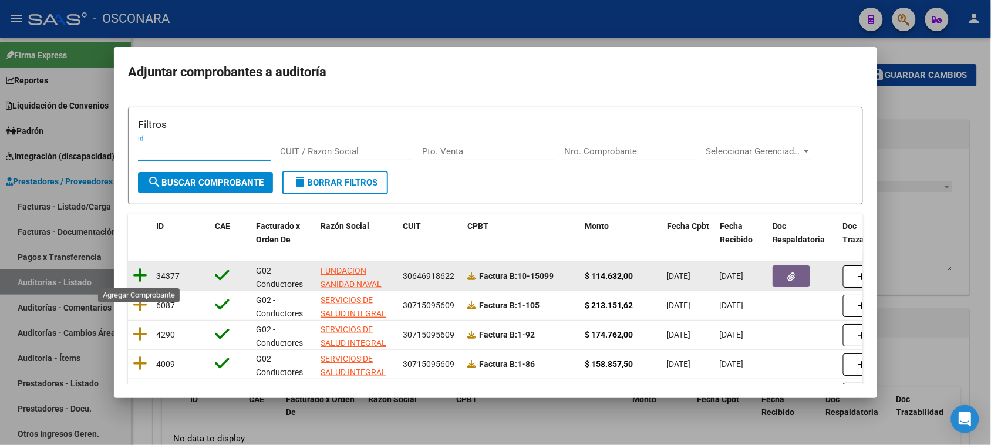
click at [135, 277] on icon at bounding box center [140, 275] width 15 height 16
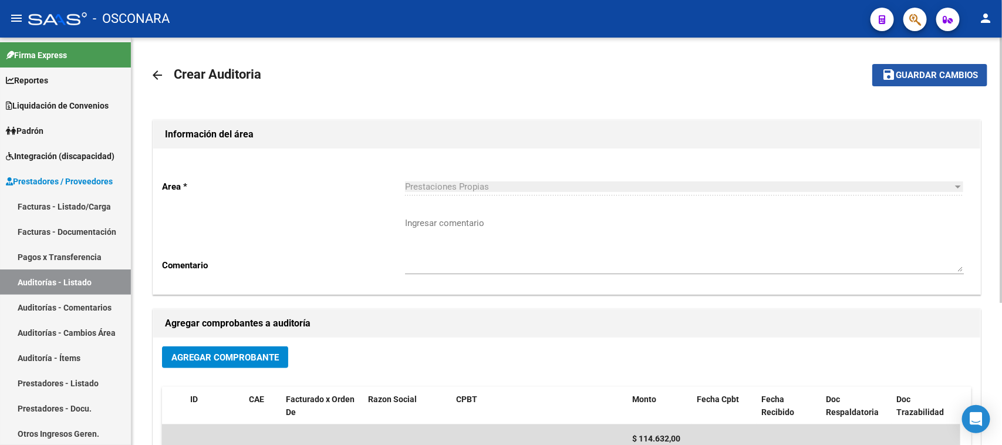
click at [905, 70] on span "Guardar cambios" at bounding box center [936, 75] width 82 height 11
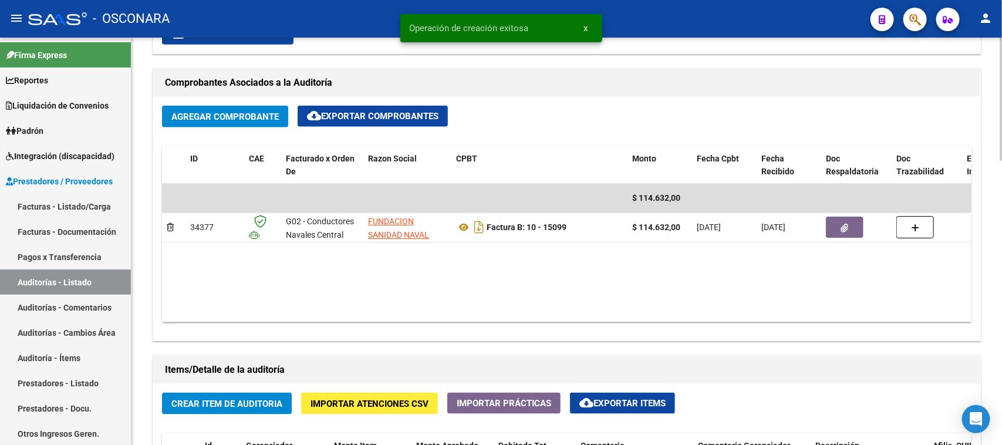
drag, startPoint x: 229, startPoint y: 351, endPoint x: 248, endPoint y: 352, distance: 18.8
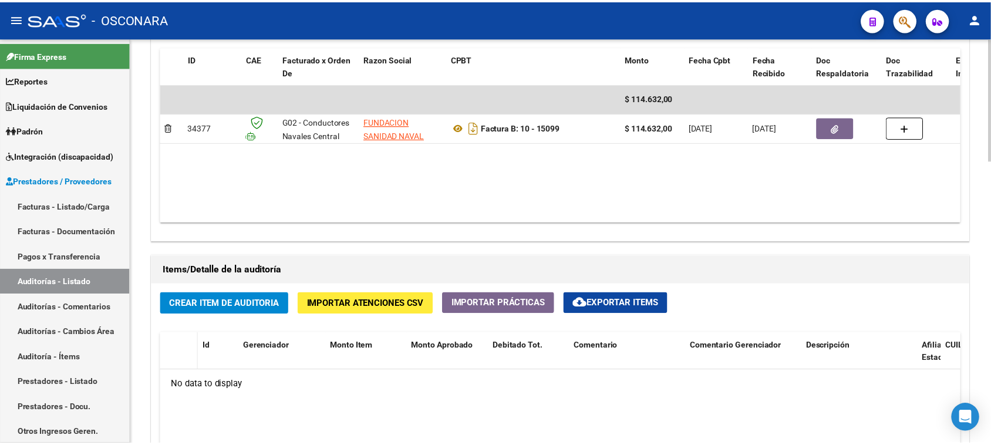
scroll to position [660, 0]
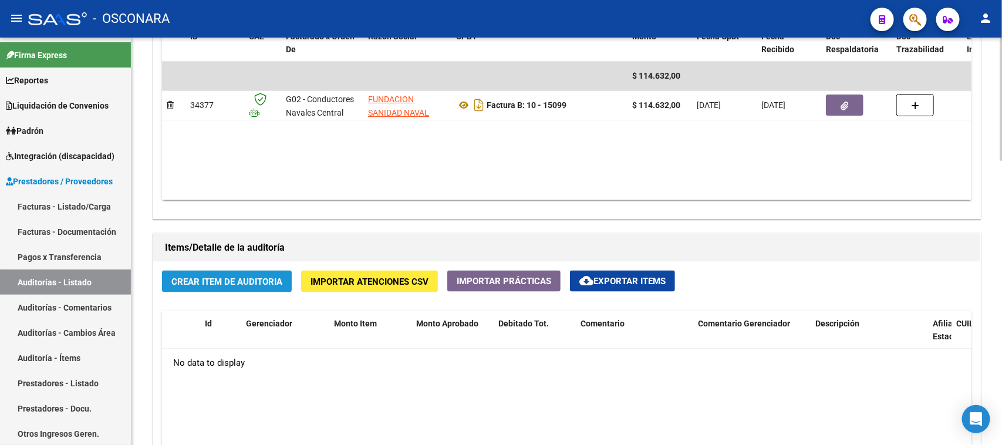
click at [195, 288] on button "Crear Item de Auditoria" at bounding box center [227, 282] width 130 height 22
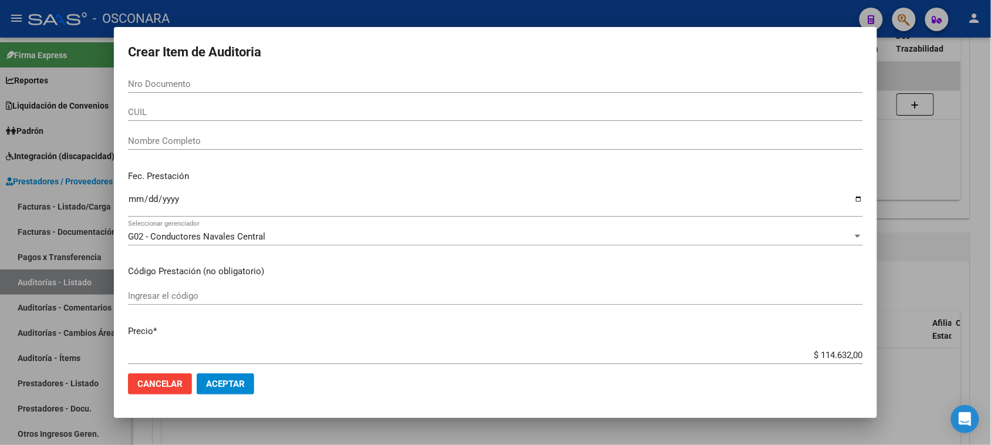
click at [141, 89] on div "Nro Documento" at bounding box center [495, 84] width 735 height 18
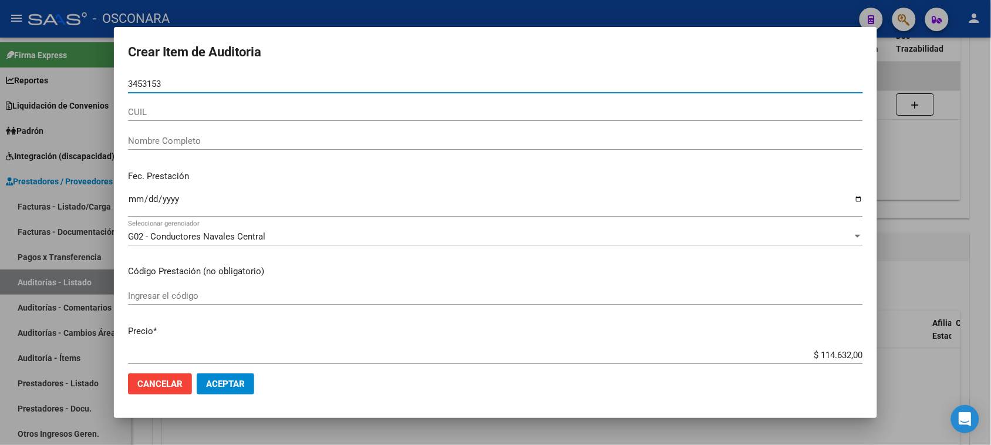
type input "34531538"
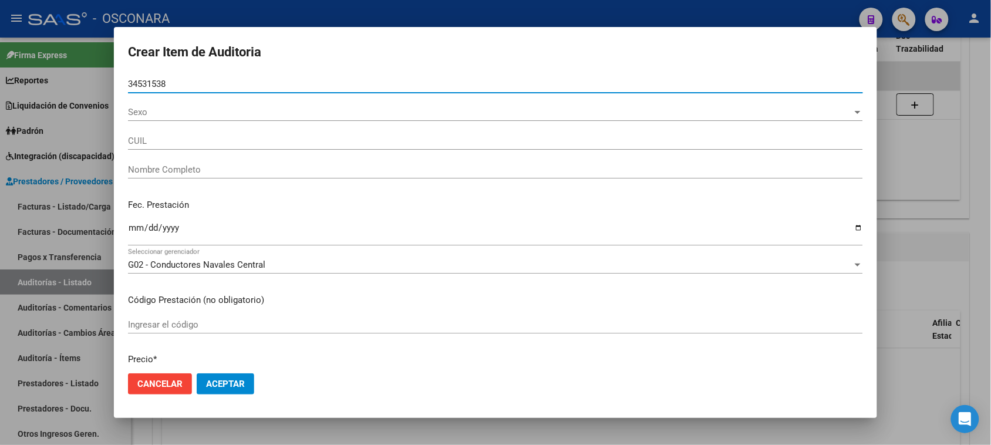
type input "20345315382"
type input "[PERSON_NAME]"
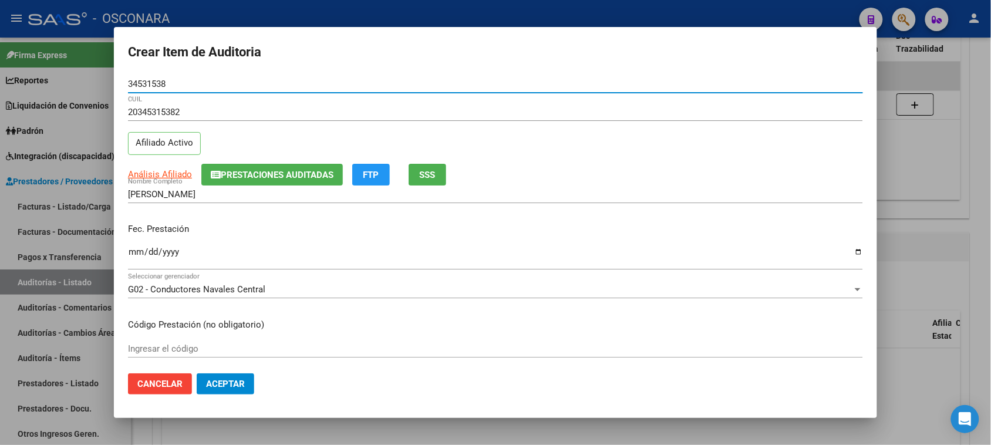
type input "34531538"
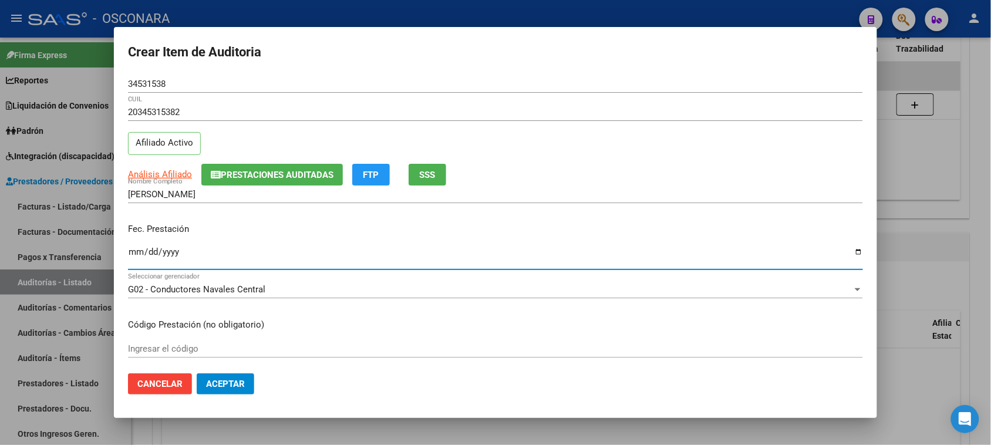
click at [128, 256] on input "Ingresar la fecha" at bounding box center [495, 256] width 735 height 19
type input "[DATE]"
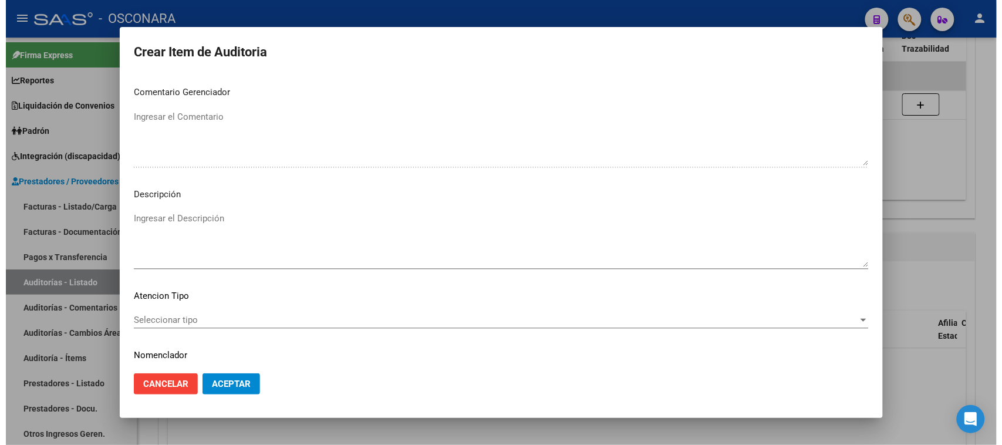
scroll to position [665, 0]
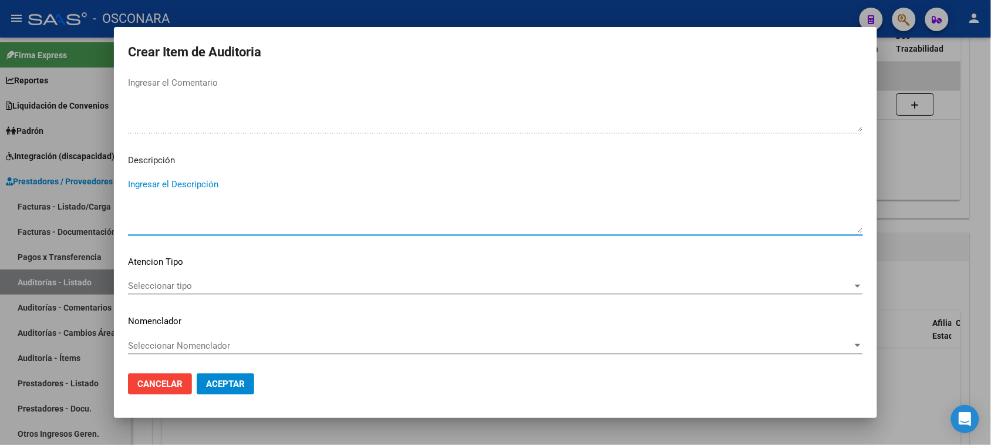
click at [184, 204] on textarea "Ingresar el Descripción" at bounding box center [495, 205] width 735 height 55
click at [150, 280] on span "Seleccionar tipo" at bounding box center [490, 285] width 724 height 11
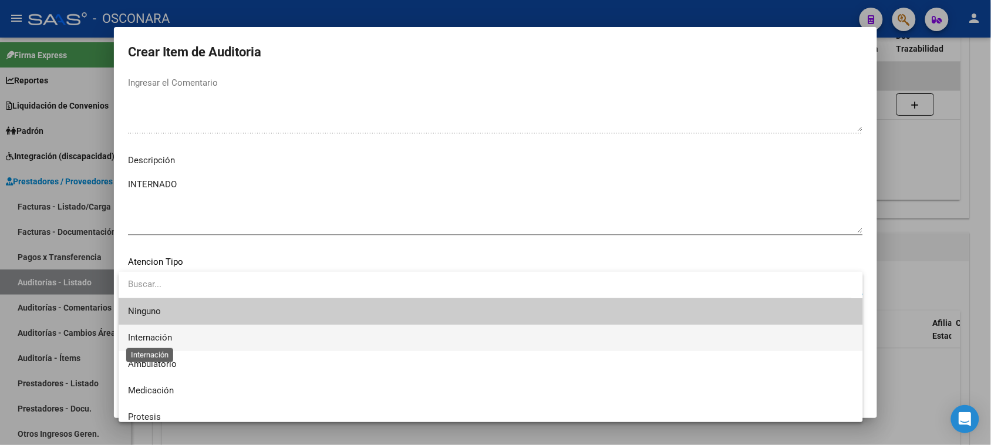
click at [161, 341] on span "Internación" at bounding box center [150, 337] width 44 height 11
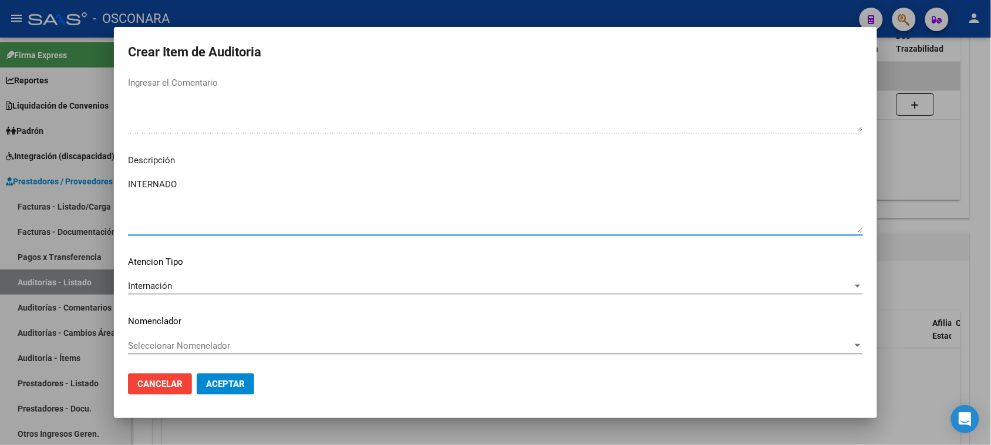
drag, startPoint x: 181, startPoint y: 185, endPoint x: 70, endPoint y: 188, distance: 110.4
click at [71, 188] on div "Crear Item de Auditoria 34531538 Nro Documento 20345315382 CUIL Afiliado Activo…" at bounding box center [495, 222] width 991 height 445
type textarea "INTERNACION"
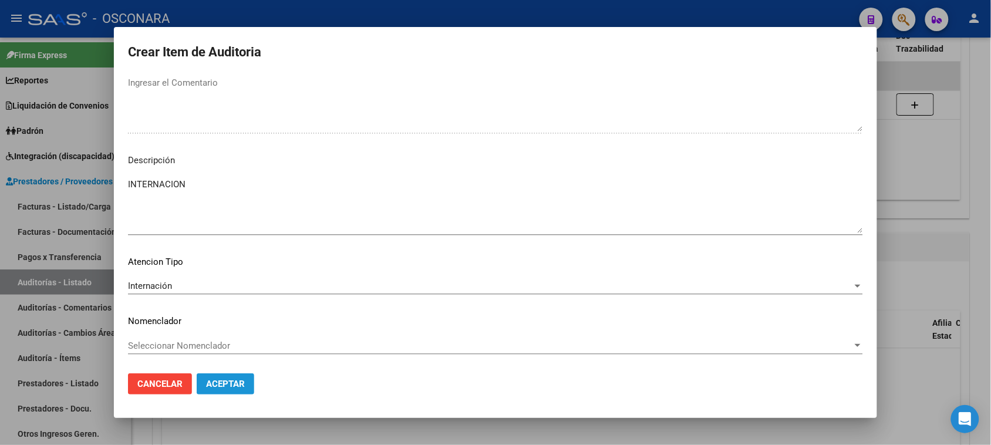
click at [220, 389] on button "Aceptar" at bounding box center [226, 383] width 58 height 21
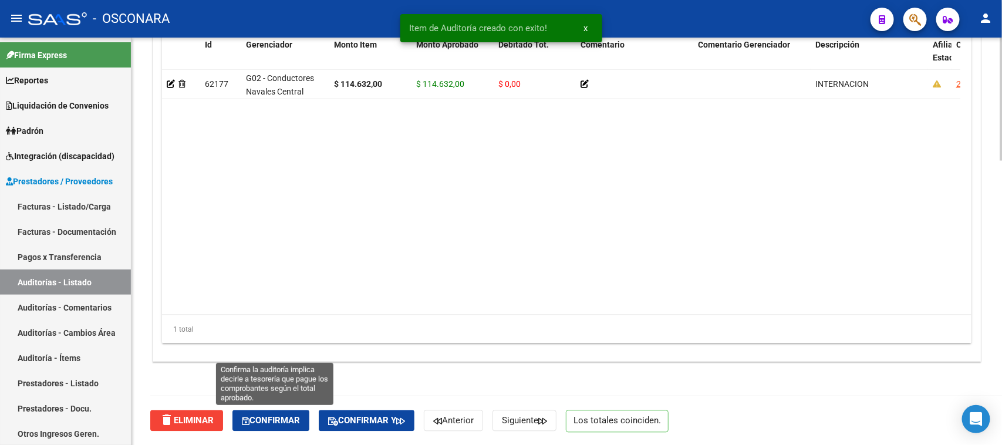
click at [298, 424] on span "Confirmar" at bounding box center [271, 420] width 58 height 11
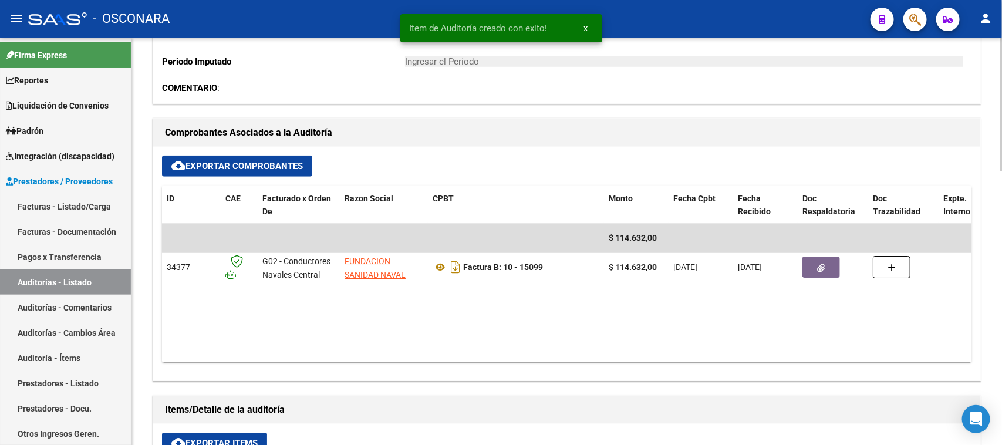
type input "202508"
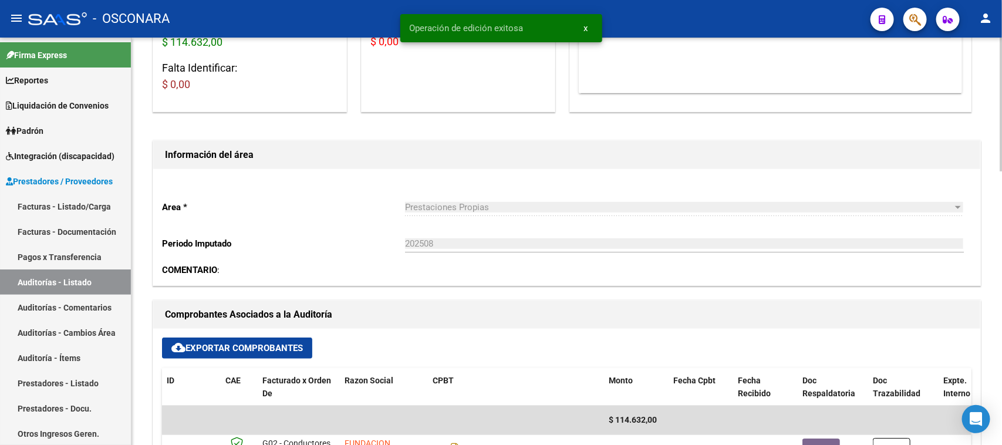
scroll to position [28, 0]
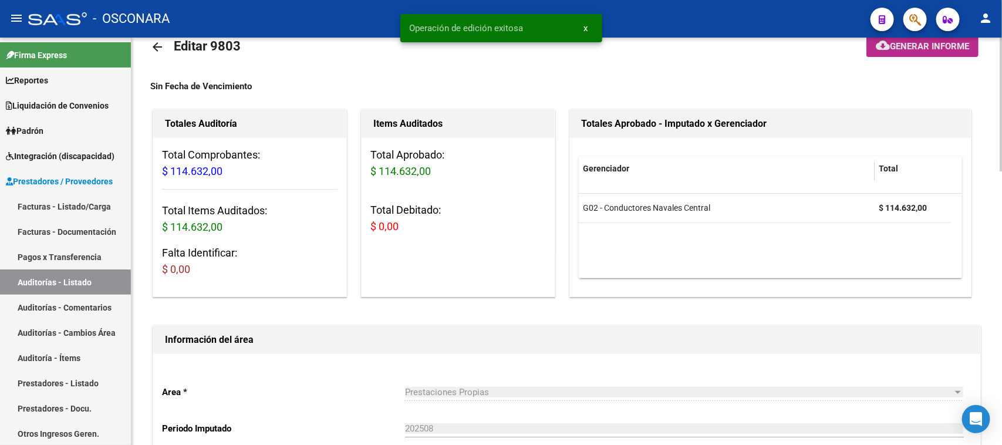
click at [929, 48] on span "Generar informe" at bounding box center [929, 46] width 79 height 11
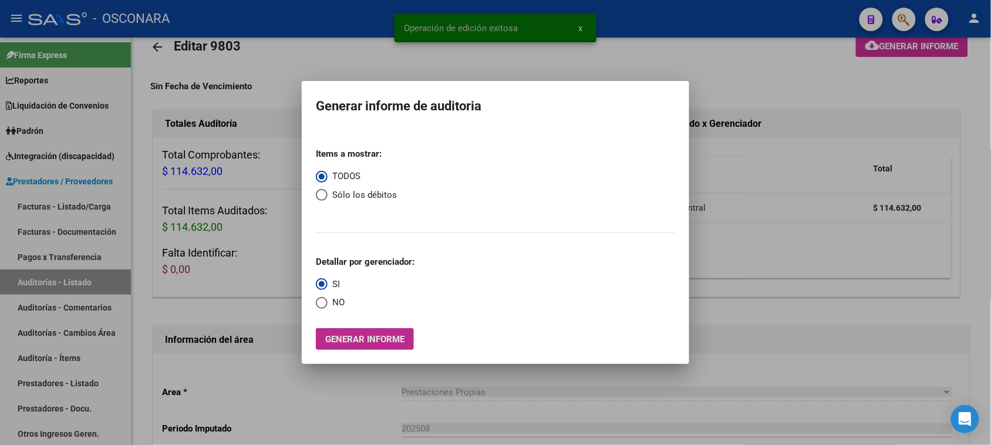
click at [373, 339] on span "Generar informe" at bounding box center [364, 339] width 79 height 11
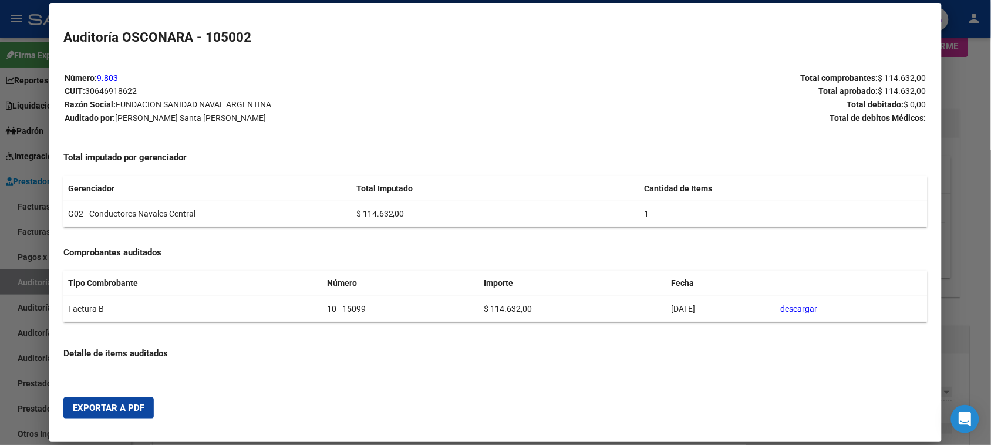
click at [93, 407] on span "Exportar a PDF" at bounding box center [109, 408] width 72 height 11
click at [936, 59] on mat-dialog-container "Auditoría OSCONARA - 105002 Número: 9.803 CUIT: 30646918622 Razón Social: FUNDA…" at bounding box center [494, 223] width 891 height 440
click at [967, 59] on div at bounding box center [495, 222] width 991 height 445
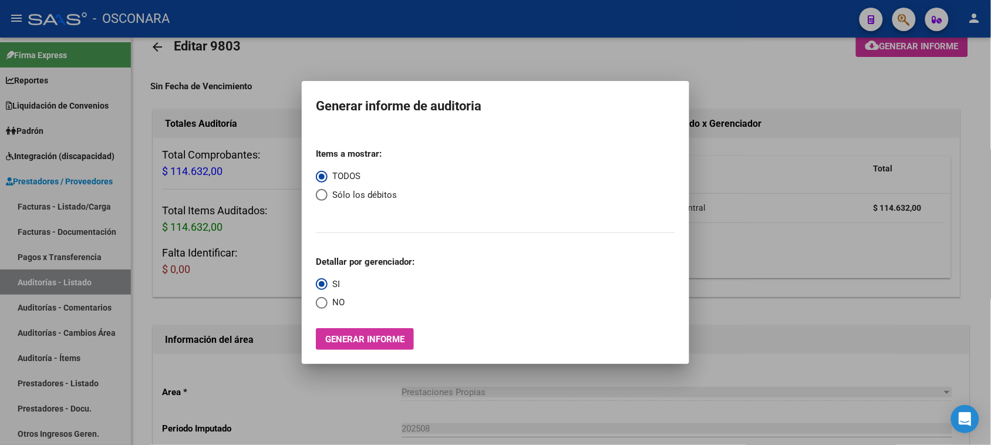
click at [907, 22] on div at bounding box center [495, 222] width 991 height 445
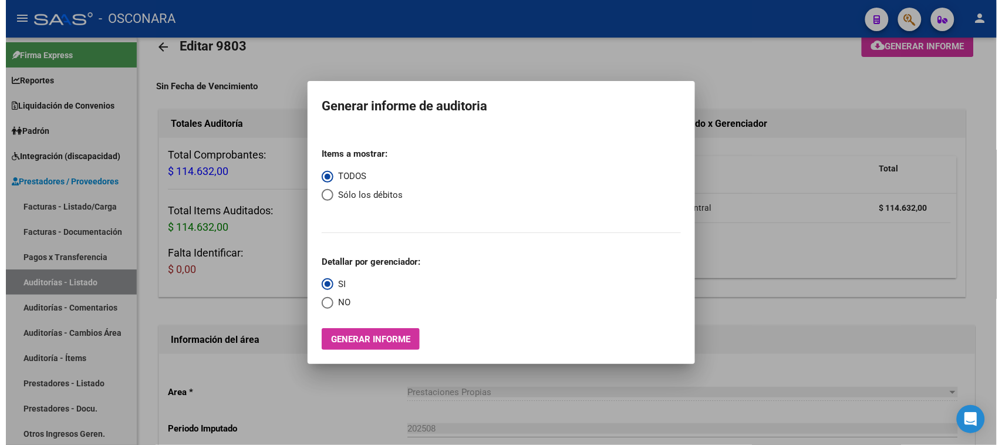
scroll to position [25, 0]
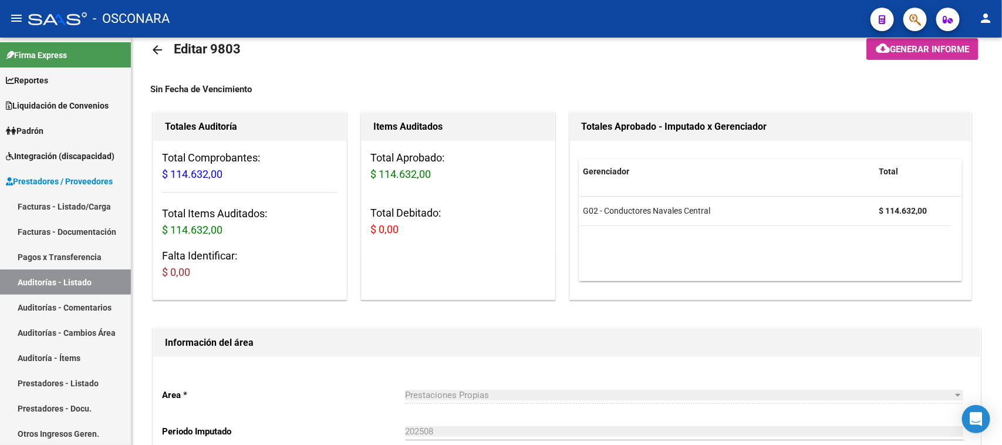
click at [912, 22] on icon "button" at bounding box center [915, 19] width 12 height 13
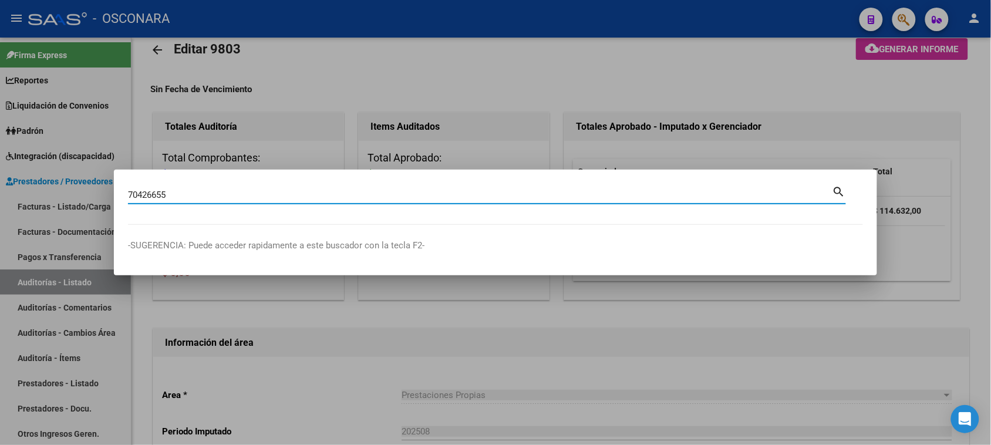
type input "70426655"
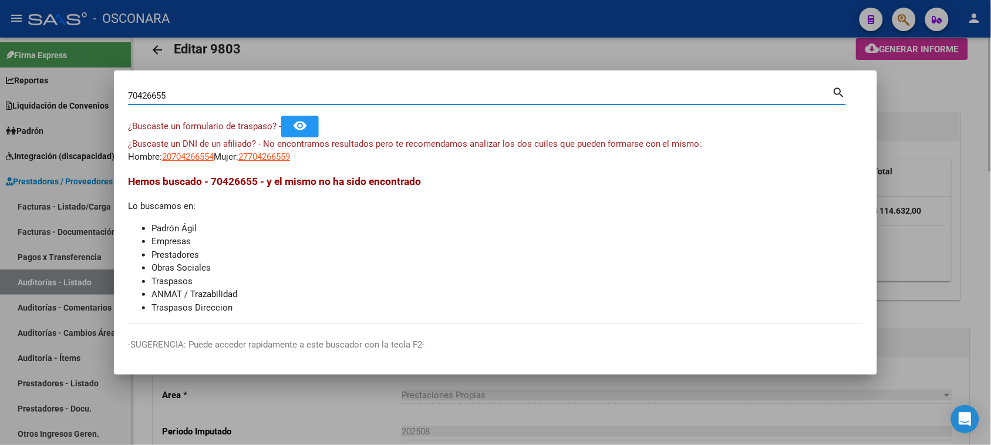
click at [289, 53] on div at bounding box center [495, 222] width 991 height 445
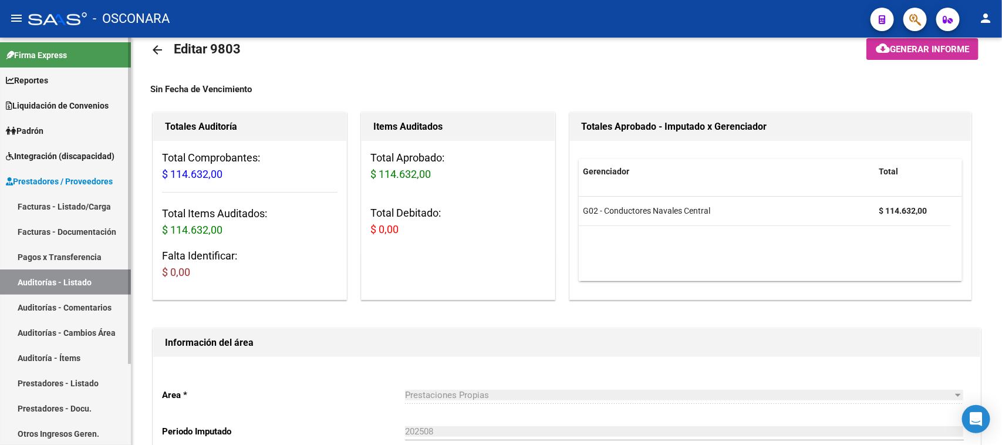
click at [50, 201] on link "Facturas - Listado/Carga" at bounding box center [65, 206] width 131 height 25
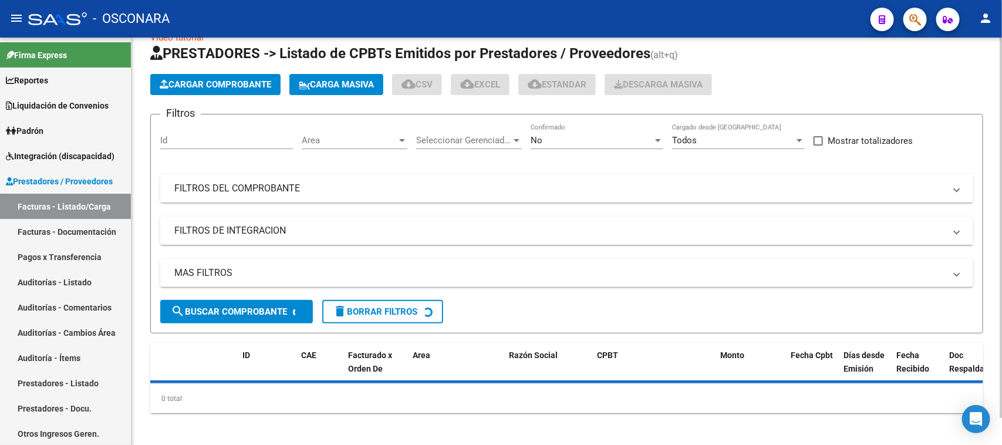
drag, startPoint x: 347, startPoint y: 187, endPoint x: 358, endPoint y: 200, distance: 17.5
click at [347, 186] on mat-panel-title "FILTROS DEL COMPROBANTE" at bounding box center [559, 188] width 770 height 13
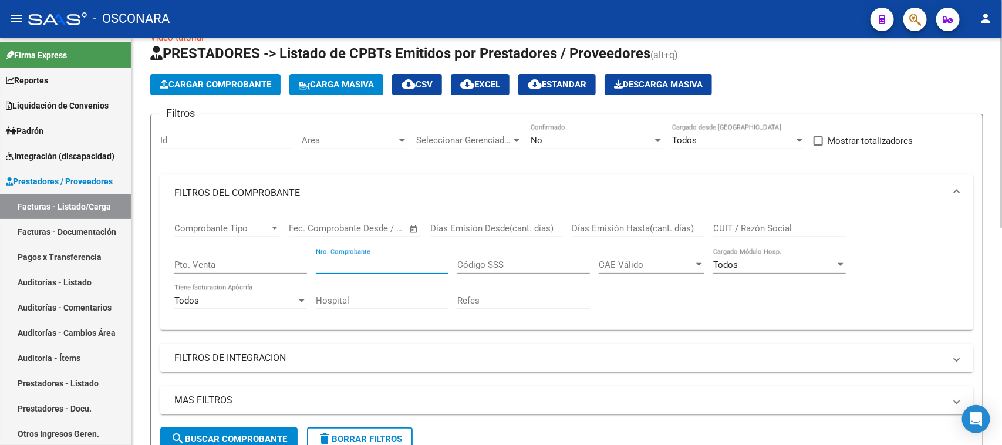
click at [376, 260] on input "Nro. Comprobante" at bounding box center [382, 264] width 133 height 11
type input "42687"
click at [579, 150] on div "No Confirmado" at bounding box center [596, 142] width 133 height 36
click at [574, 135] on div "No" at bounding box center [591, 140] width 122 height 11
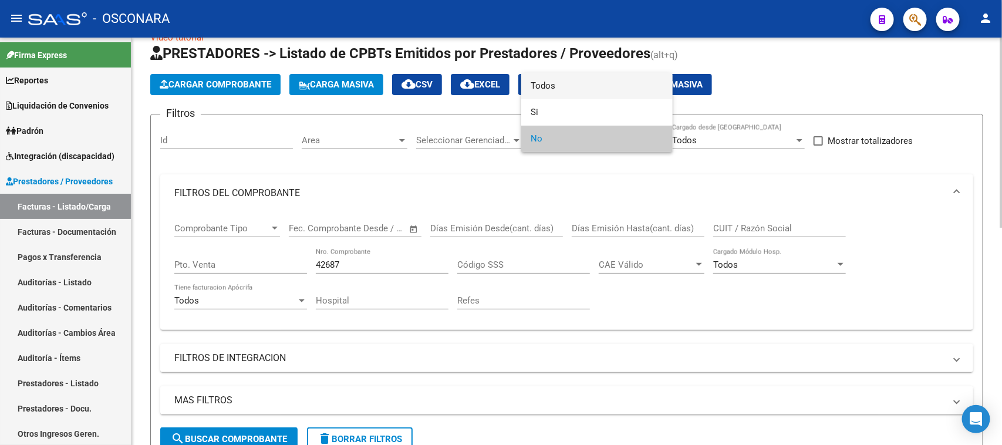
click at [567, 86] on span "Todos" at bounding box center [596, 86] width 133 height 26
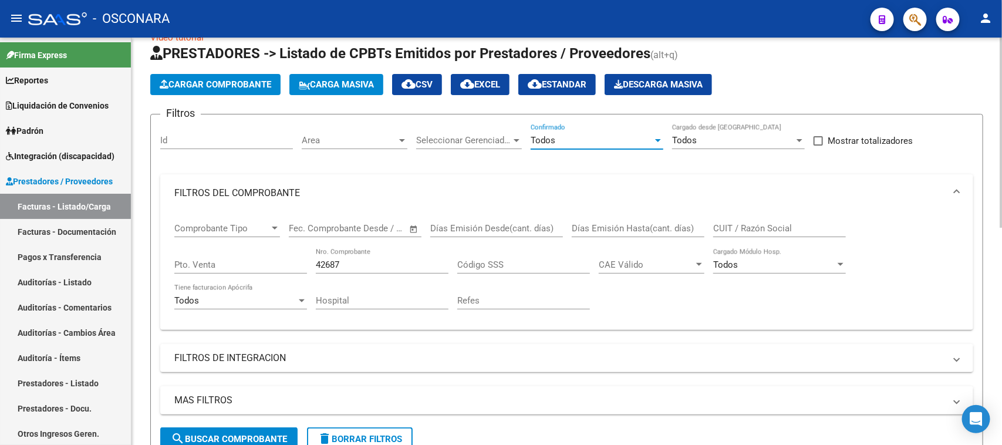
click at [385, 259] on input "42687" at bounding box center [382, 264] width 133 height 11
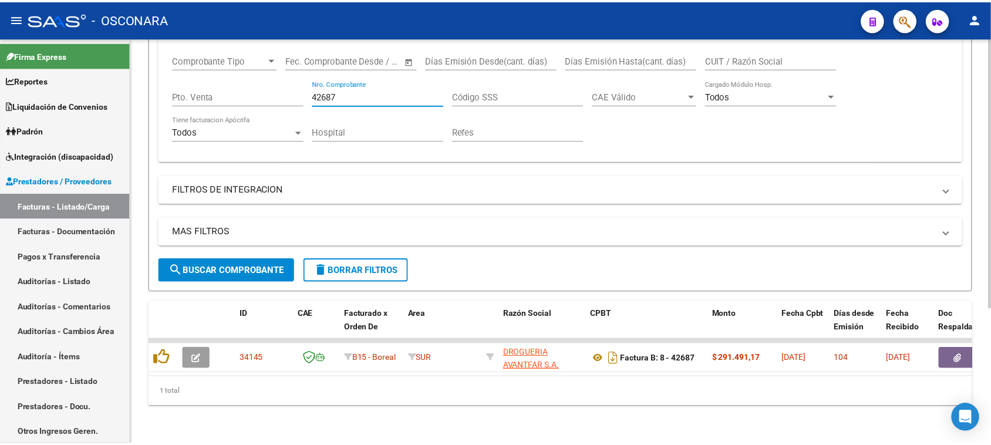
scroll to position [202, 0]
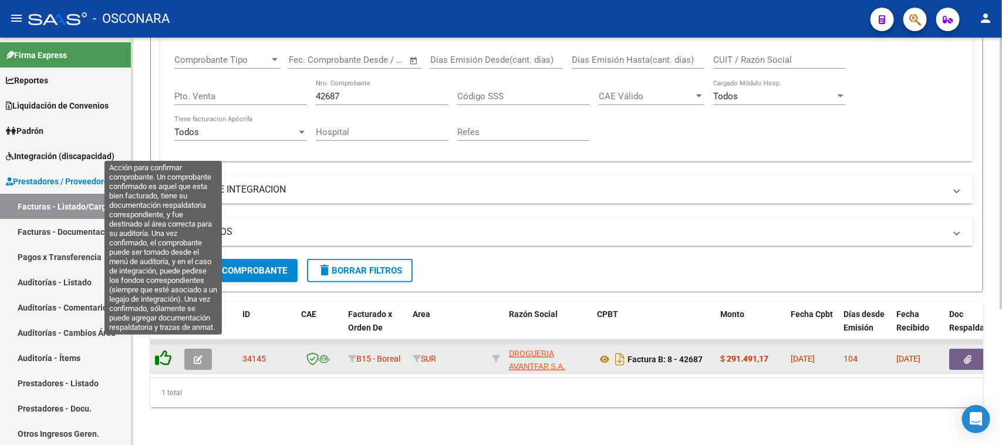
click at [162, 350] on icon at bounding box center [163, 358] width 16 height 16
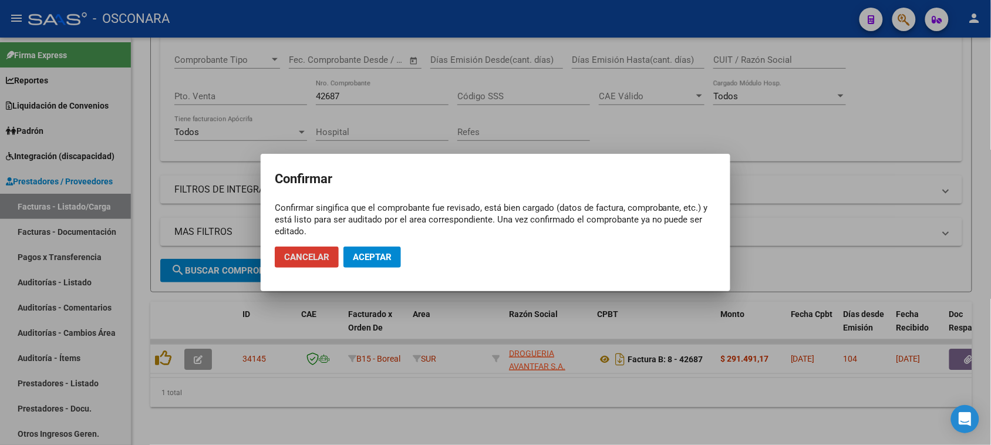
click at [380, 255] on span "Aceptar" at bounding box center [372, 257] width 39 height 11
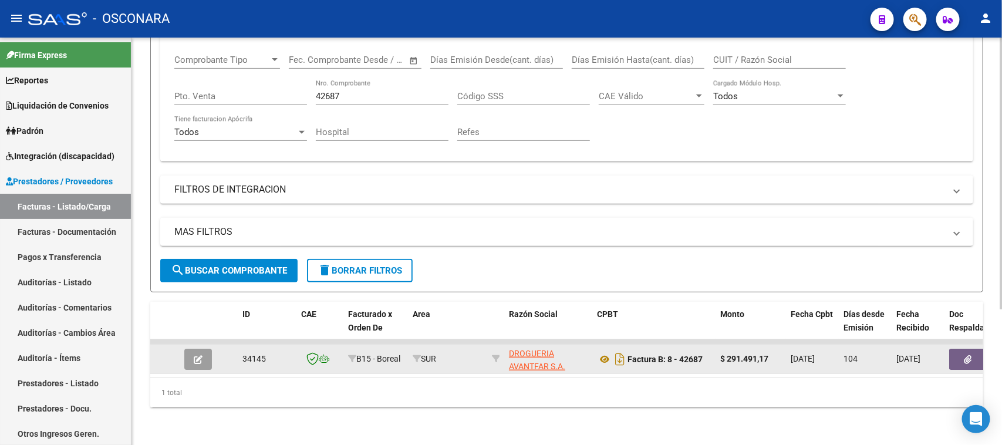
click at [187, 349] on button "button" at bounding box center [198, 359] width 28 height 21
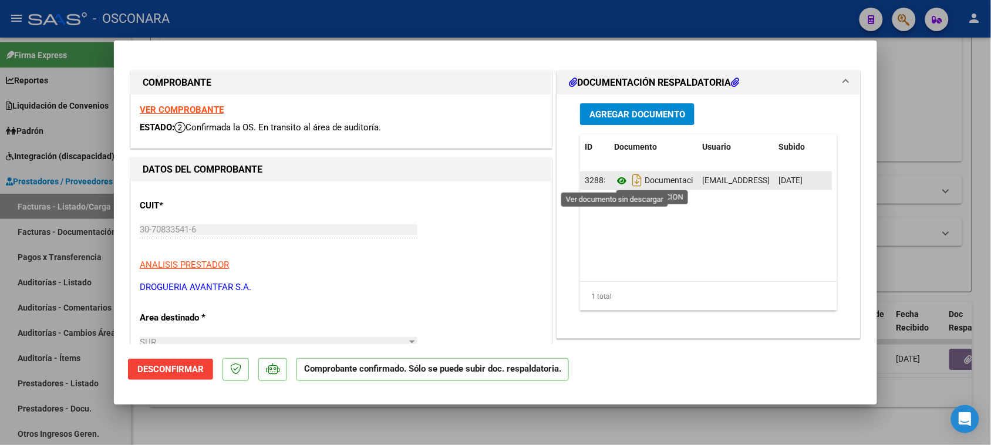
click at [615, 179] on icon at bounding box center [621, 181] width 15 height 14
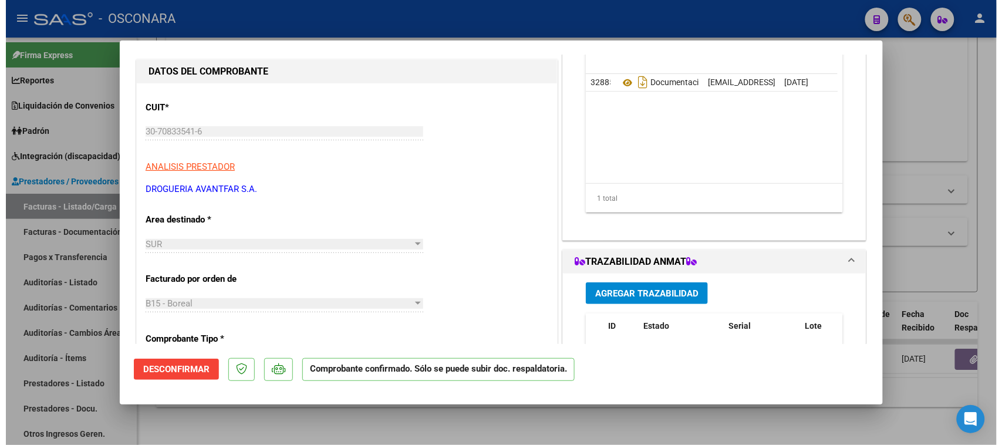
scroll to position [72, 0]
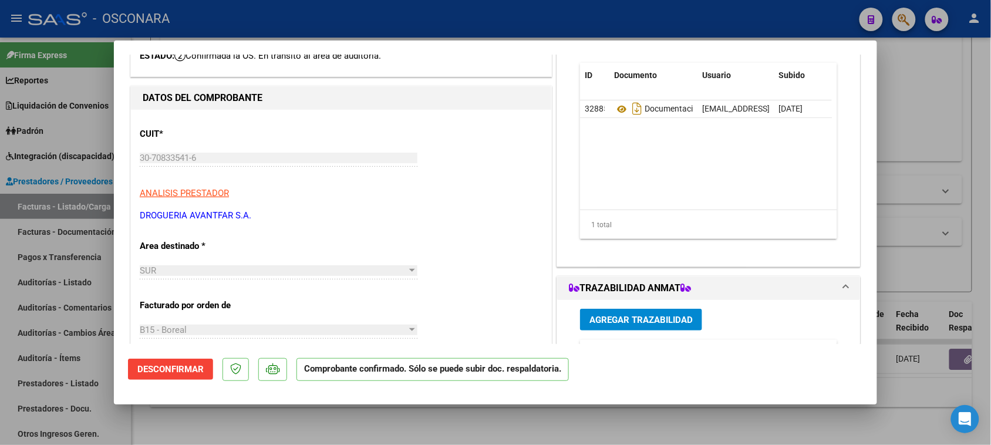
click at [930, 126] on div at bounding box center [495, 222] width 991 height 445
type input "$ 0,00"
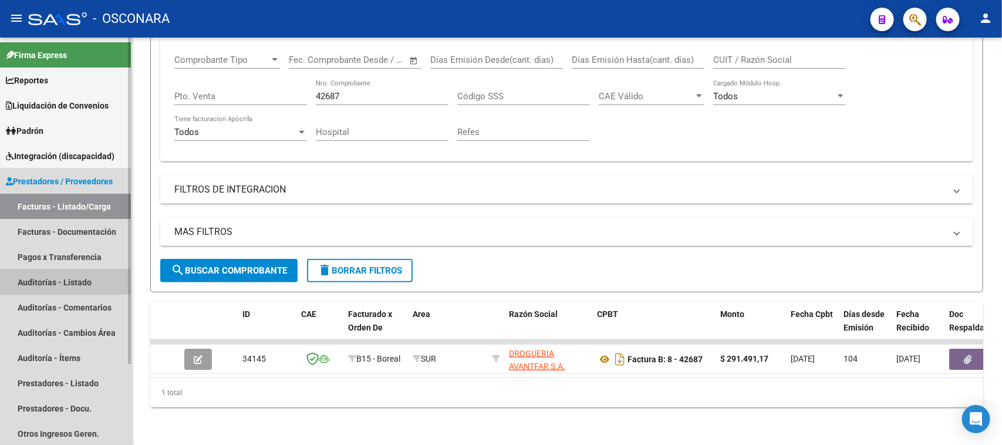
click at [70, 279] on link "Auditorías - Listado" at bounding box center [65, 281] width 131 height 25
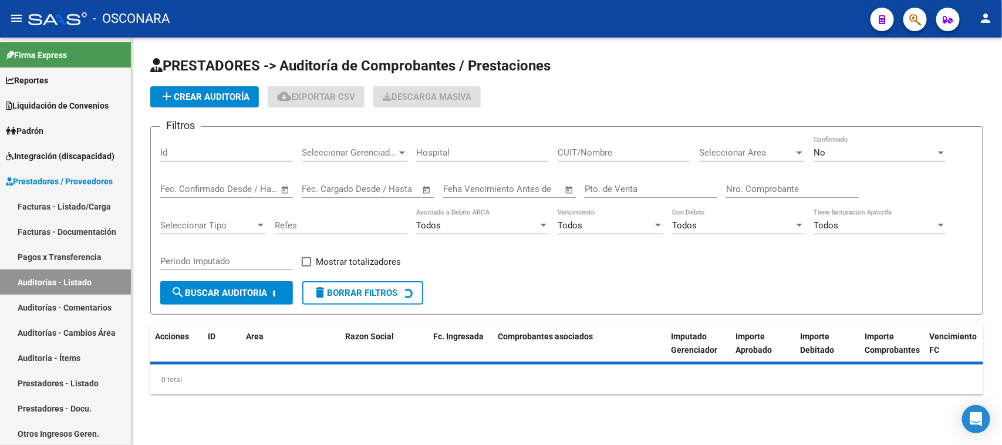
click at [207, 92] on span "add Crear Auditoría" at bounding box center [205, 97] width 90 height 11
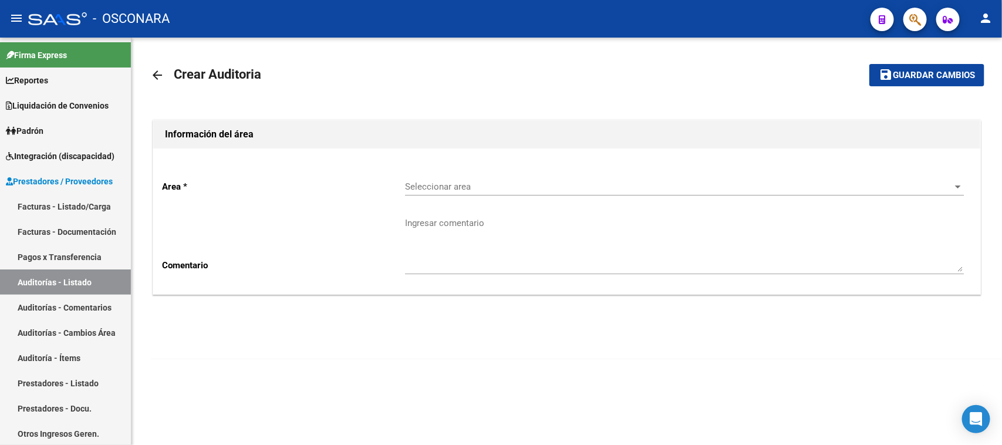
click at [472, 184] on span "Seleccionar area" at bounding box center [679, 186] width 548 height 11
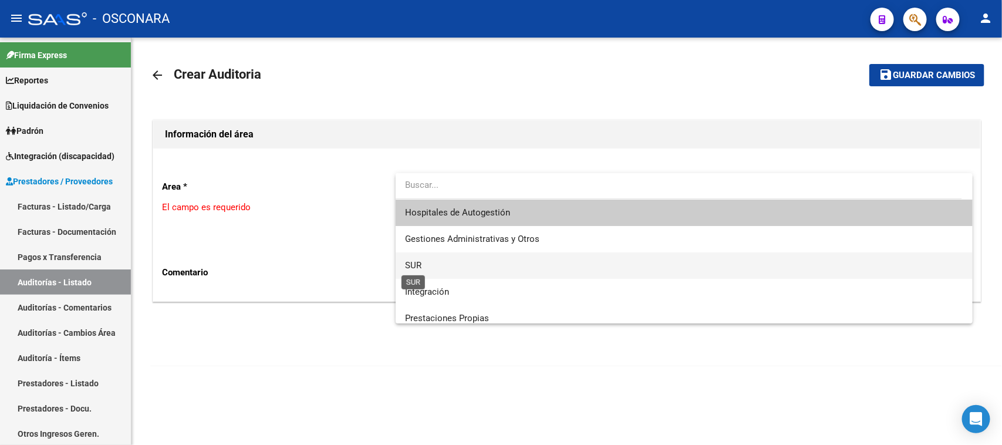
click at [413, 268] on span "SUR" at bounding box center [413, 265] width 16 height 11
